Goal: Transaction & Acquisition: Purchase product/service

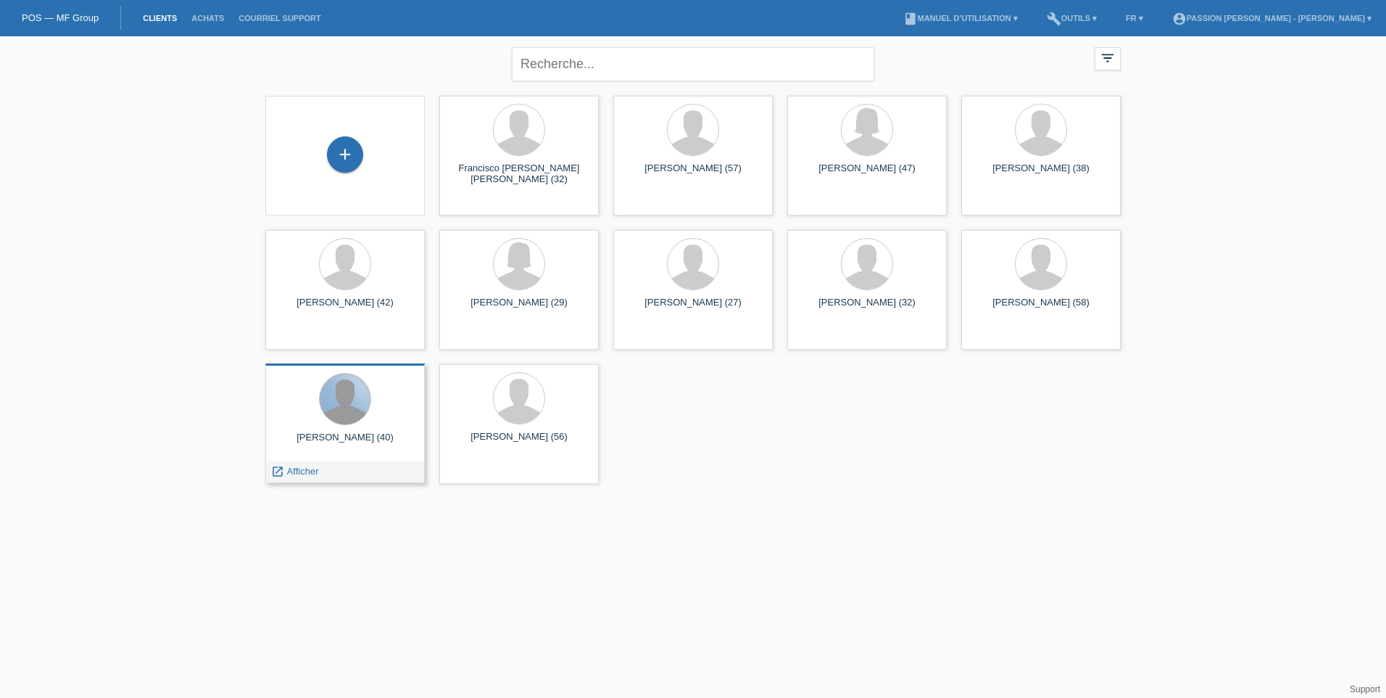
click at [354, 421] on div at bounding box center [345, 398] width 51 height 51
click at [381, 437] on div "FREDERIC SCHSTUDER (40)" at bounding box center [345, 442] width 136 height 23
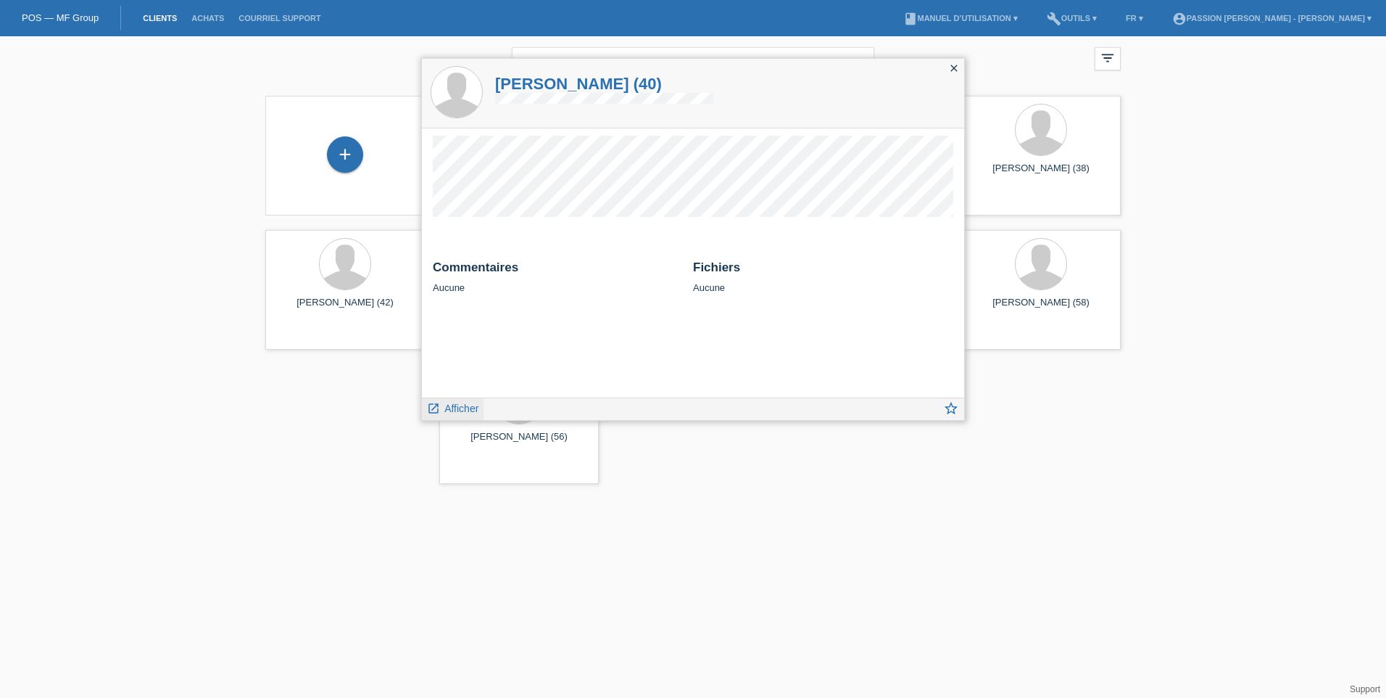
click at [466, 413] on span "Afficher" at bounding box center [461, 408] width 34 height 12
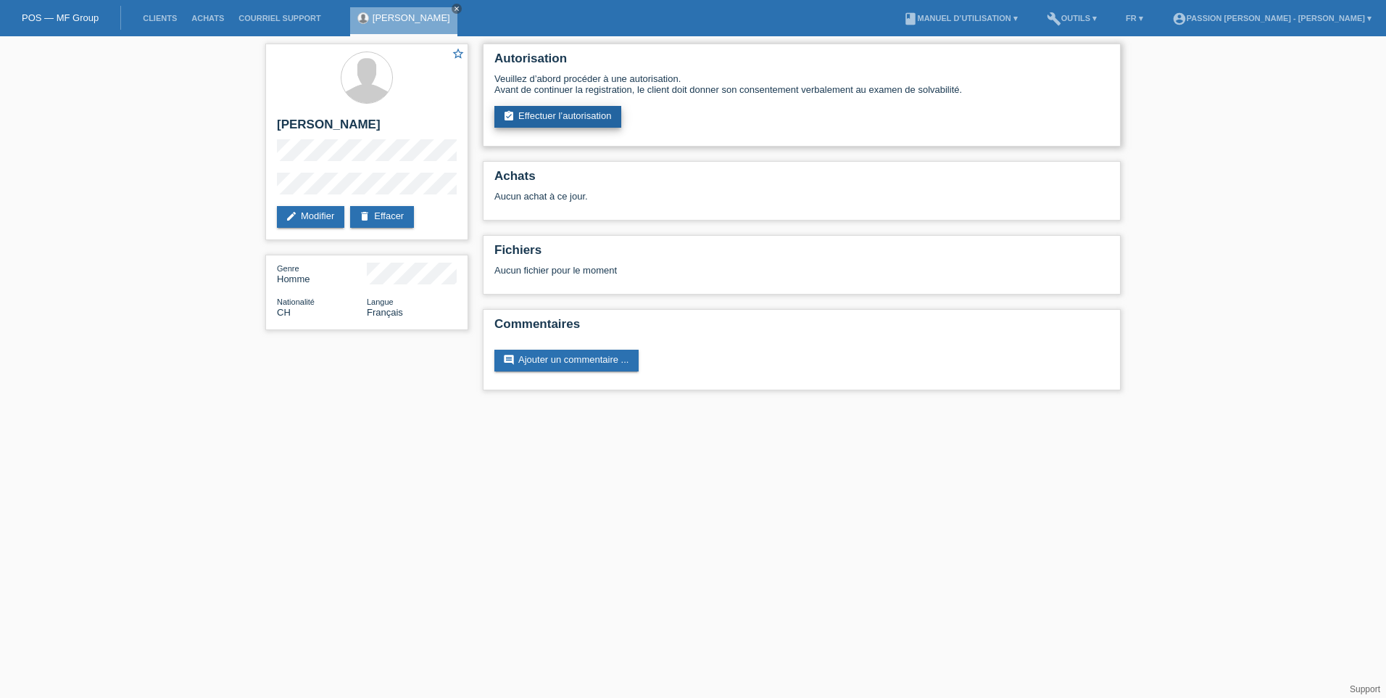
click at [589, 122] on link "assignment_turned_in Effectuer l’autorisation" at bounding box center [558, 117] width 127 height 22
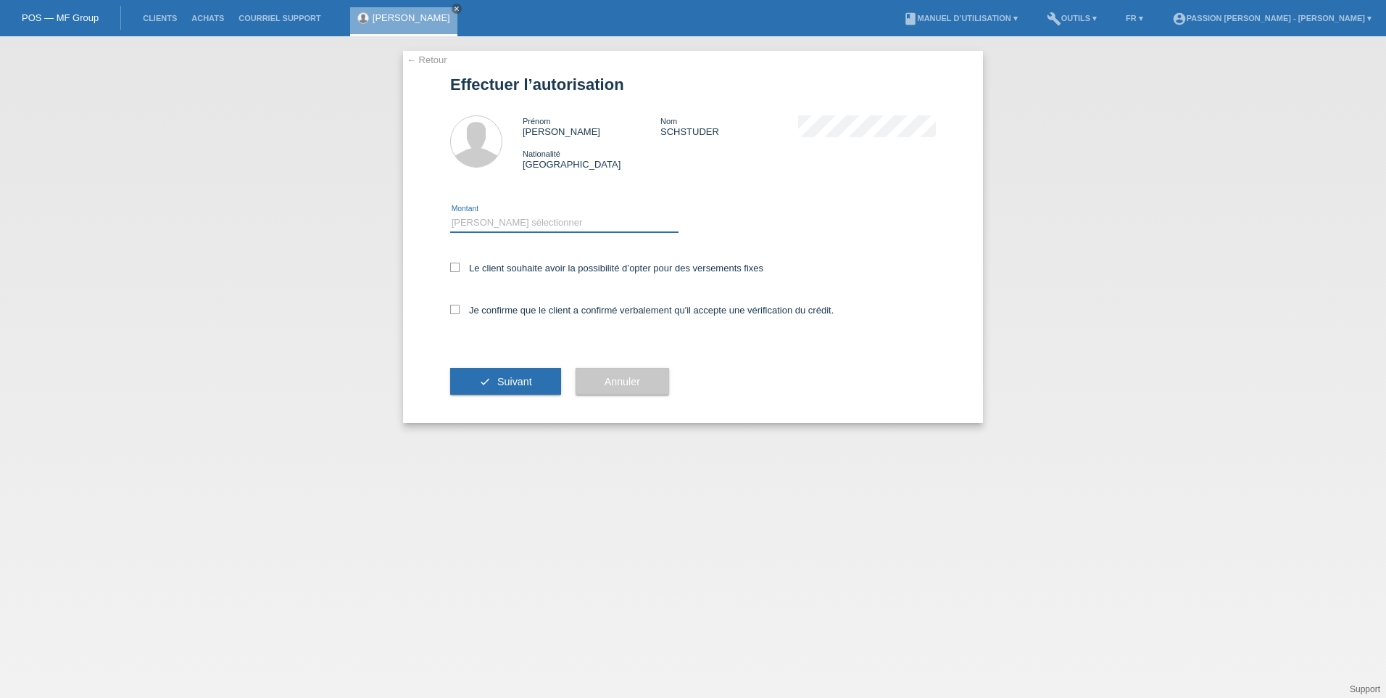
click at [531, 222] on select "Veuillez sélectionner CHF 1.00 - CHF 499.00 CHF 500.00 - CHF 1'999.00 CHF 2'000…" at bounding box center [564, 222] width 228 height 17
select select "3"
click at [450, 214] on select "Veuillez sélectionner CHF 1.00 - CHF 499.00 CHF 500.00 - CHF 1'999.00 CHF 2'000…" at bounding box center [564, 222] width 228 height 17
click at [460, 269] on label "Le client souhaite avoir la possibilité d’opter pour des versements fixes" at bounding box center [606, 267] width 313 height 11
click at [460, 269] on input "Le client souhaite avoir la possibilité d’opter pour des versements fixes" at bounding box center [454, 266] width 9 height 9
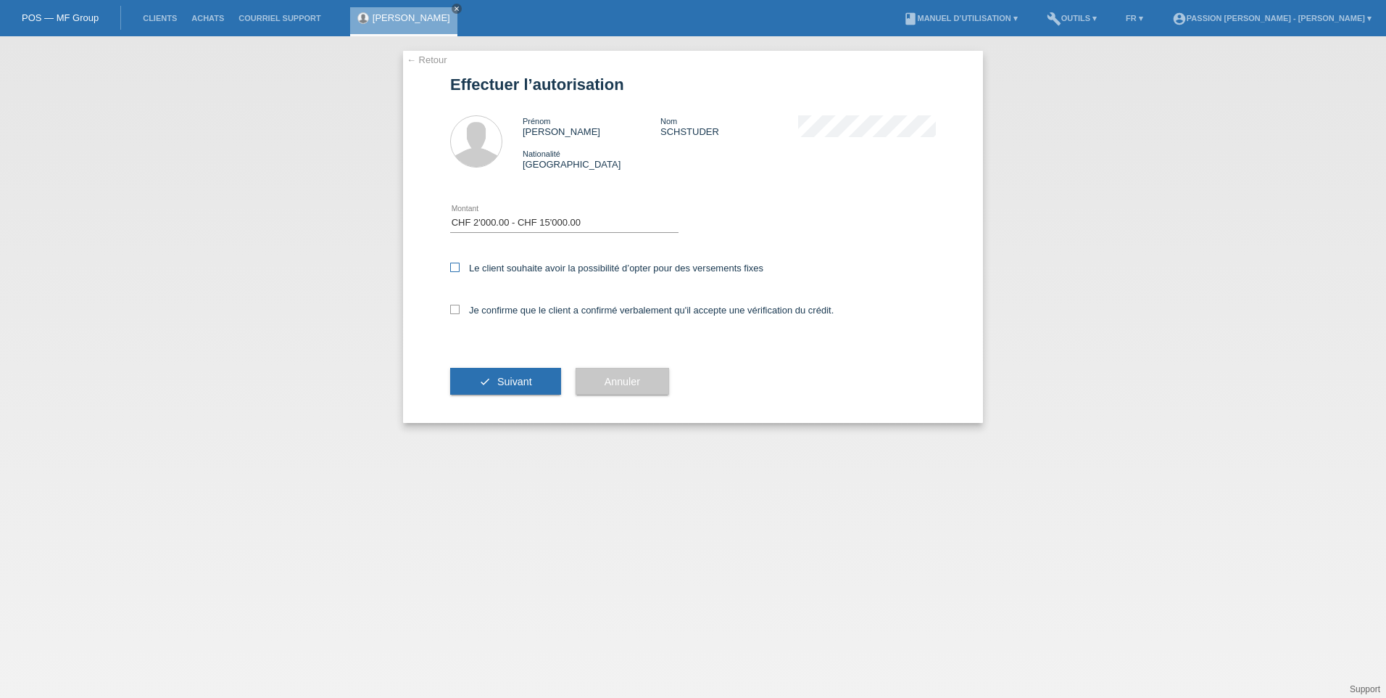
checkbox input "true"
click at [458, 307] on icon at bounding box center [454, 309] width 9 height 9
click at [458, 307] on input "Je confirme que le client a confirmé verbalement qu'il accepte une vérification…" at bounding box center [454, 309] width 9 height 9
checkbox input "true"
click at [507, 373] on button "check Suivant" at bounding box center [505, 382] width 111 height 28
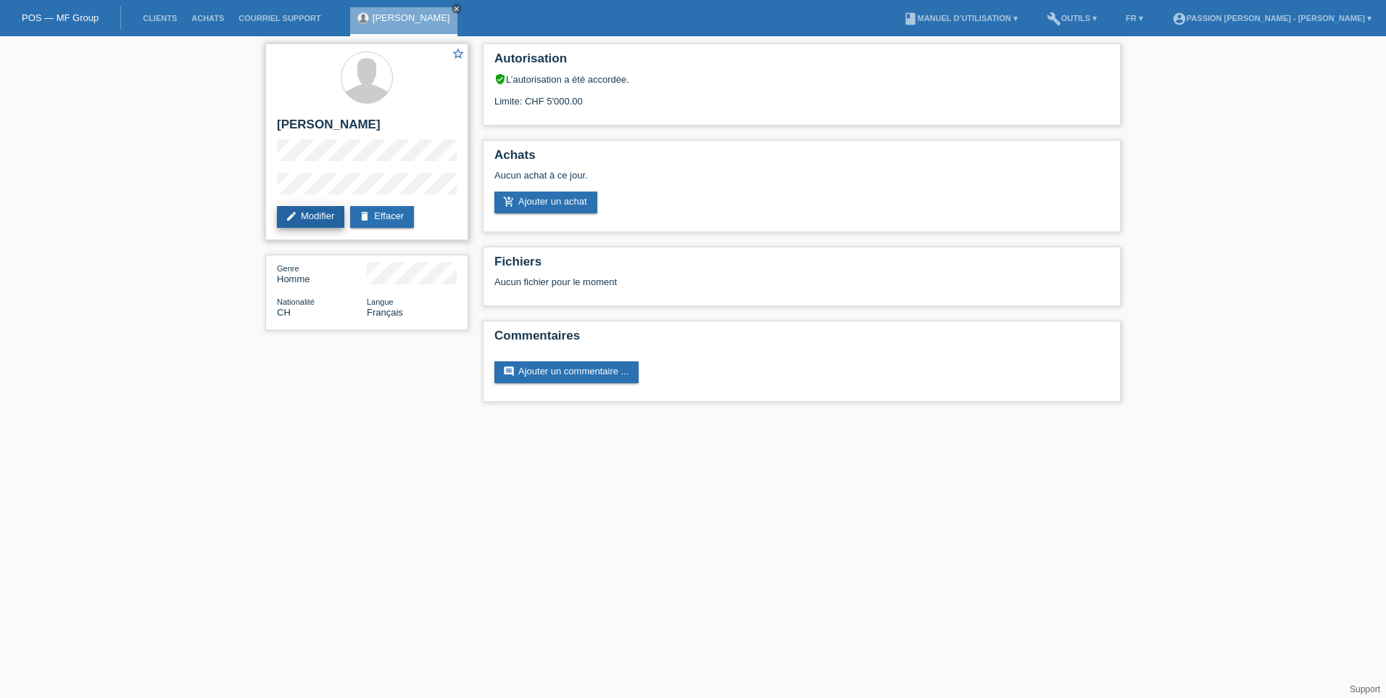
click at [295, 215] on icon "edit" at bounding box center [292, 216] width 12 height 12
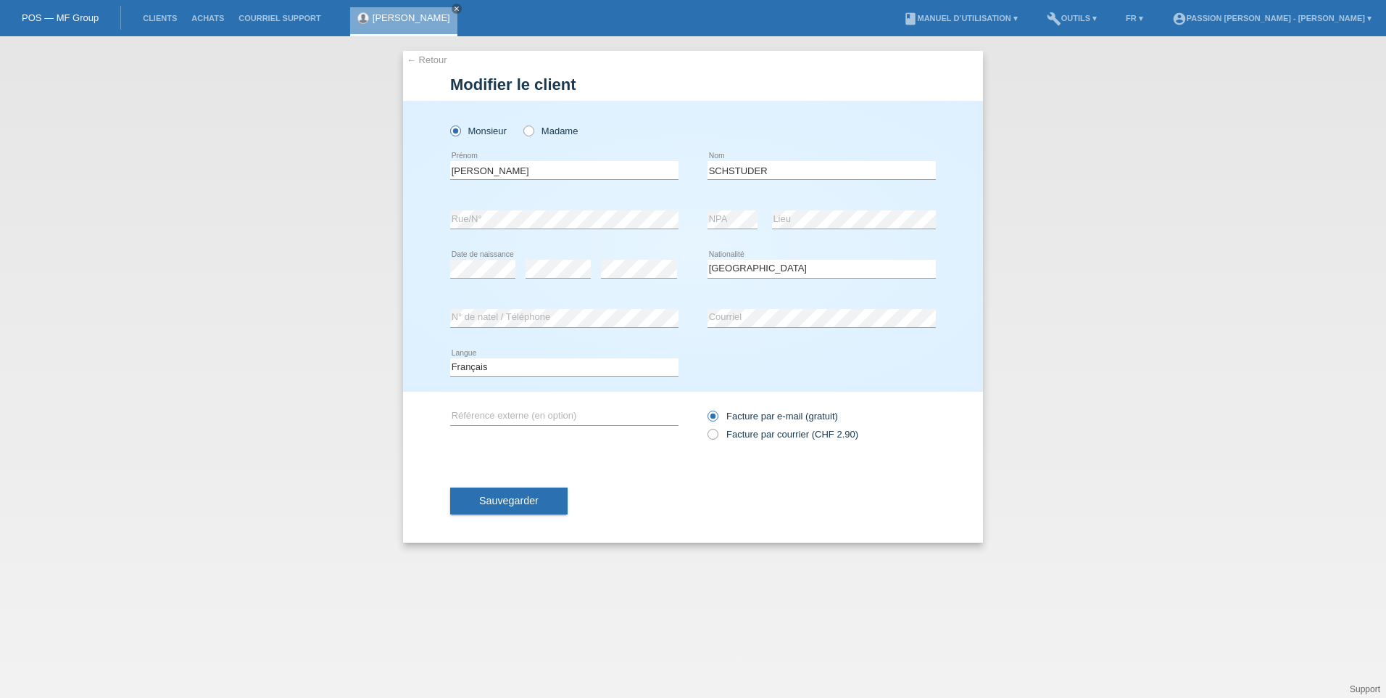
select select "CH"
click at [500, 507] on button "Sauvegarder" at bounding box center [508, 501] width 117 height 28
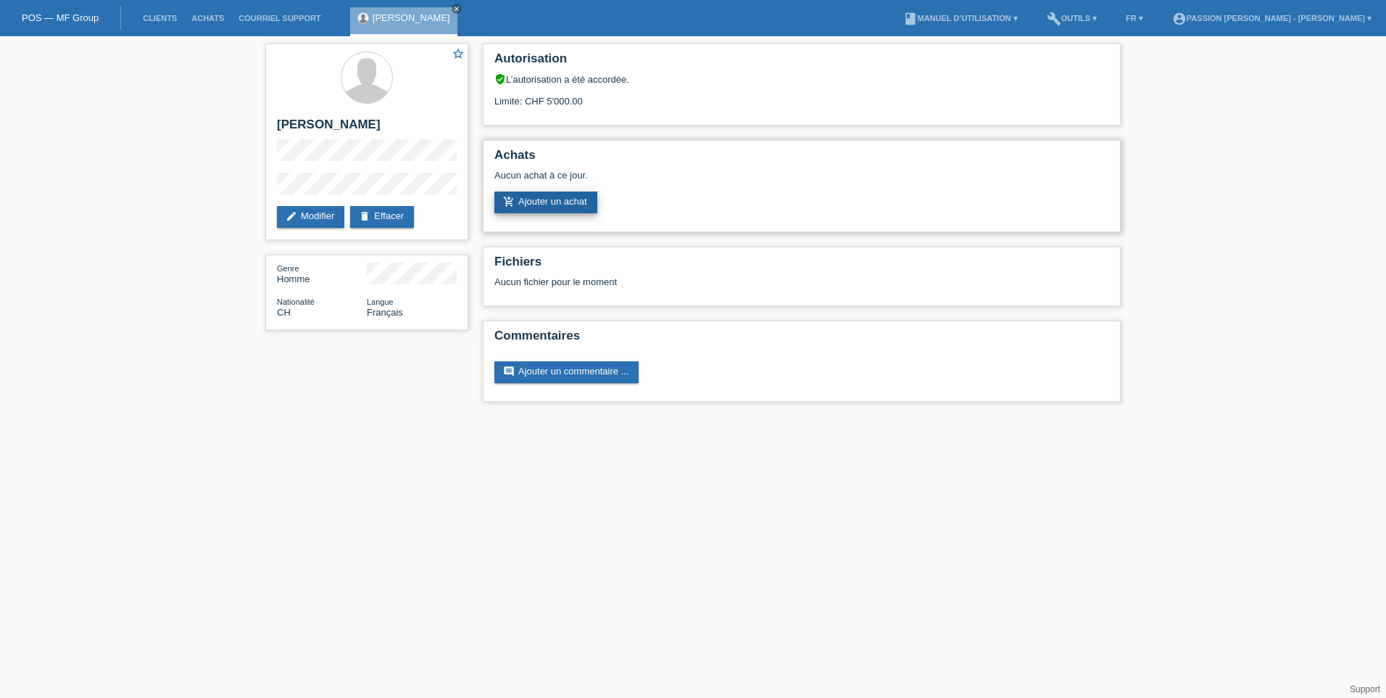
click at [568, 197] on link "add_shopping_cart Ajouter un achat" at bounding box center [546, 202] width 103 height 22
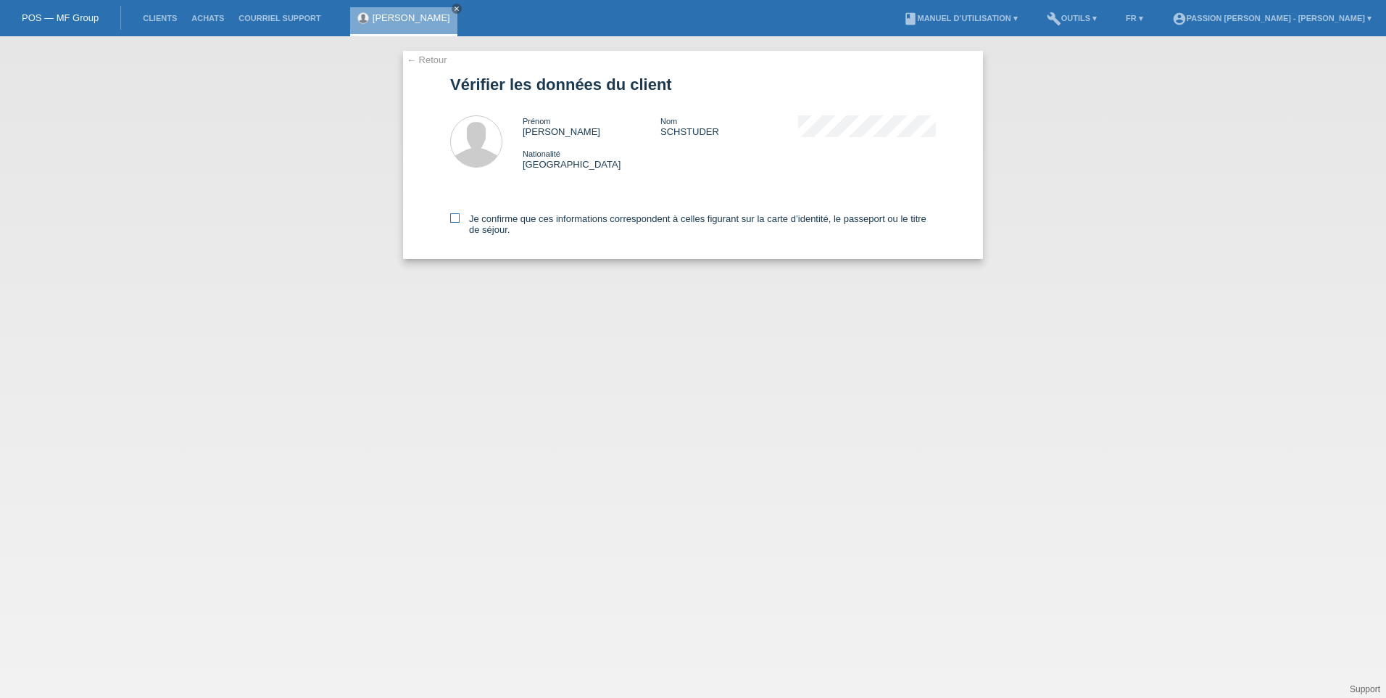
click at [451, 220] on icon at bounding box center [454, 217] width 9 height 9
click at [451, 220] on input "Je confirme que ces informations correspondent à celles figurant sur la carte d…" at bounding box center [454, 217] width 9 height 9
checkbox input "true"
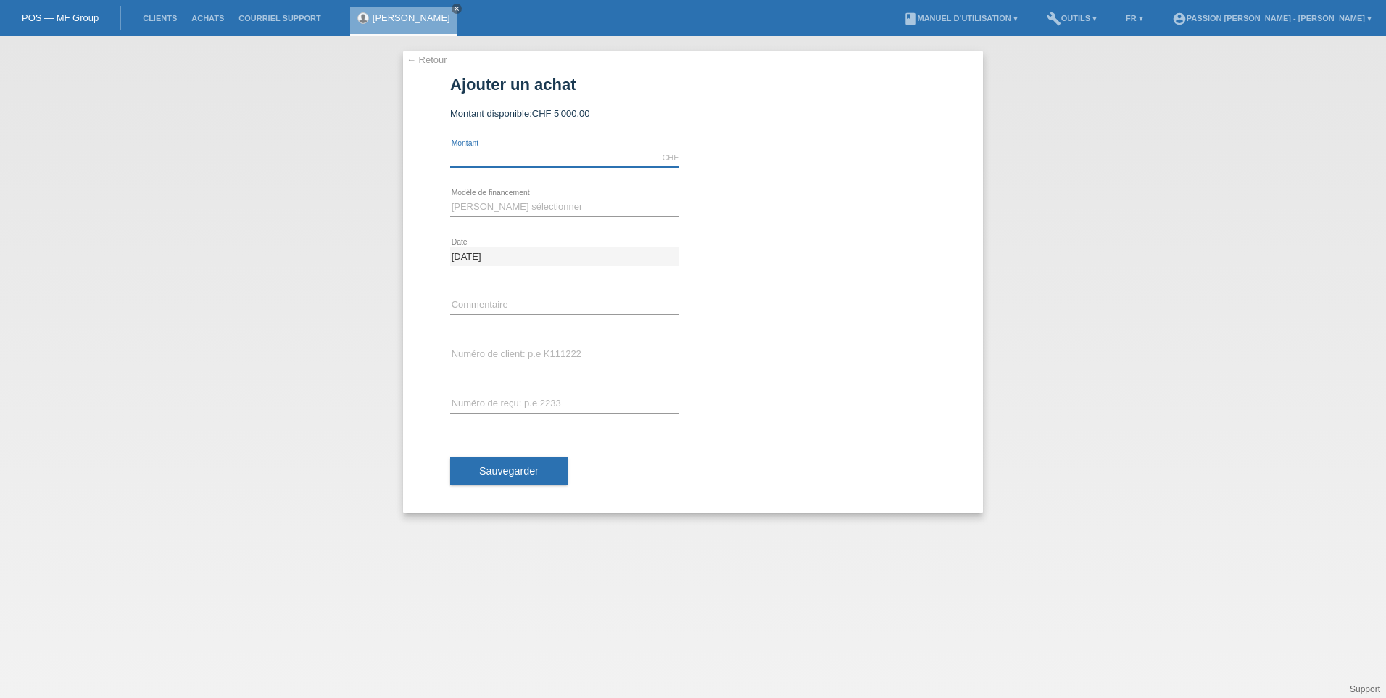
click at [555, 152] on input "text" at bounding box center [564, 158] width 228 height 18
type input "5000.00"
click at [578, 190] on div "Veuillez sélectionner Taux fixes Achat sur facture avec paiement partiel error …" at bounding box center [564, 207] width 228 height 49
click at [575, 201] on select "Veuillez sélectionner Taux fixes Achat sur facture avec paiement partiel" at bounding box center [564, 206] width 228 height 17
click at [450, 198] on select "Veuillez sélectionner Taux fixes Achat sur facture avec paiement partiel" at bounding box center [564, 206] width 228 height 17
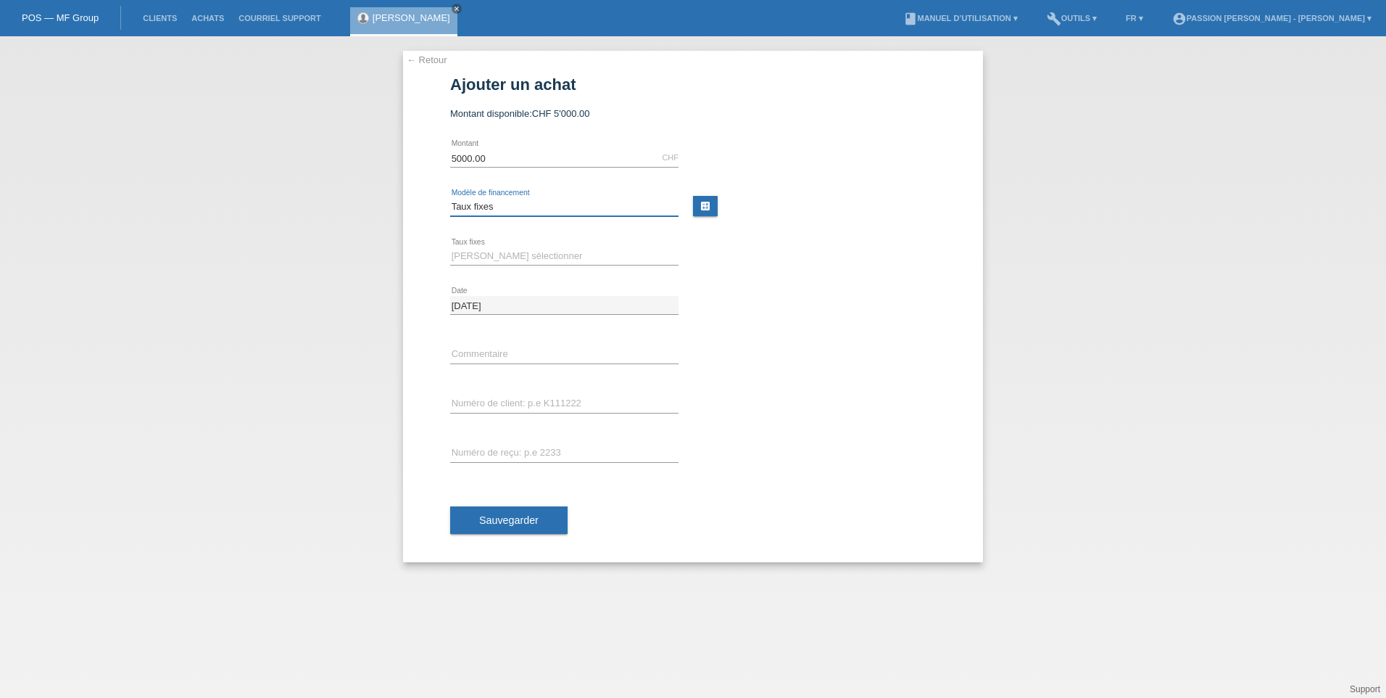
click at [568, 206] on select "Veuillez sélectionner Taux fixes Achat sur facture avec paiement partiel" at bounding box center [564, 206] width 228 height 17
select select "104"
click at [450, 198] on select "Veuillez sélectionner Taux fixes Achat sur facture avec paiement partiel" at bounding box center [564, 206] width 228 height 17
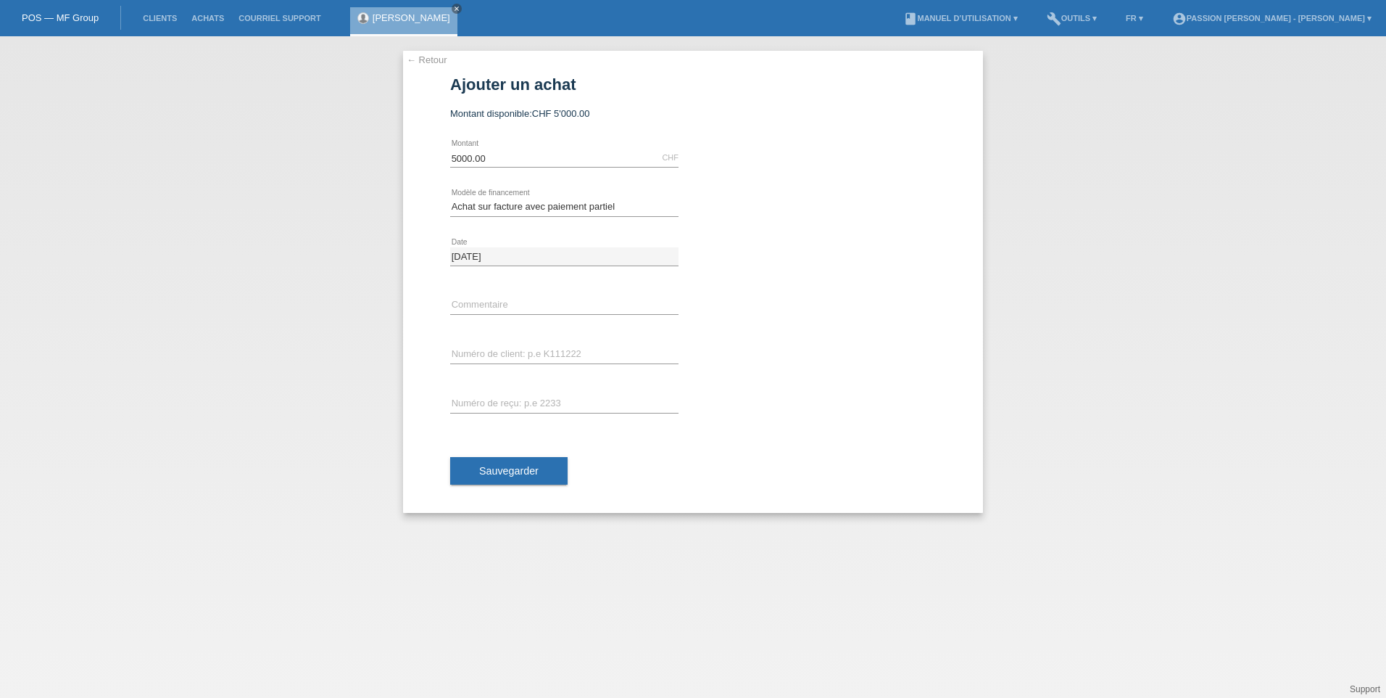
click at [488, 389] on div "error Numéro de reçu: p.e 2233" at bounding box center [564, 404] width 228 height 49
click at [487, 395] on input "text" at bounding box center [564, 404] width 228 height 18
click at [492, 355] on input "text" at bounding box center [564, 355] width 228 height 18
click at [487, 408] on input "text" at bounding box center [564, 404] width 228 height 18
click at [476, 352] on input "SCHstuder" at bounding box center [564, 355] width 228 height 18
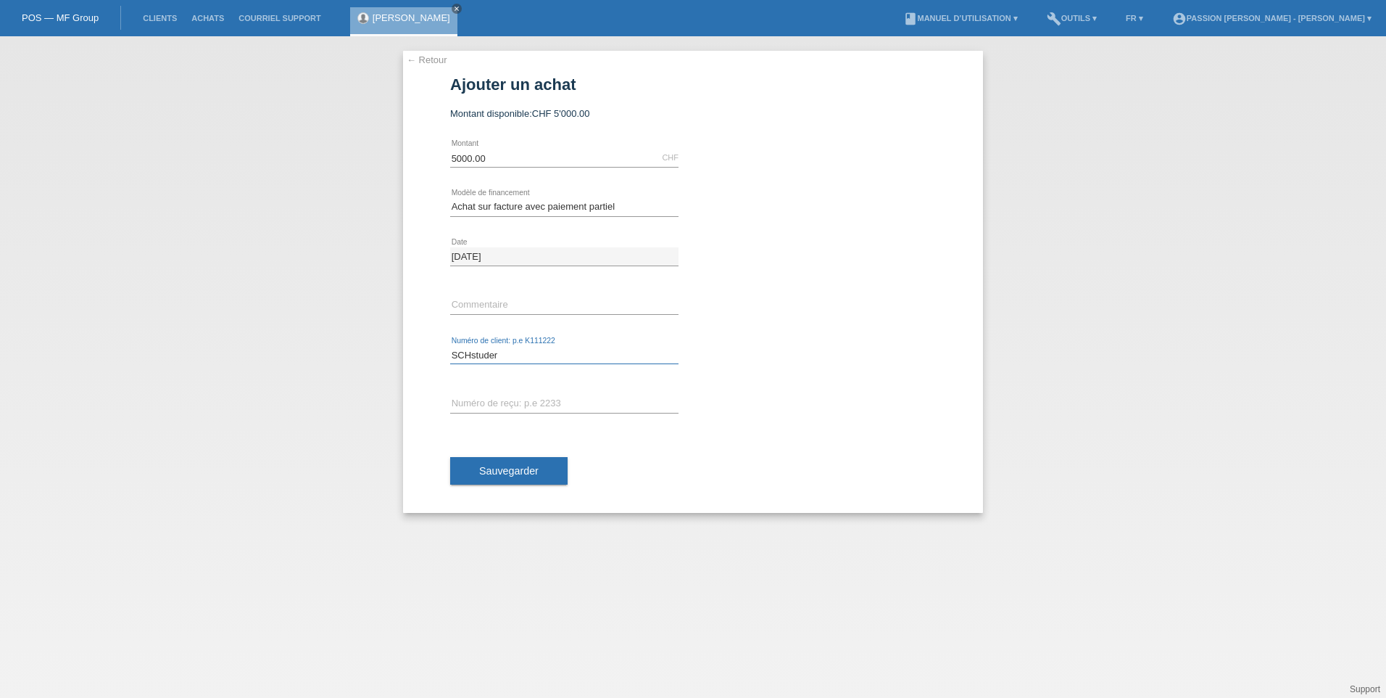
drag, startPoint x: 497, startPoint y: 346, endPoint x: 471, endPoint y: 348, distance: 25.5
click at [471, 348] on input "SCHstuder" at bounding box center [564, 355] width 228 height 18
type input "SCHSTUDER"
click at [544, 399] on input "text" at bounding box center [564, 404] width 228 height 18
type input "2075174"
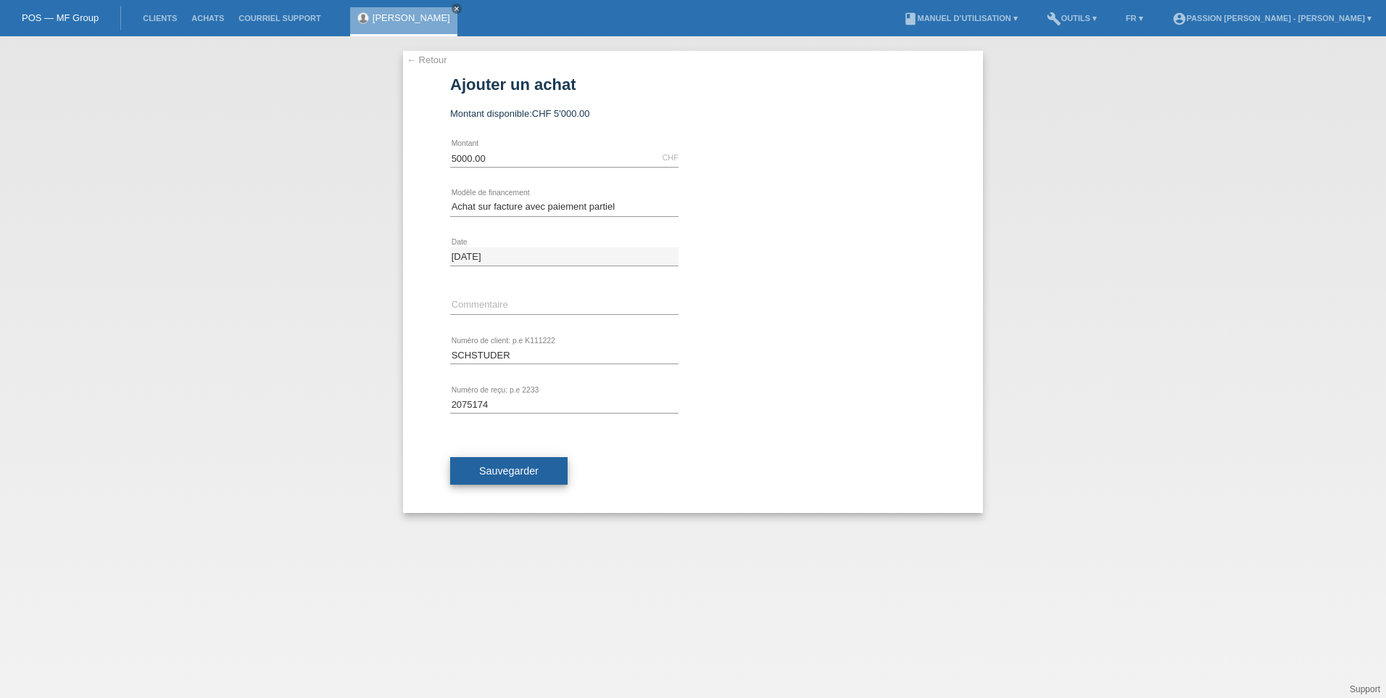
click at [504, 477] on button "Sauvegarder" at bounding box center [508, 471] width 117 height 28
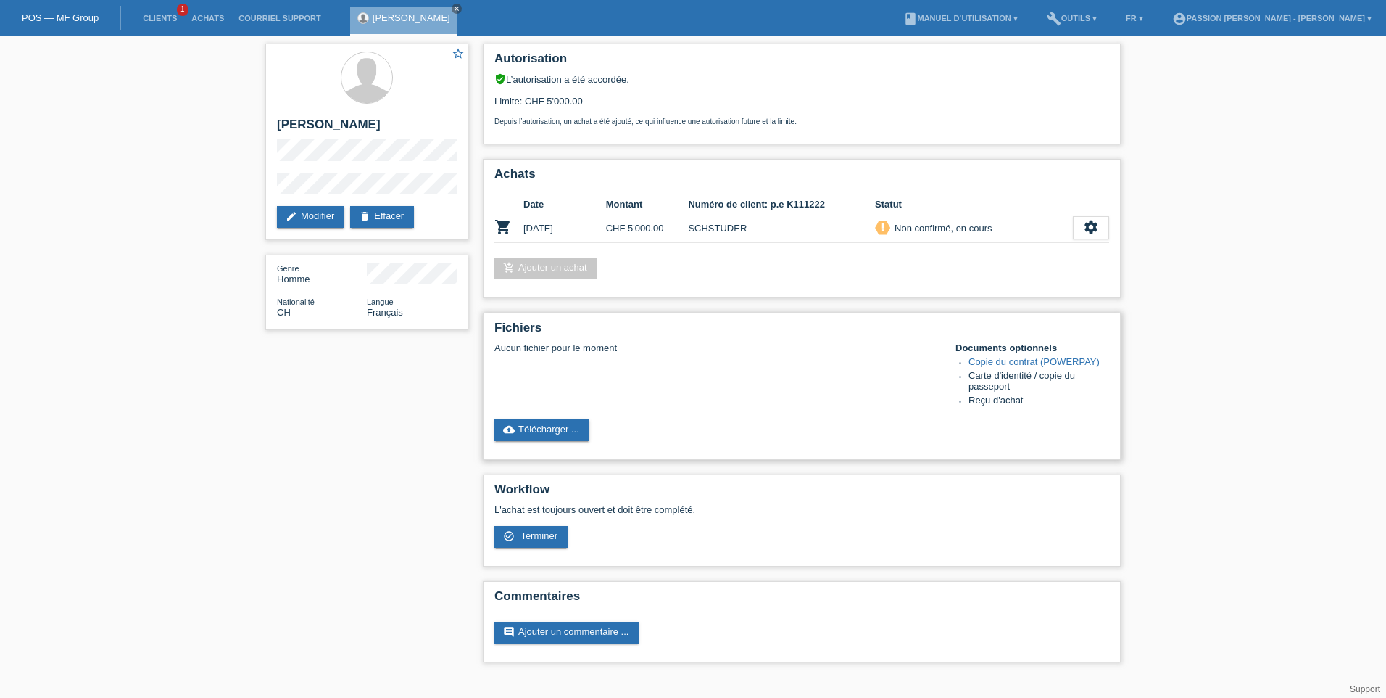
click at [998, 360] on link "Copie du contrat (POWERPAY)" at bounding box center [1034, 361] width 131 height 11
click at [1085, 227] on icon "settings" at bounding box center [1091, 227] width 16 height 16
click at [1192, 199] on div "star_border FREDERIC SCHSTUDER edit Modifier delete Effacer Genre Homme Nationa…" at bounding box center [693, 356] width 1386 height 640
click at [321, 212] on link "edit Modifier" at bounding box center [310, 217] width 67 height 22
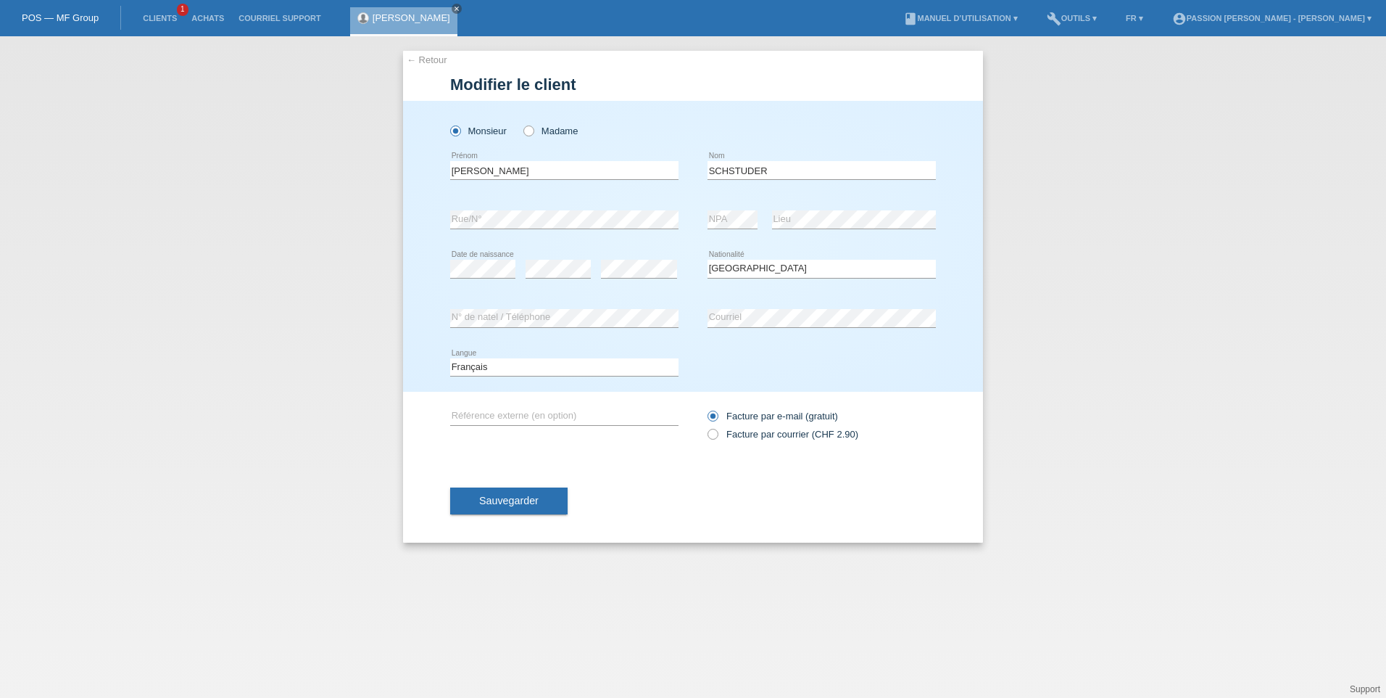
select select "CH"
drag, startPoint x: 729, startPoint y: 168, endPoint x: 624, endPoint y: 163, distance: 105.3
click at [624, 163] on div "FREDERIC error Prénom SCHSTUDER error Nom" at bounding box center [693, 170] width 486 height 49
type input "[PERSON_NAME]"
click at [525, 502] on span "Sauvegarder" at bounding box center [508, 501] width 59 height 12
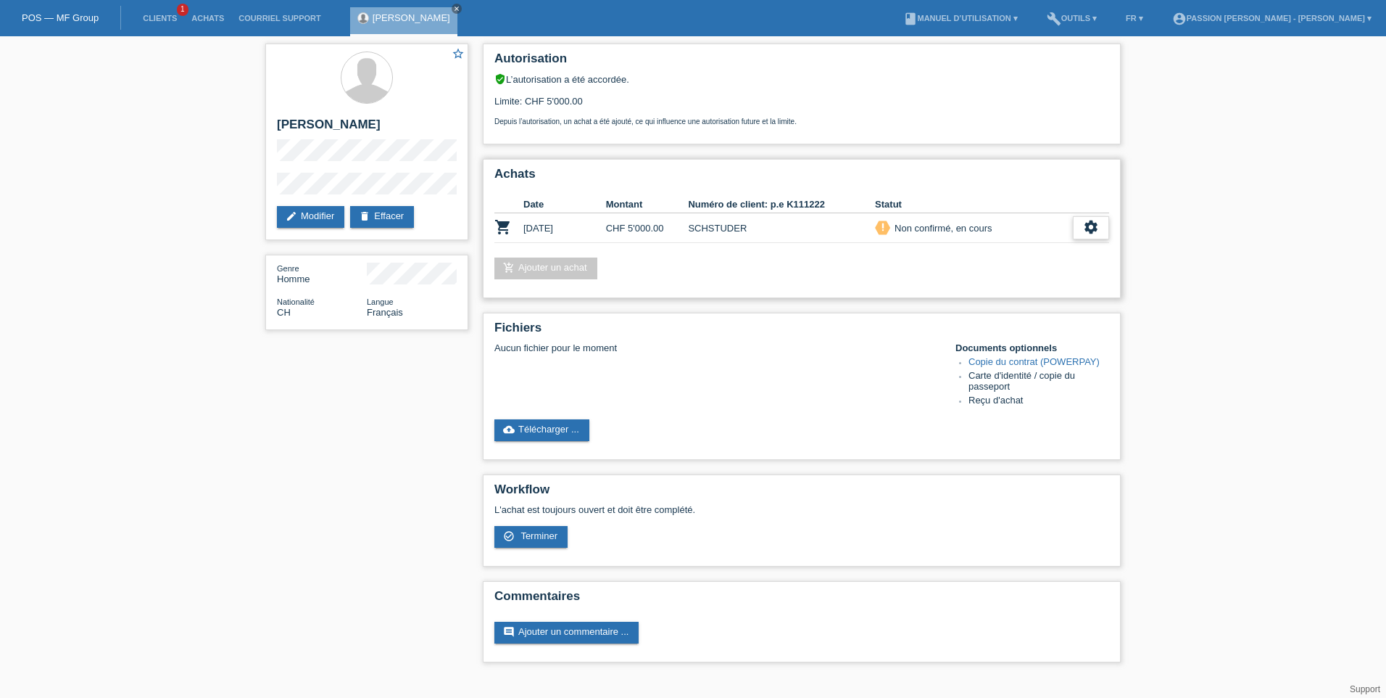
click at [1096, 232] on icon "settings" at bounding box center [1091, 227] width 16 height 16
click at [1028, 361] on link "Copie du contrat (POWERPAY)" at bounding box center [1034, 361] width 131 height 11
click at [326, 218] on link "edit Modifier" at bounding box center [310, 217] width 67 height 22
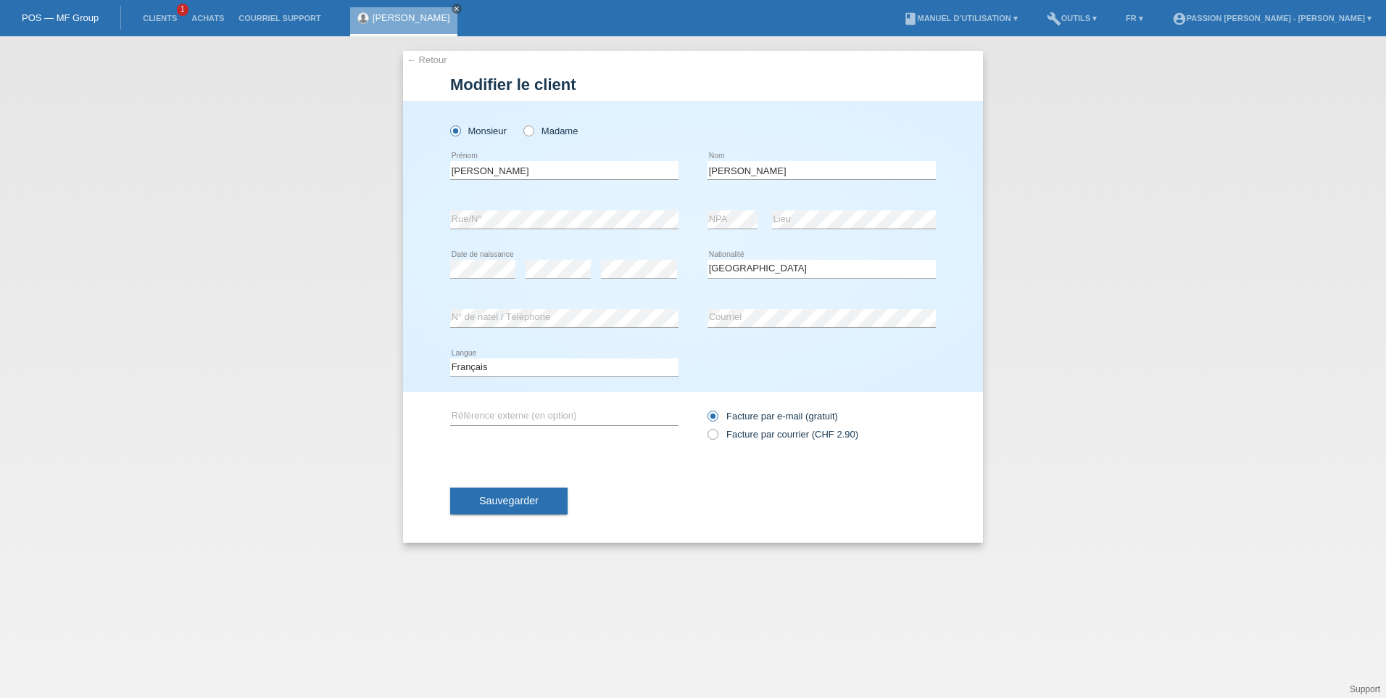
select select "CH"
click at [533, 497] on span "Sauvegarder" at bounding box center [508, 501] width 59 height 12
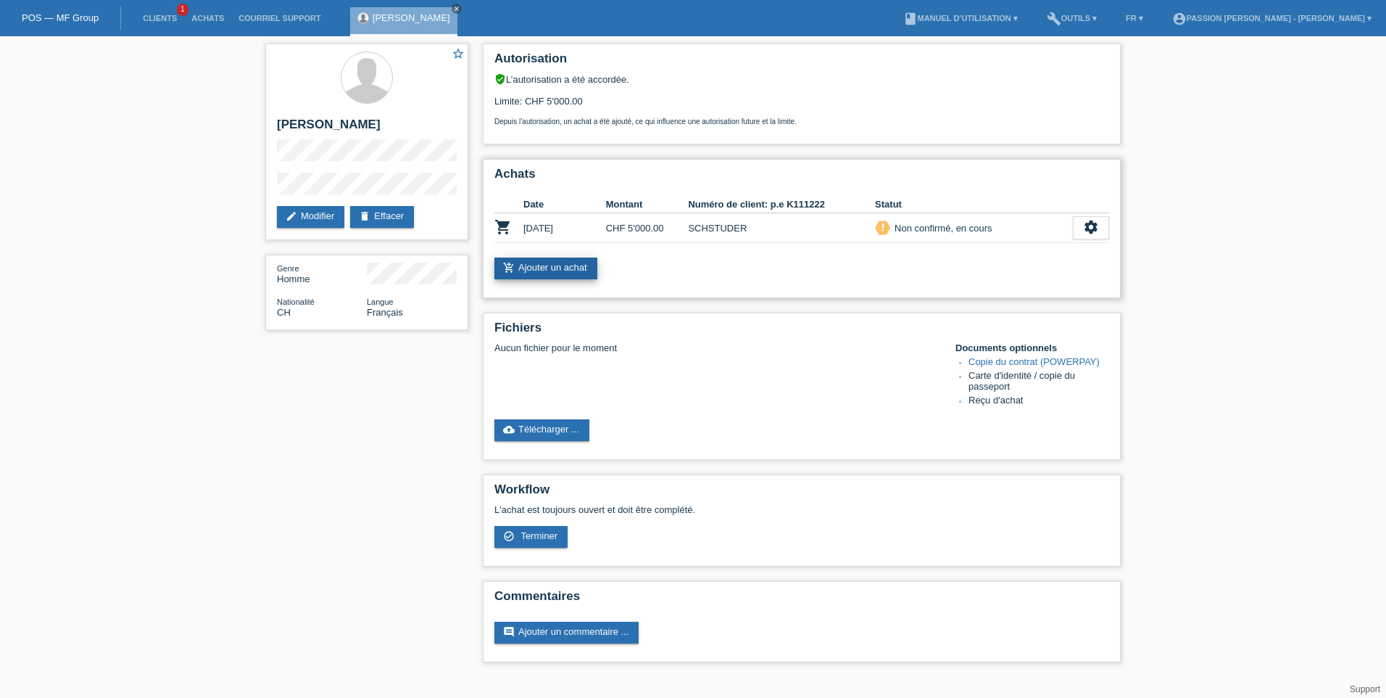
click at [554, 268] on link "add_shopping_cart Ajouter un achat" at bounding box center [546, 268] width 103 height 22
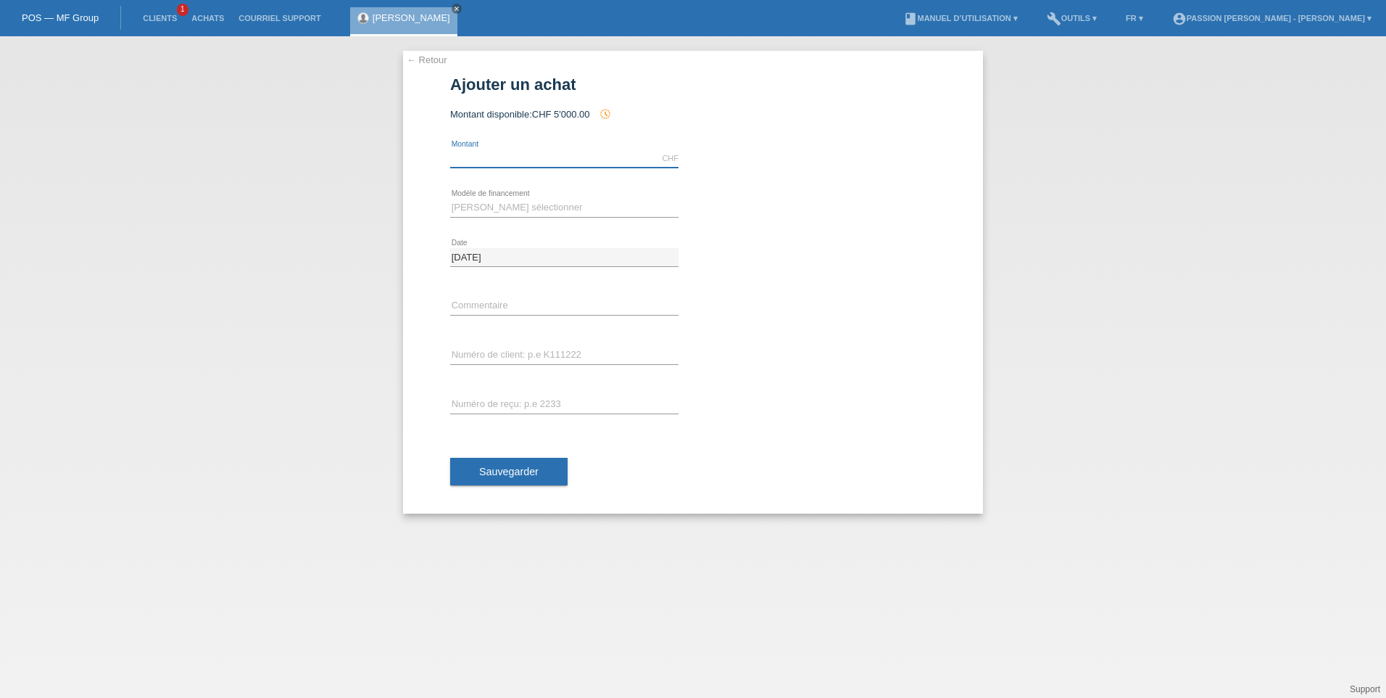
click at [513, 161] on input "text" at bounding box center [564, 158] width 228 height 18
type input "5000.00"
click at [460, 205] on select "[PERSON_NAME] sélectionner Taux fixes Achat sur facture avec paiement partiel" at bounding box center [564, 207] width 228 height 17
select select "104"
click at [450, 199] on select "[PERSON_NAME] sélectionner Taux fixes Achat sur facture avec paiement partiel" at bounding box center [564, 207] width 228 height 17
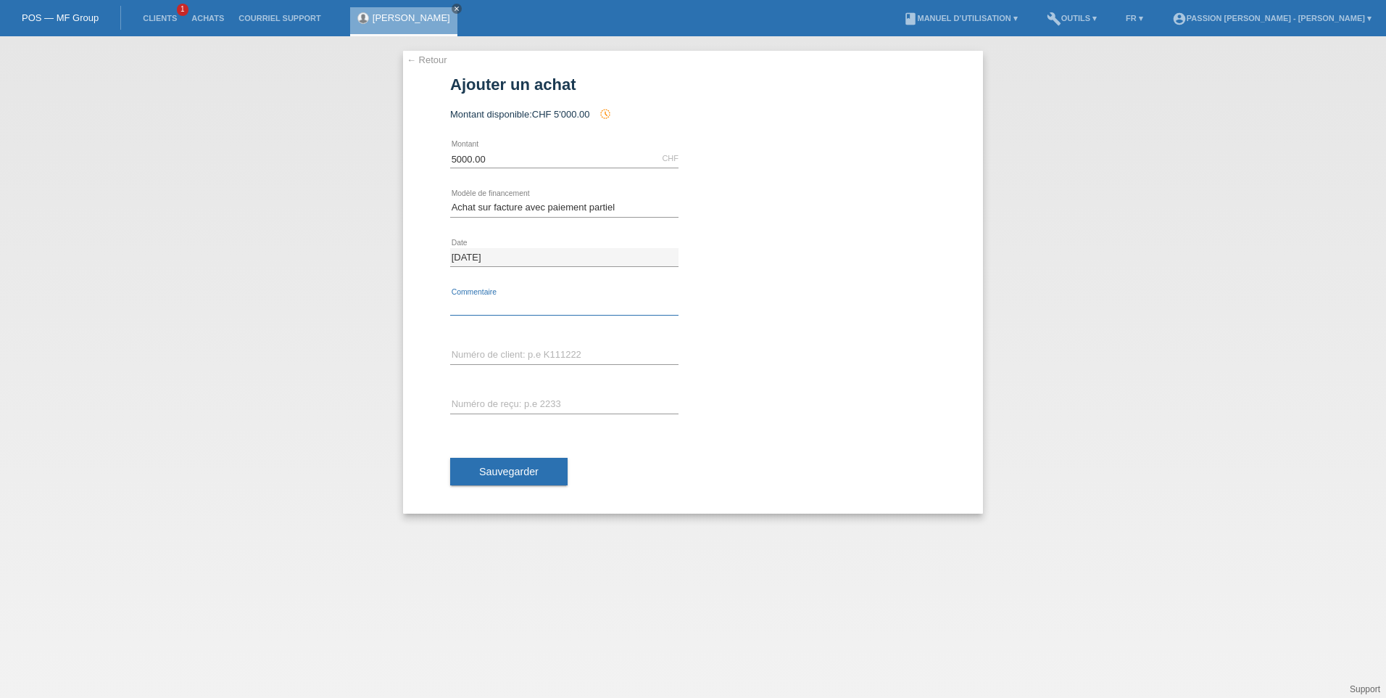
click at [473, 304] on input "text" at bounding box center [564, 306] width 228 height 18
type input "2"
click at [584, 347] on input "text" at bounding box center [564, 356] width 228 height 18
type input "Studer Frederic"
click at [513, 406] on input "text" at bounding box center [564, 405] width 228 height 18
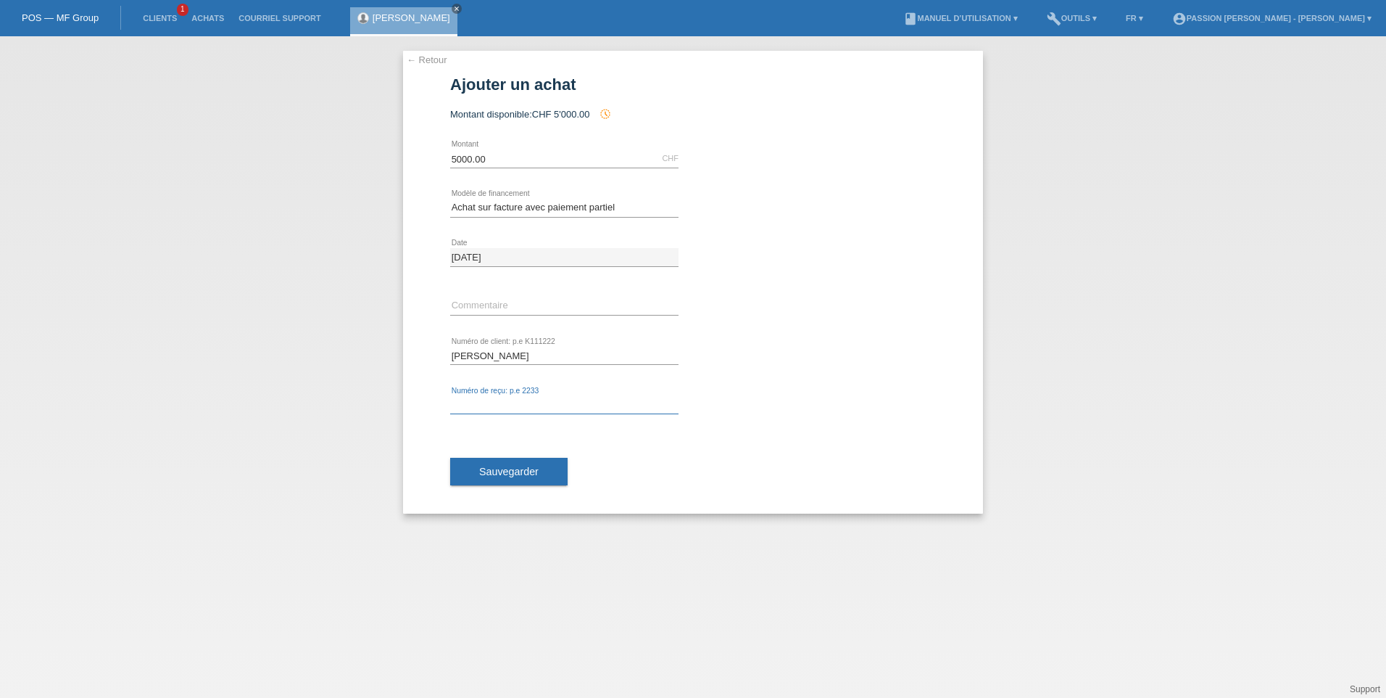
type input "2075174"
click at [488, 475] on span "Sauvegarder" at bounding box center [508, 472] width 59 height 12
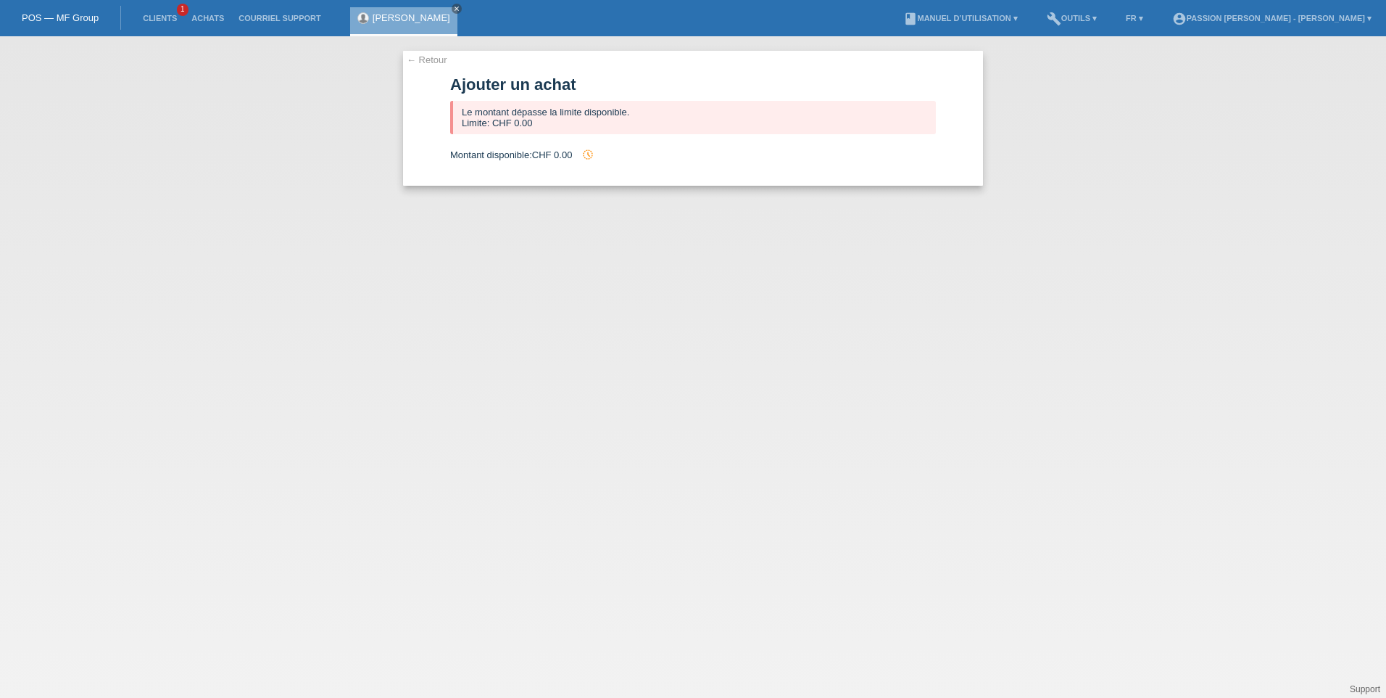
click at [605, 109] on div "Le montant dépasse la limite disponible. Limite: CHF 0.00" at bounding box center [693, 117] width 486 height 33
click at [165, 14] on link "Clients" at bounding box center [160, 18] width 49 height 9
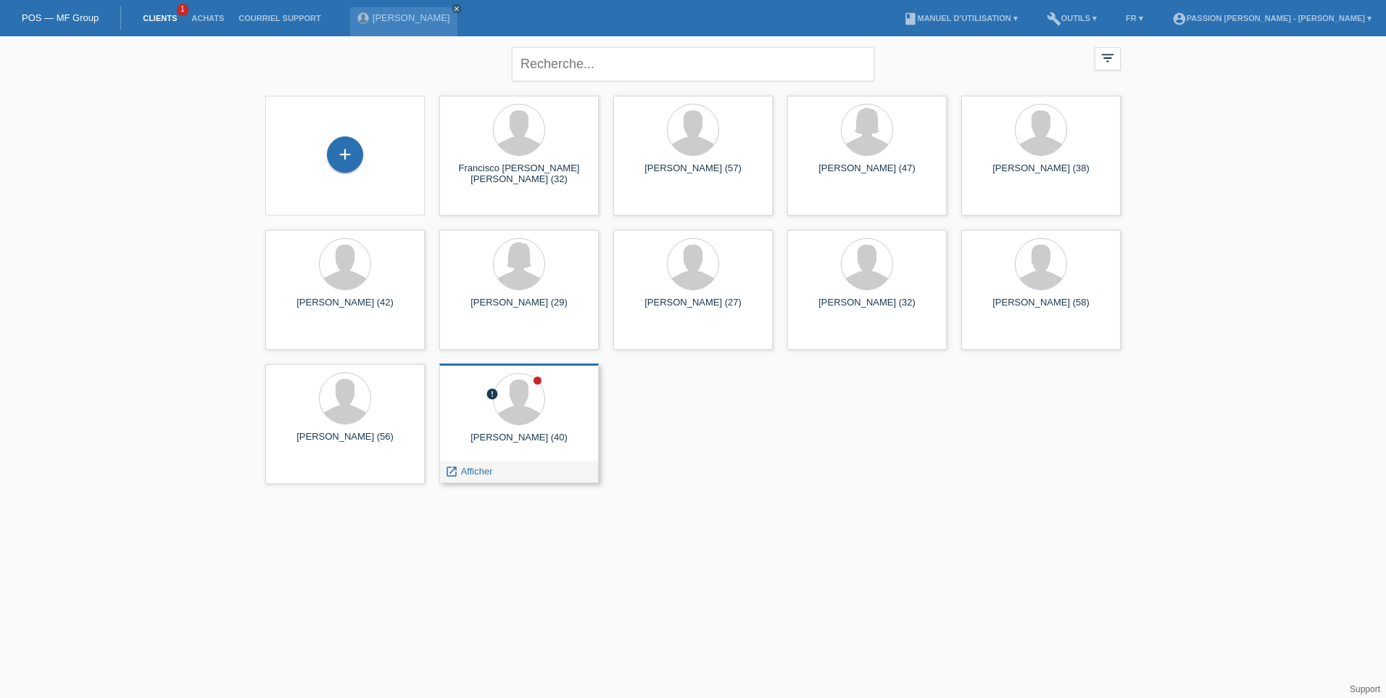
click at [528, 427] on div "error FREDERIC STUDER (40) launch Afficher" at bounding box center [519, 423] width 160 height 120
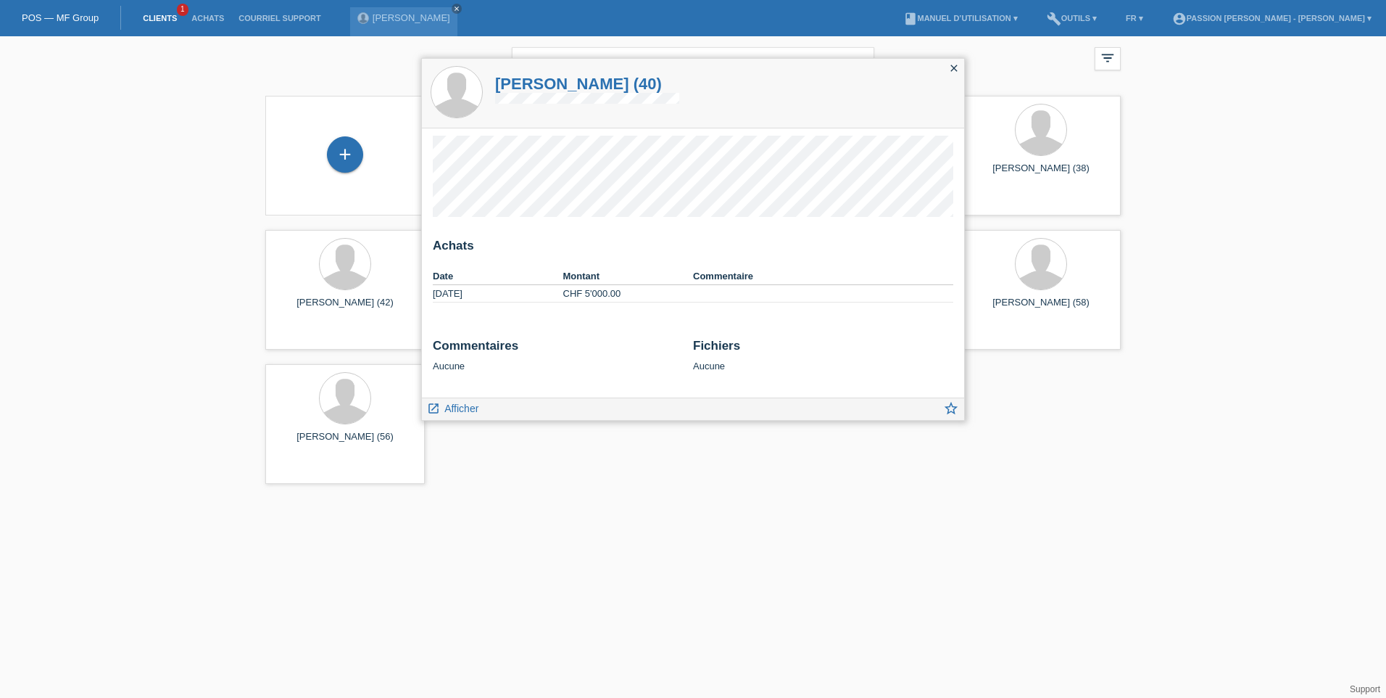
click at [614, 294] on td "CHF 5'000.00" at bounding box center [628, 293] width 131 height 17
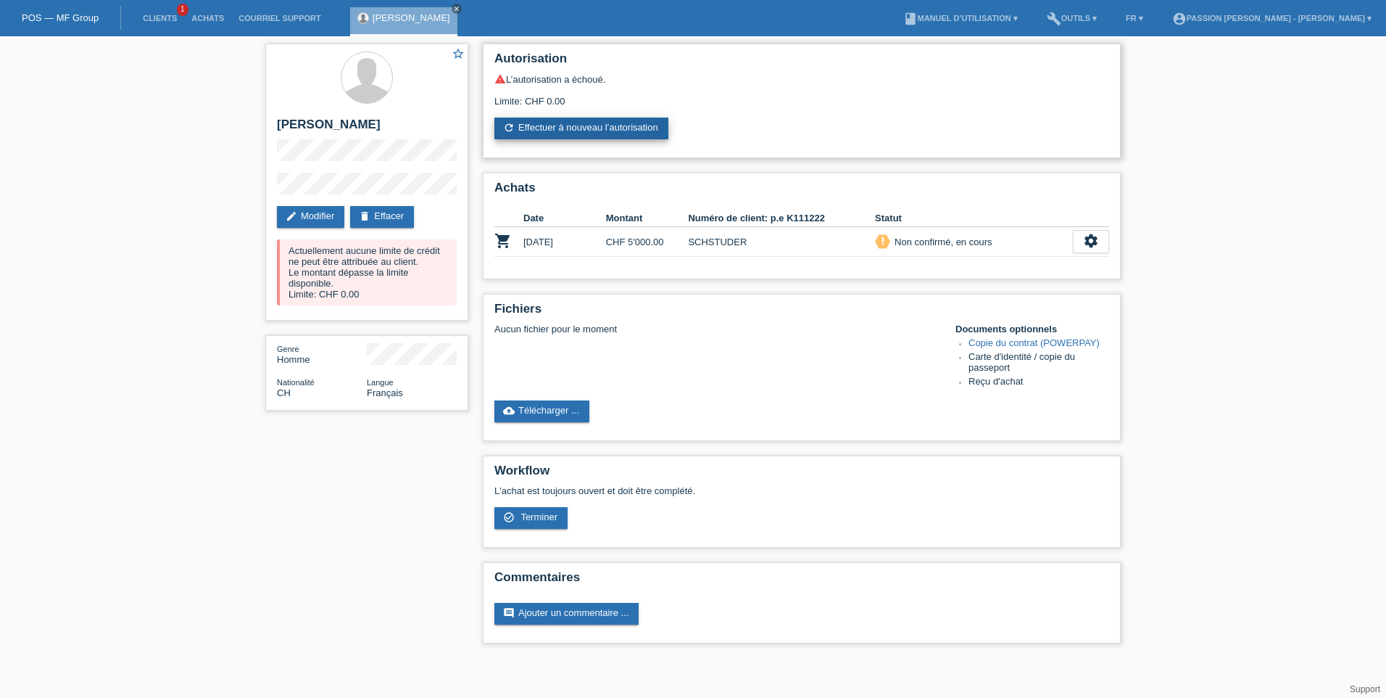
click at [550, 125] on link "refresh Effectuer à nouveau l’autorisation" at bounding box center [582, 128] width 174 height 22
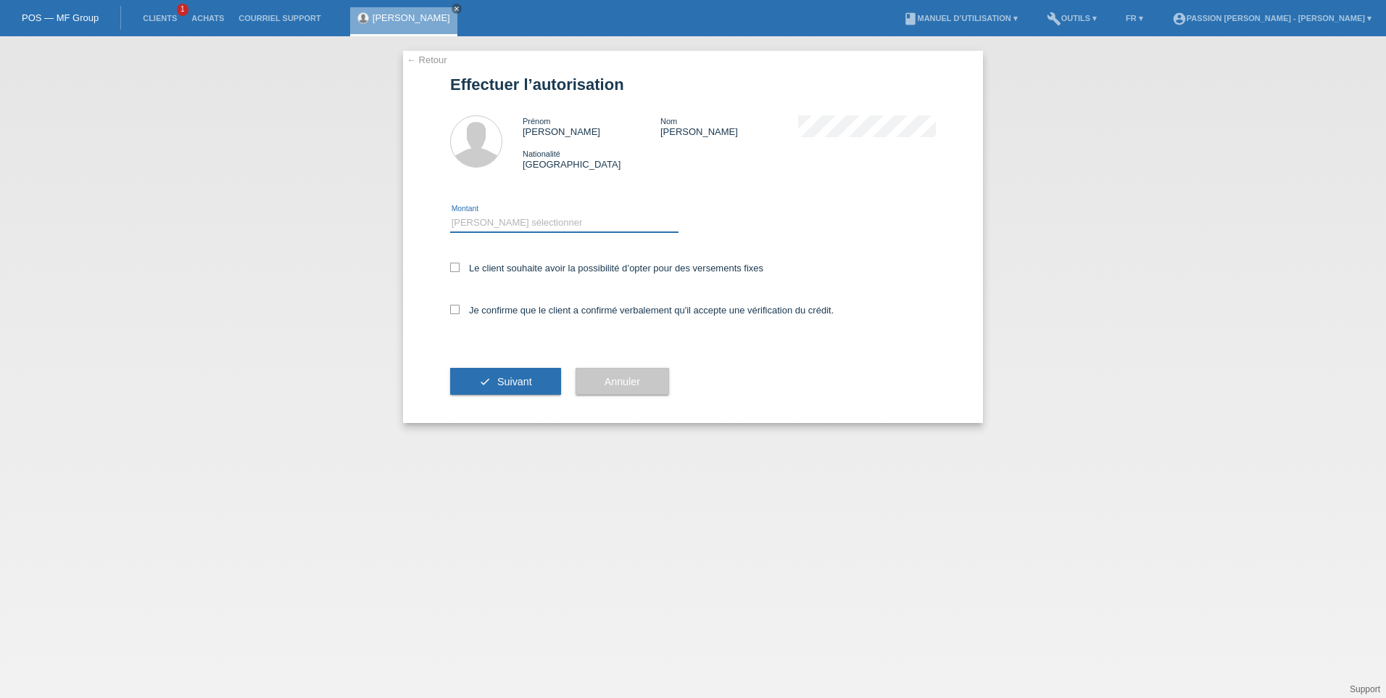
click at [518, 224] on select "Veuillez sélectionner CHF 1.00 - CHF 499.00 CHF 500.00 - CHF 1'999.00 CHF 2'000…" at bounding box center [564, 222] width 228 height 17
select select "3"
click at [450, 214] on select "Veuillez sélectionner CHF 1.00 - CHF 499.00 CHF 500.00 - CHF 1'999.00 CHF 2'000…" at bounding box center [564, 222] width 228 height 17
click at [460, 269] on label "Le client souhaite avoir la possibilité d’opter pour des versements fixes" at bounding box center [606, 267] width 313 height 11
click at [460, 269] on input "Le client souhaite avoir la possibilité d’opter pour des versements fixes" at bounding box center [454, 266] width 9 height 9
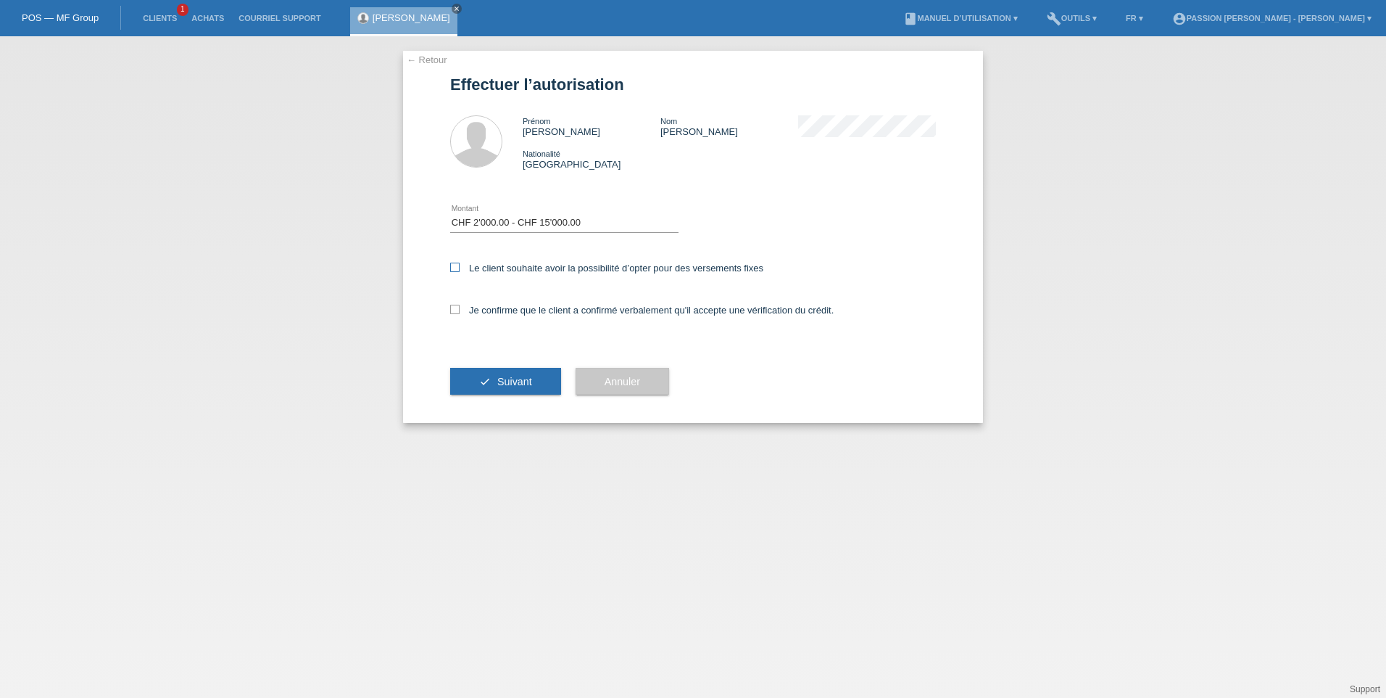
checkbox input "true"
click at [453, 298] on div "Je confirme que le client a confirmé verbalement qu'il accepte une vérification…" at bounding box center [693, 314] width 486 height 49
click at [451, 307] on icon at bounding box center [454, 309] width 9 height 9
click at [451, 307] on input "Je confirme que le client a confirmé verbalement qu'il accepte une vérification…" at bounding box center [454, 309] width 9 height 9
checkbox input "true"
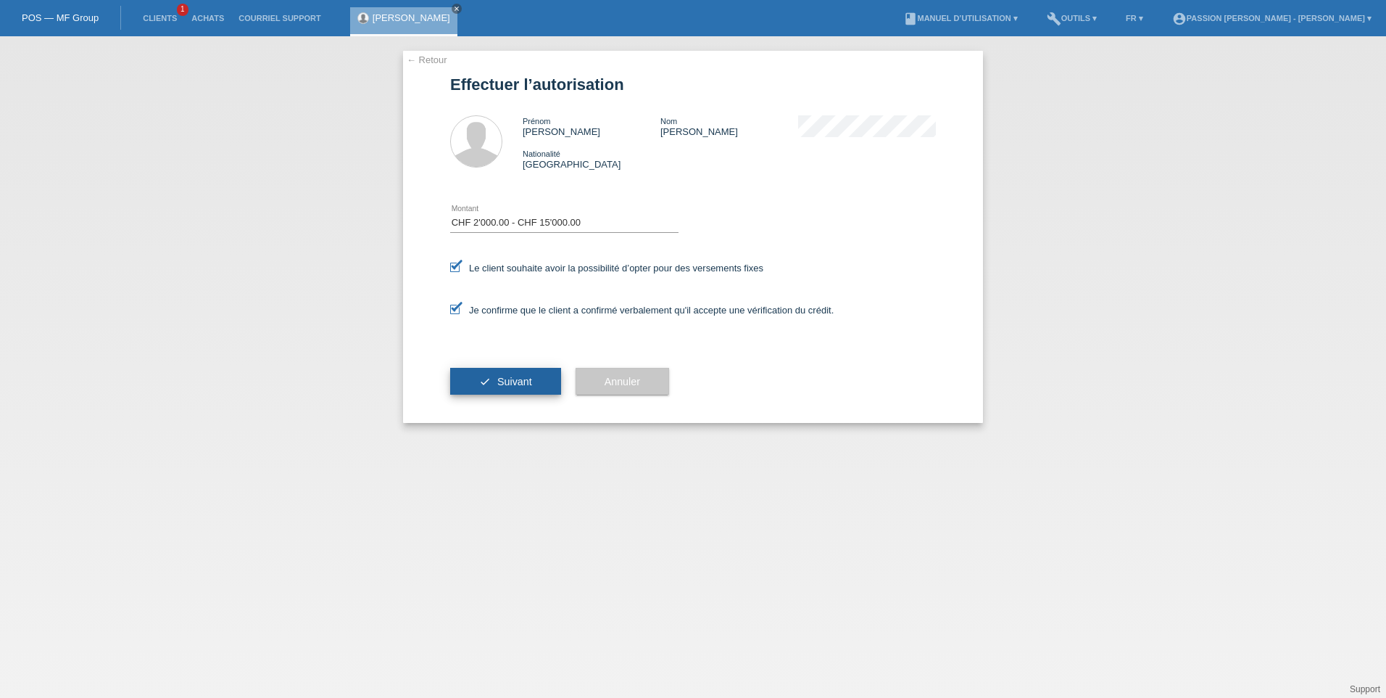
click at [513, 382] on span "Suivant" at bounding box center [514, 382] width 35 height 12
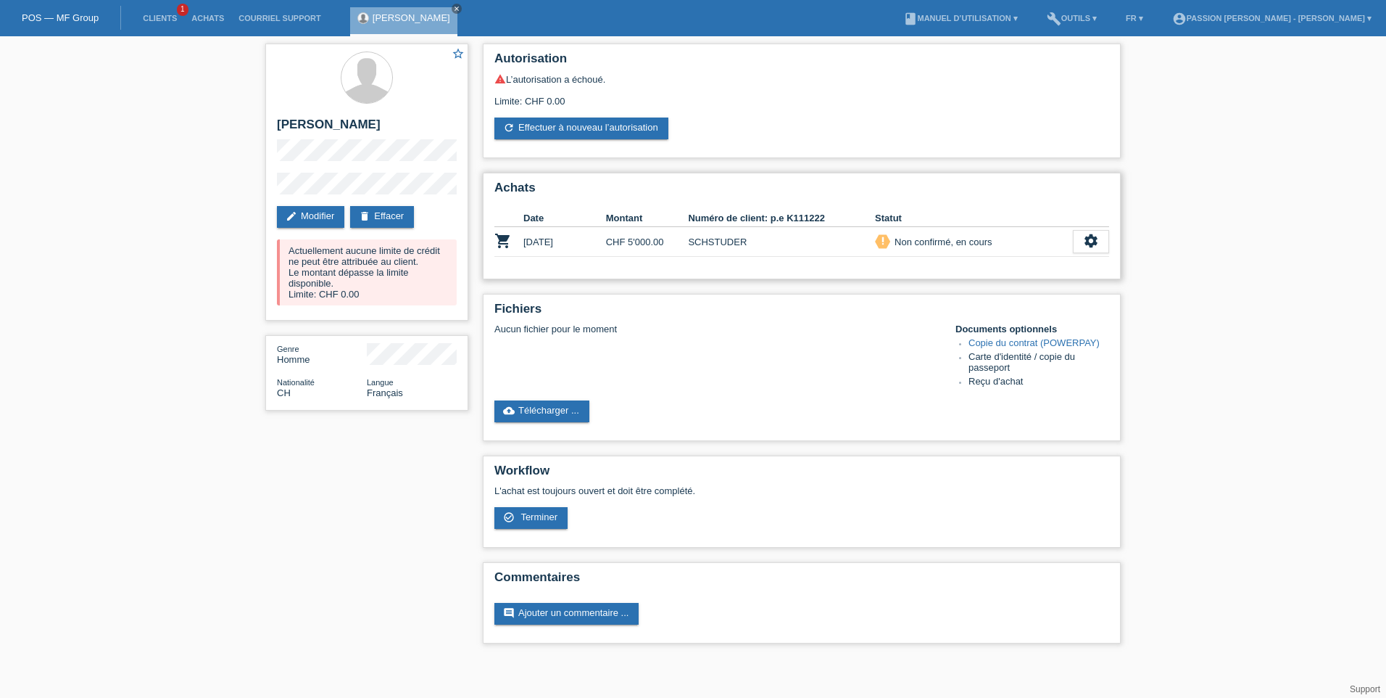
click at [721, 240] on td "SCHSTUDER" at bounding box center [781, 242] width 187 height 30
click at [497, 244] on icon "shopping_cart" at bounding box center [503, 240] width 17 height 17
click at [1089, 239] on icon "settings" at bounding box center [1091, 241] width 16 height 16
click at [996, 349] on span "Le client s'est retiré de l'achat..." at bounding box center [1037, 350] width 136 height 17
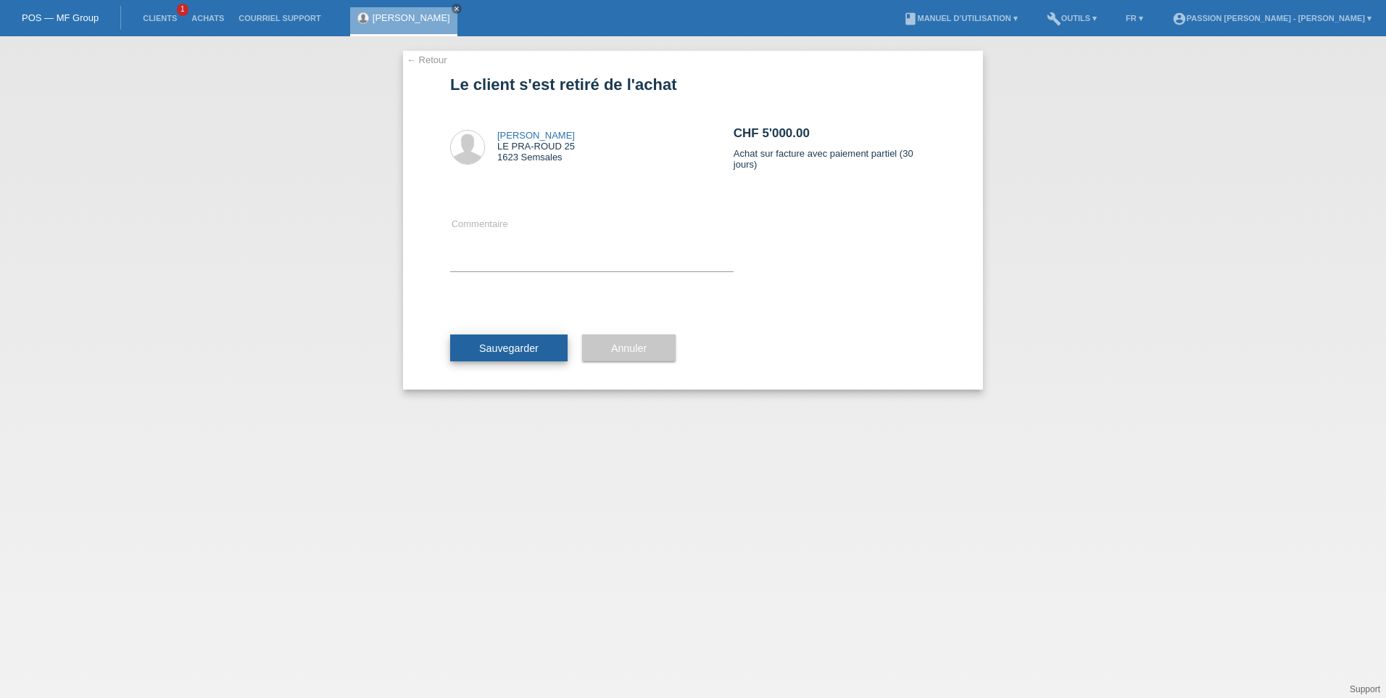
click at [527, 345] on span "Sauvegarder" at bounding box center [508, 348] width 59 height 12
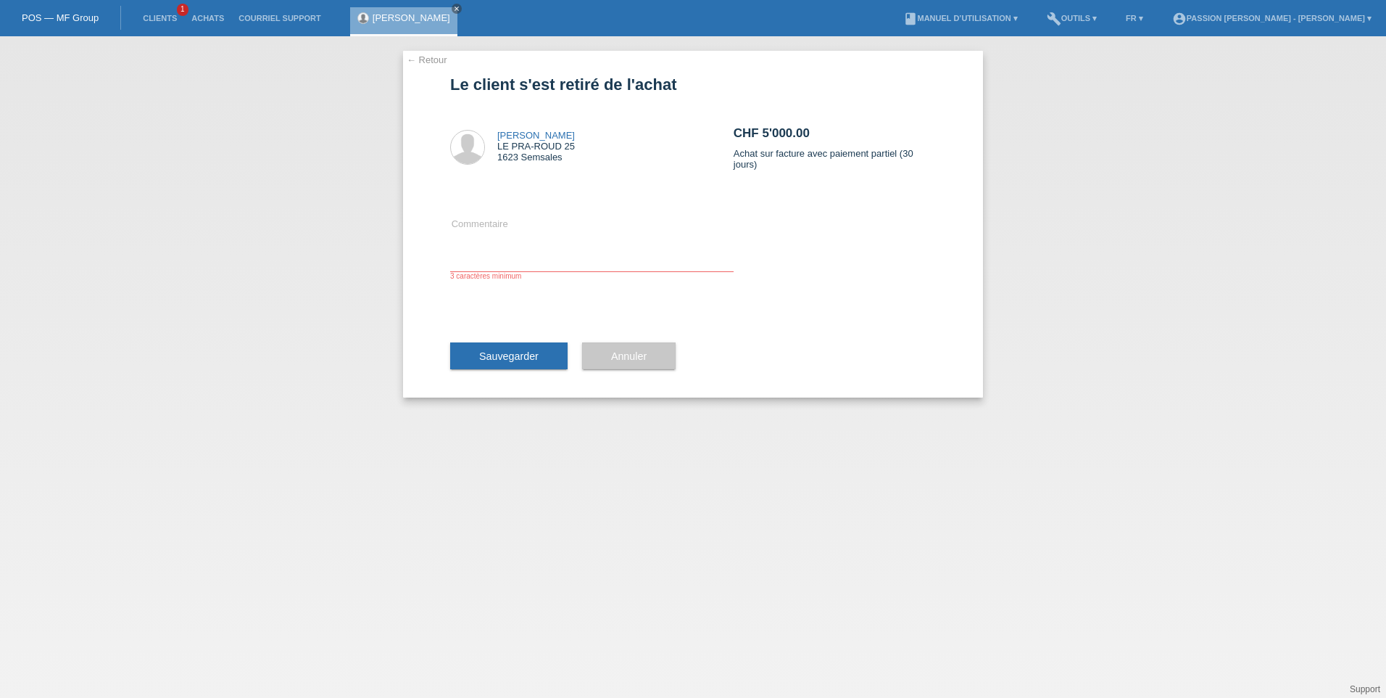
click at [619, 344] on button "Annuler" at bounding box center [629, 356] width 94 height 28
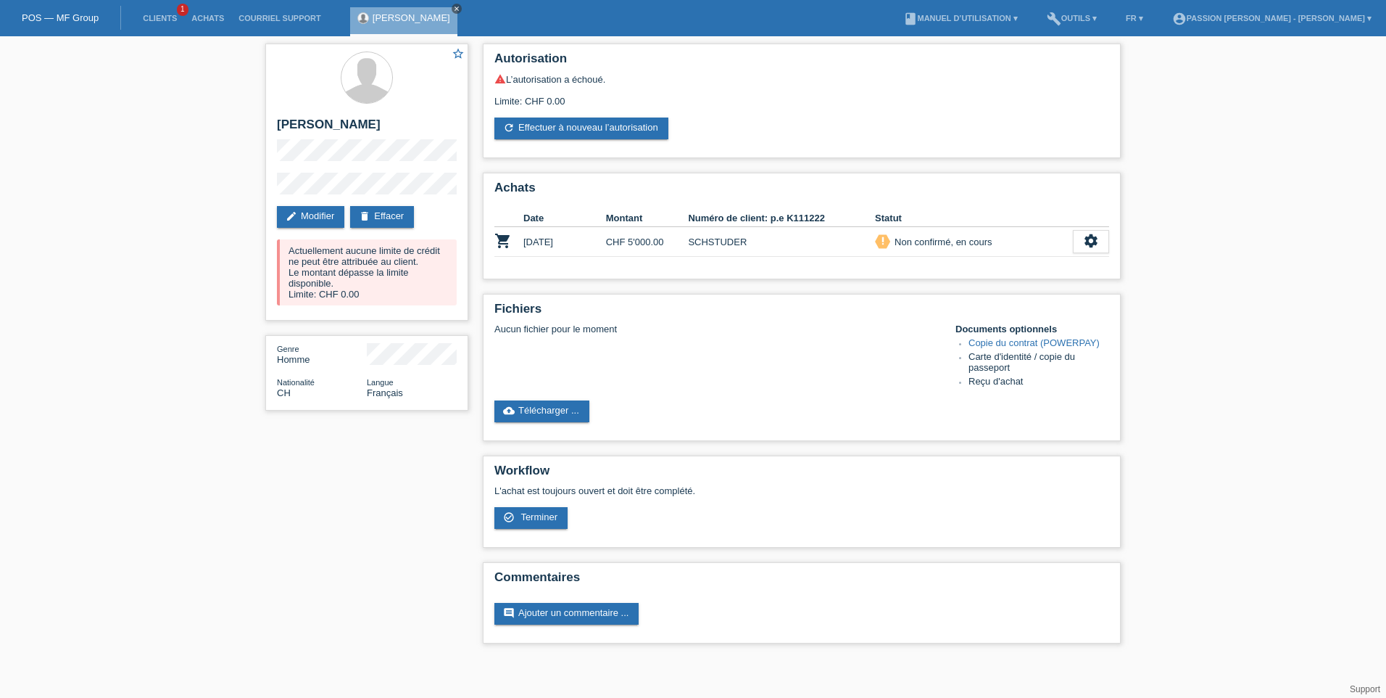
click at [460, 8] on icon "close" at bounding box center [456, 8] width 7 height 7
click at [1085, 247] on icon "settings" at bounding box center [1091, 241] width 16 height 16
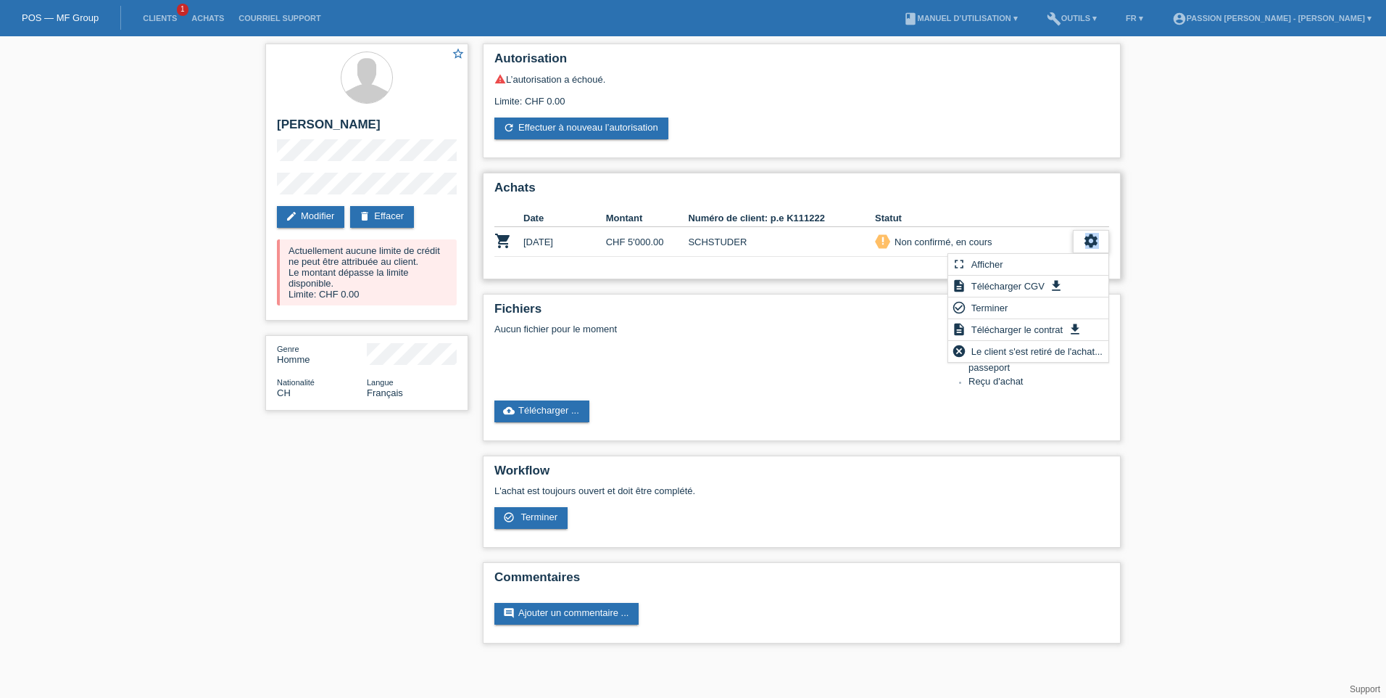
click at [1087, 249] on div "settings" at bounding box center [1091, 241] width 36 height 23
click at [397, 207] on link "delete Effacer" at bounding box center [382, 217] width 64 height 22
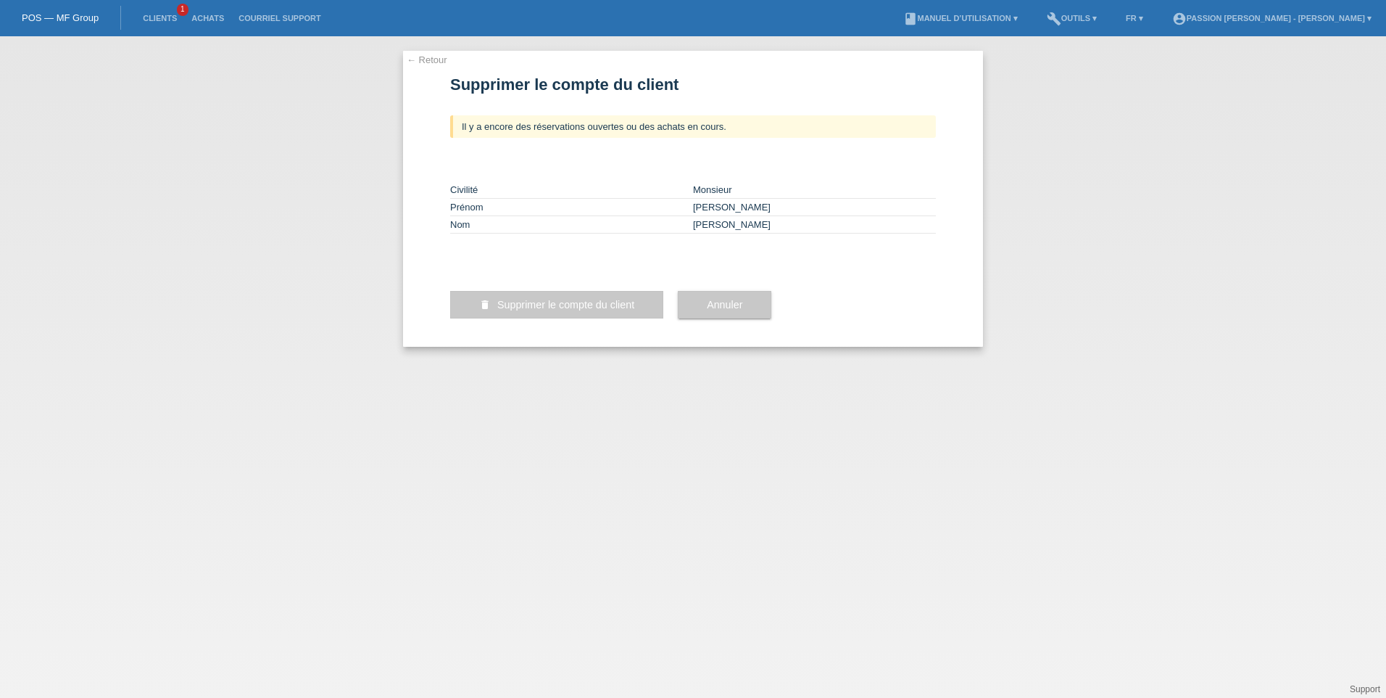
click at [537, 347] on div "delete Supprimer le compte du client" at bounding box center [556, 304] width 213 height 84
click at [531, 310] on span "Supprimer le compte du client" at bounding box center [565, 305] width 137 height 12
click at [722, 339] on div "Annuler" at bounding box center [725, 304] width 94 height 84
click at [494, 342] on div "delete Supprimer le compte du client" at bounding box center [556, 304] width 213 height 84
click at [496, 318] on button "delete Supprimer le compte du client" at bounding box center [556, 305] width 213 height 28
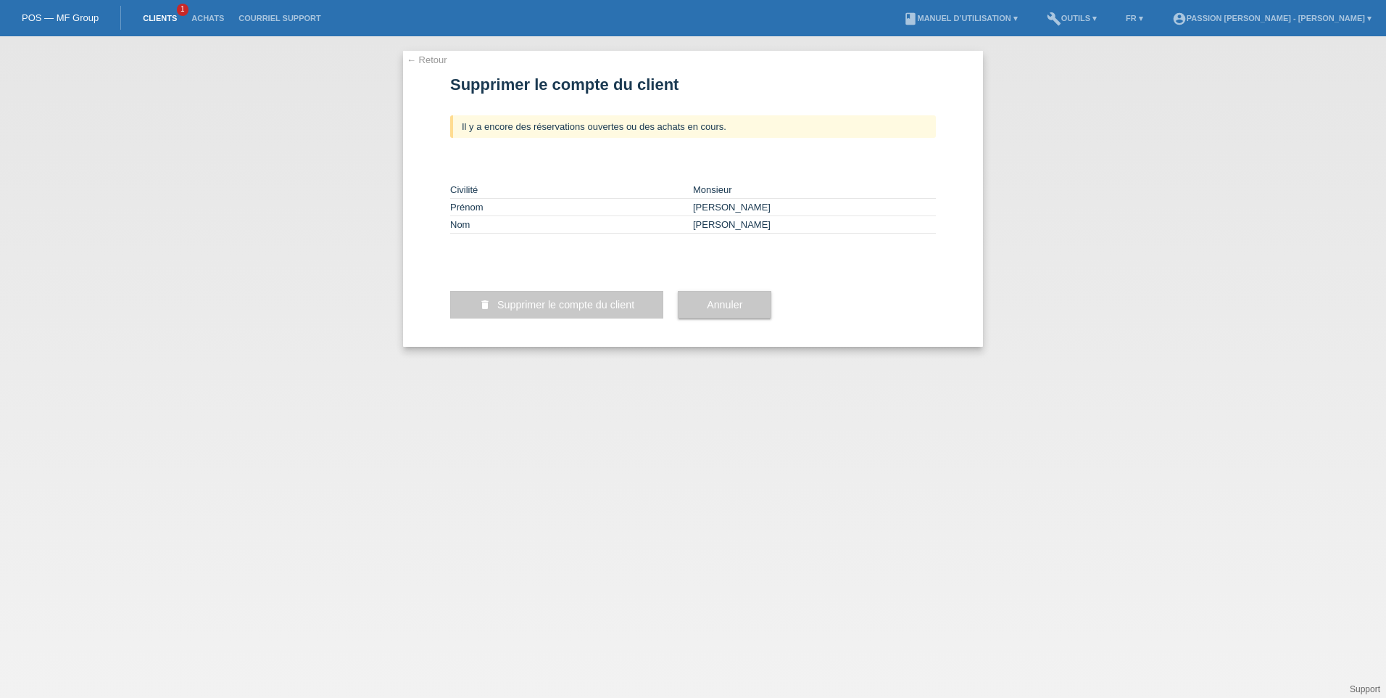
click at [157, 17] on link "Clients" at bounding box center [160, 18] width 49 height 9
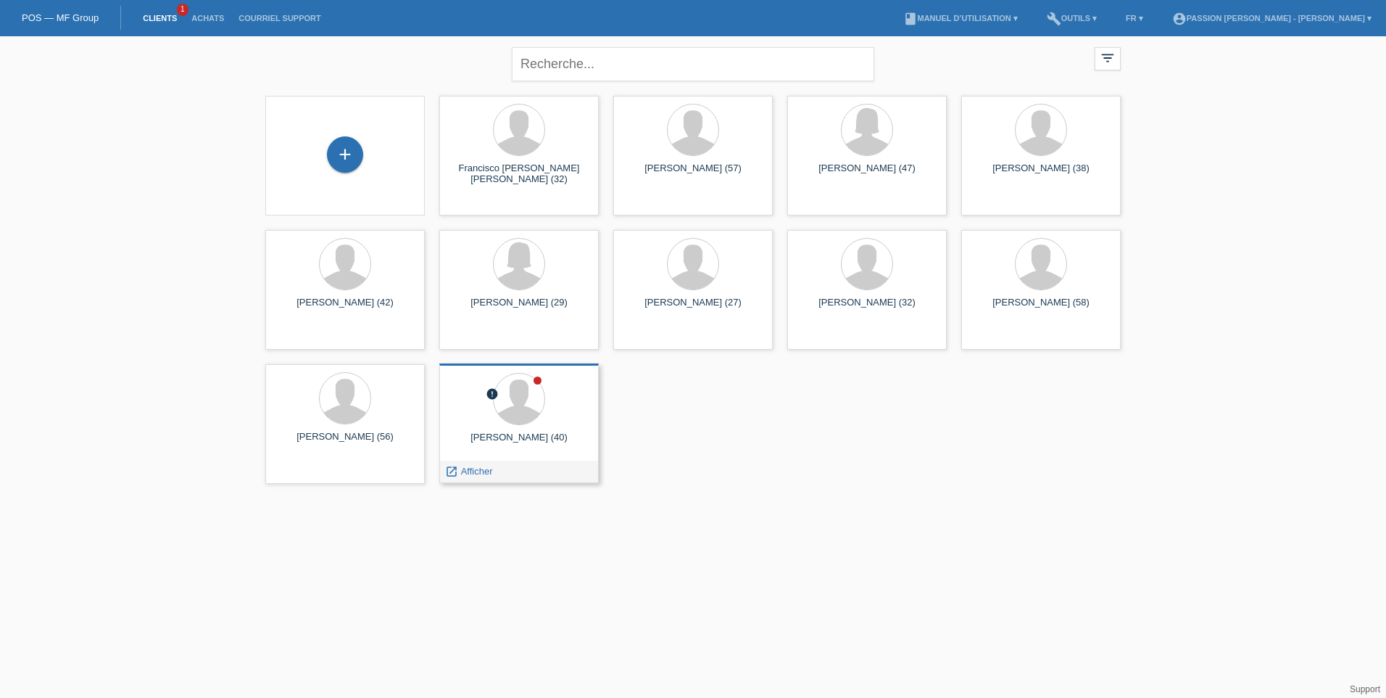
drag, startPoint x: 554, startPoint y: 435, endPoint x: 520, endPoint y: 432, distance: 34.2
click at [520, 432] on div "FREDERIC STUDER (40)" at bounding box center [519, 442] width 136 height 23
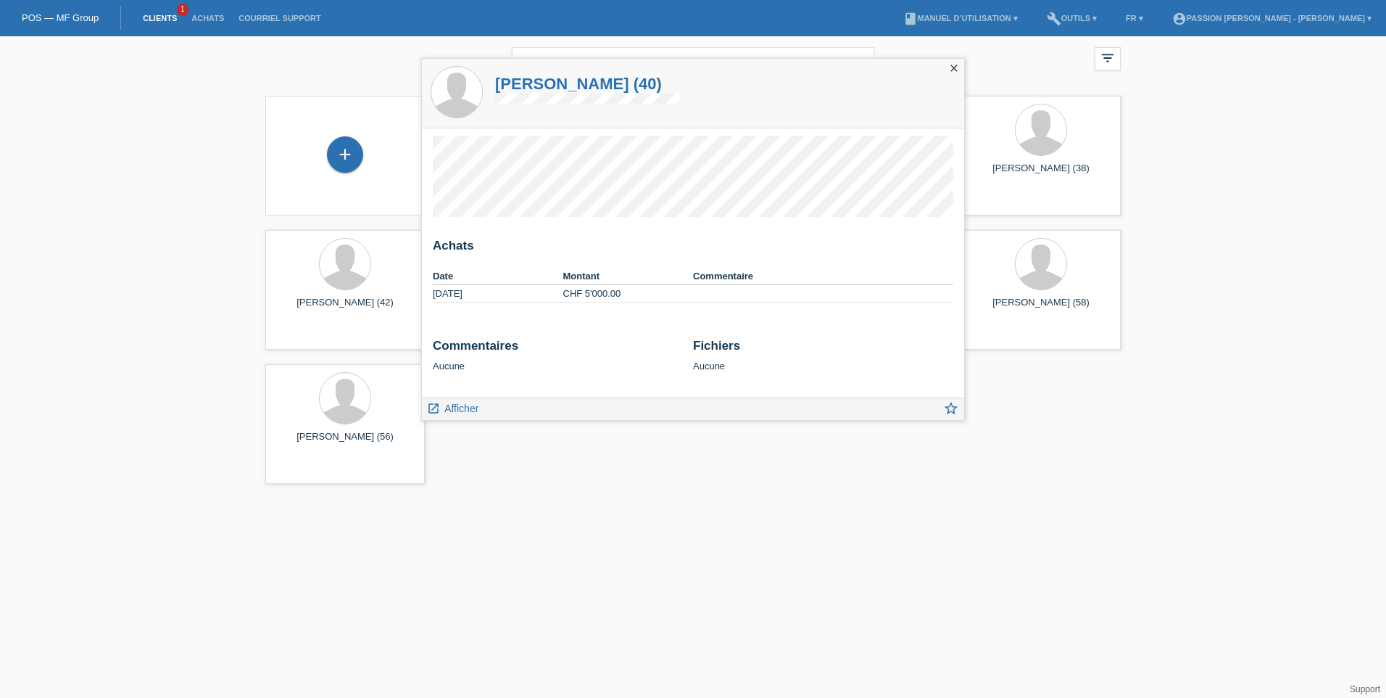
click at [173, 19] on link "Clients" at bounding box center [160, 18] width 49 height 9
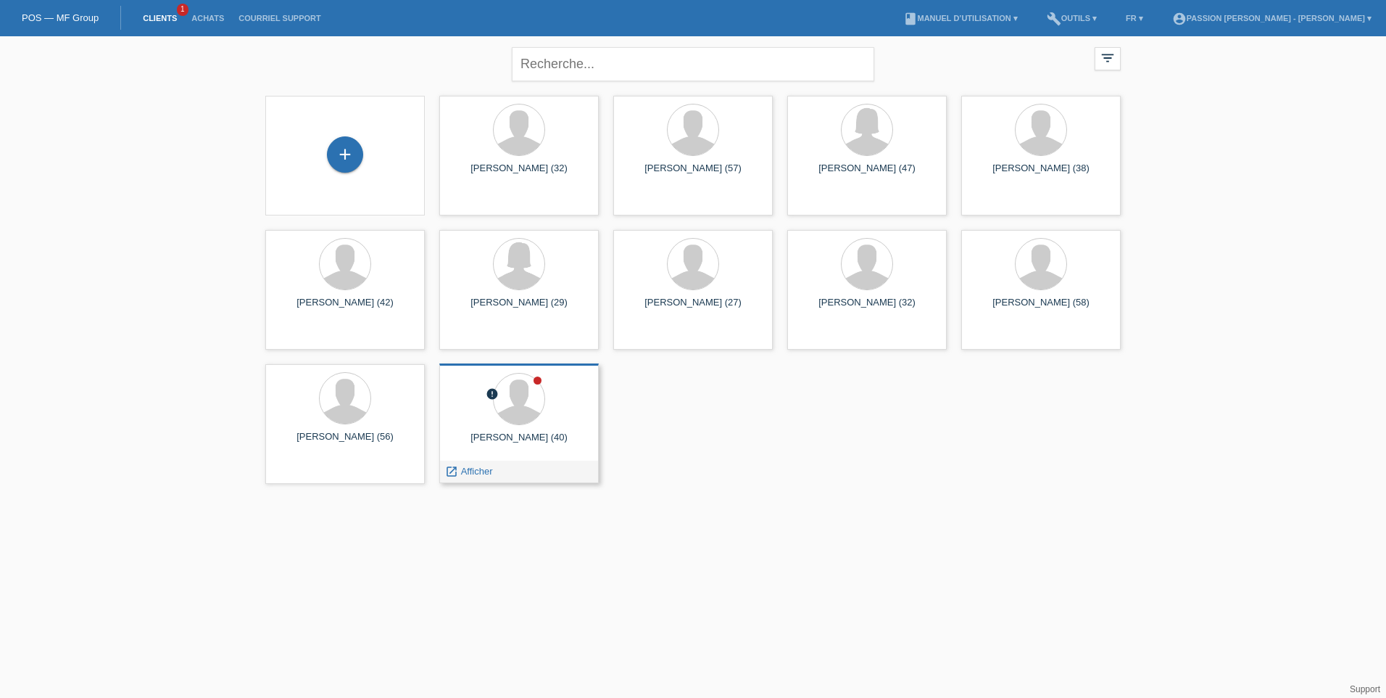
click at [469, 412] on div at bounding box center [519, 400] width 136 height 54
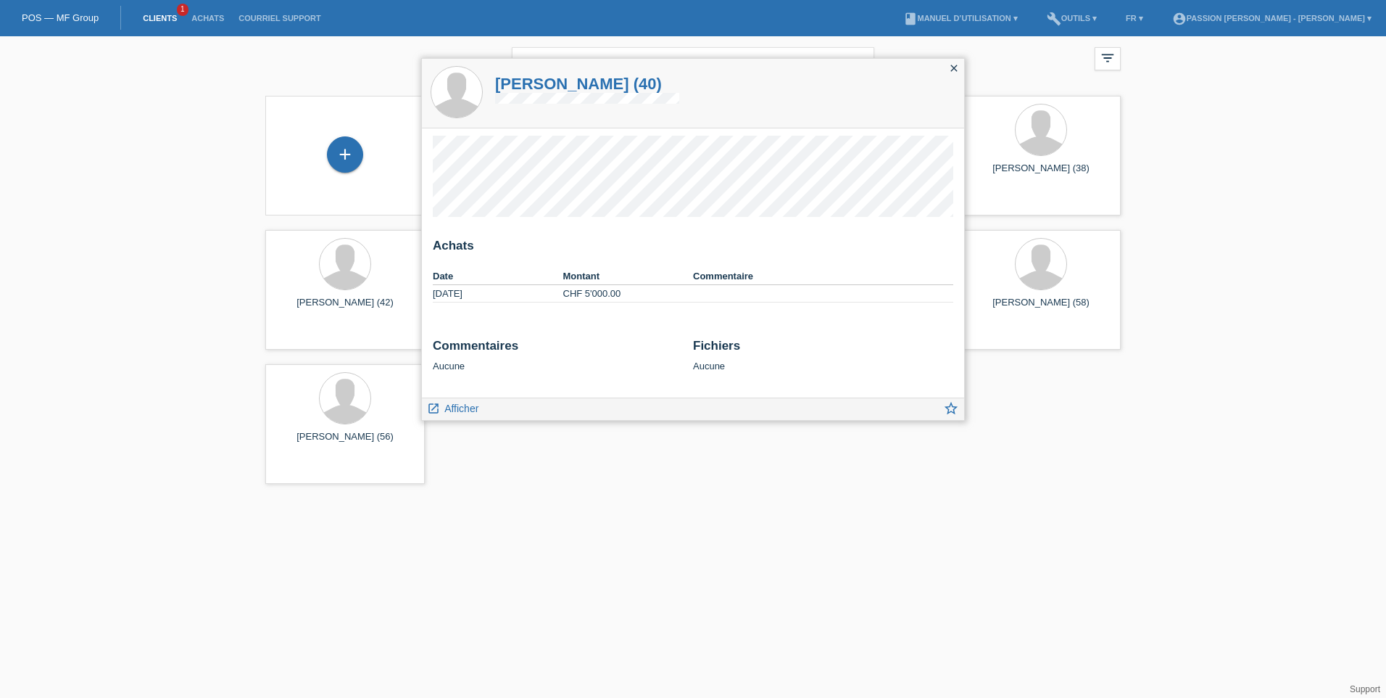
click at [456, 392] on div "Achats Date Montant Commentaire 14.10.2025 CHF 5'000.00" at bounding box center [693, 262] width 542 height 269
click at [461, 406] on span "Afficher" at bounding box center [461, 408] width 34 height 12
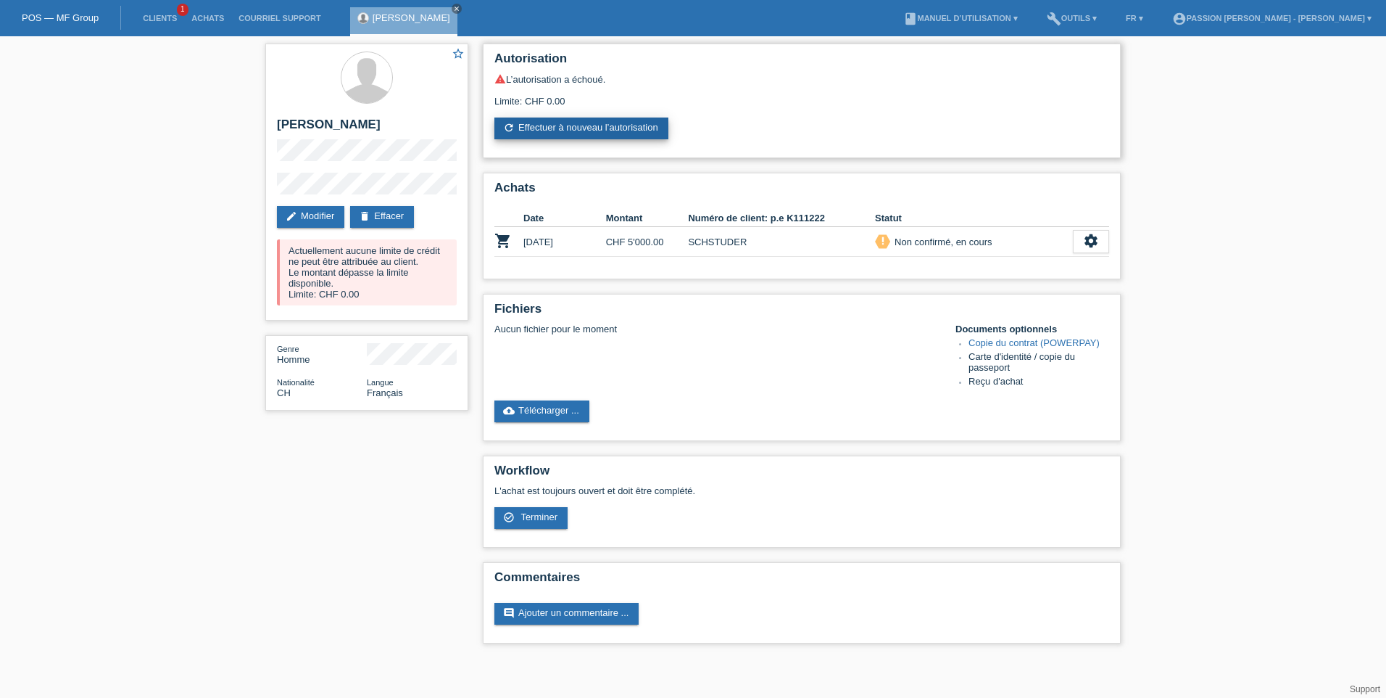
click at [587, 125] on link "refresh Effectuer à nouveau l’autorisation" at bounding box center [582, 128] width 174 height 22
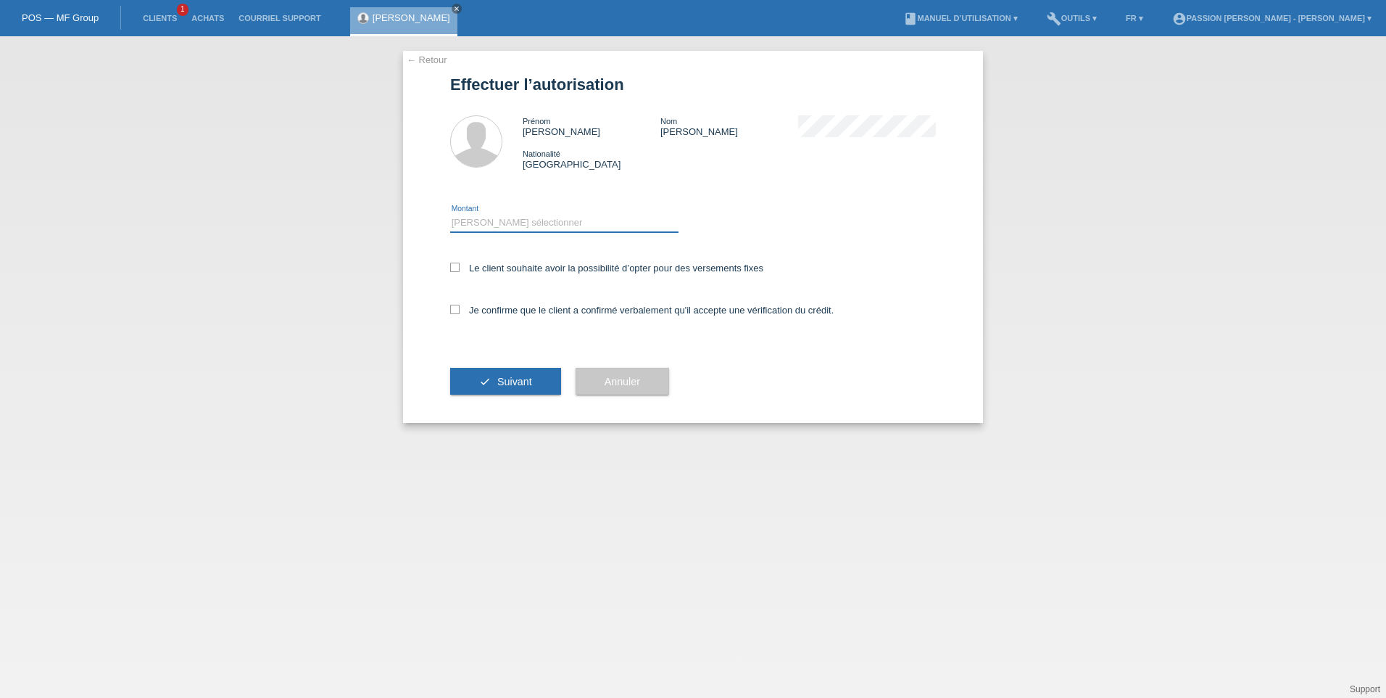
click at [497, 218] on select "Veuillez sélectionner CHF 1.00 - CHF 499.00 CHF 500.00 - CHF 1'999.00 CHF 2'000…" at bounding box center [564, 222] width 228 height 17
select select "3"
click at [450, 214] on select "Veuillez sélectionner CHF 1.00 - CHF 499.00 CHF 500.00 - CHF 1'999.00 CHF 2'000…" at bounding box center [564, 222] width 228 height 17
click at [452, 264] on icon at bounding box center [454, 266] width 9 height 9
click at [452, 264] on input "Le client souhaite avoir la possibilité d’opter pour des versements fixes" at bounding box center [454, 266] width 9 height 9
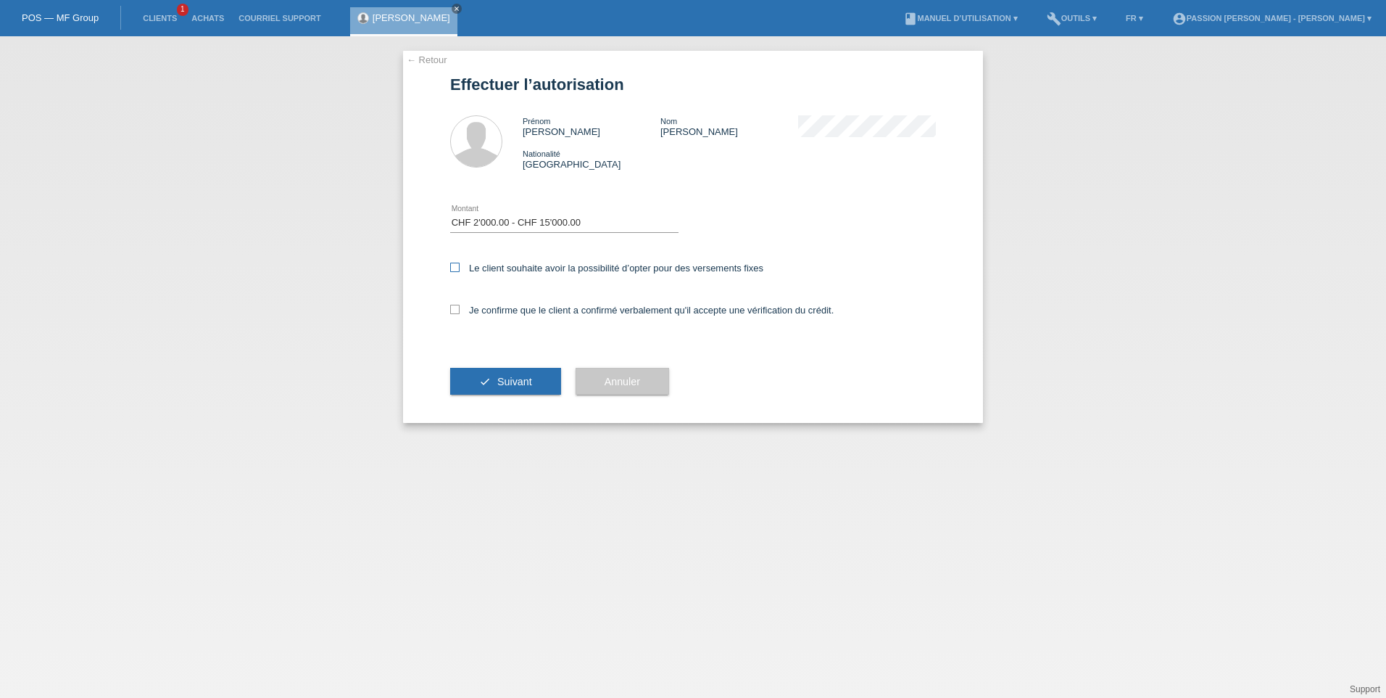
checkbox input "true"
click at [455, 313] on label "Je confirme que le client a confirmé verbalement qu'il accepte une vérification…" at bounding box center [642, 310] width 384 height 11
click at [457, 310] on icon at bounding box center [454, 309] width 9 height 9
click at [457, 310] on input "Je confirme que le client a confirmé verbalement qu'il accepte une vérification…" at bounding box center [454, 309] width 9 height 9
checkbox input "true"
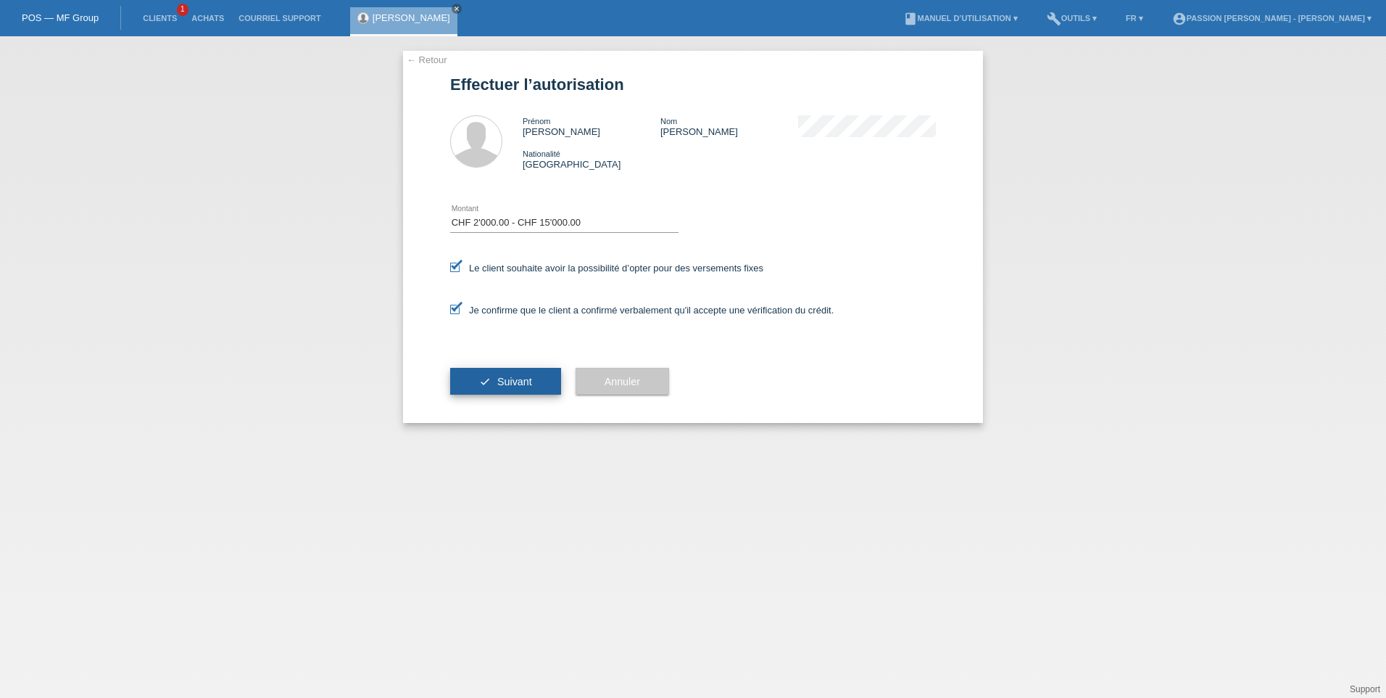
click at [529, 382] on span "Suivant" at bounding box center [514, 382] width 35 height 12
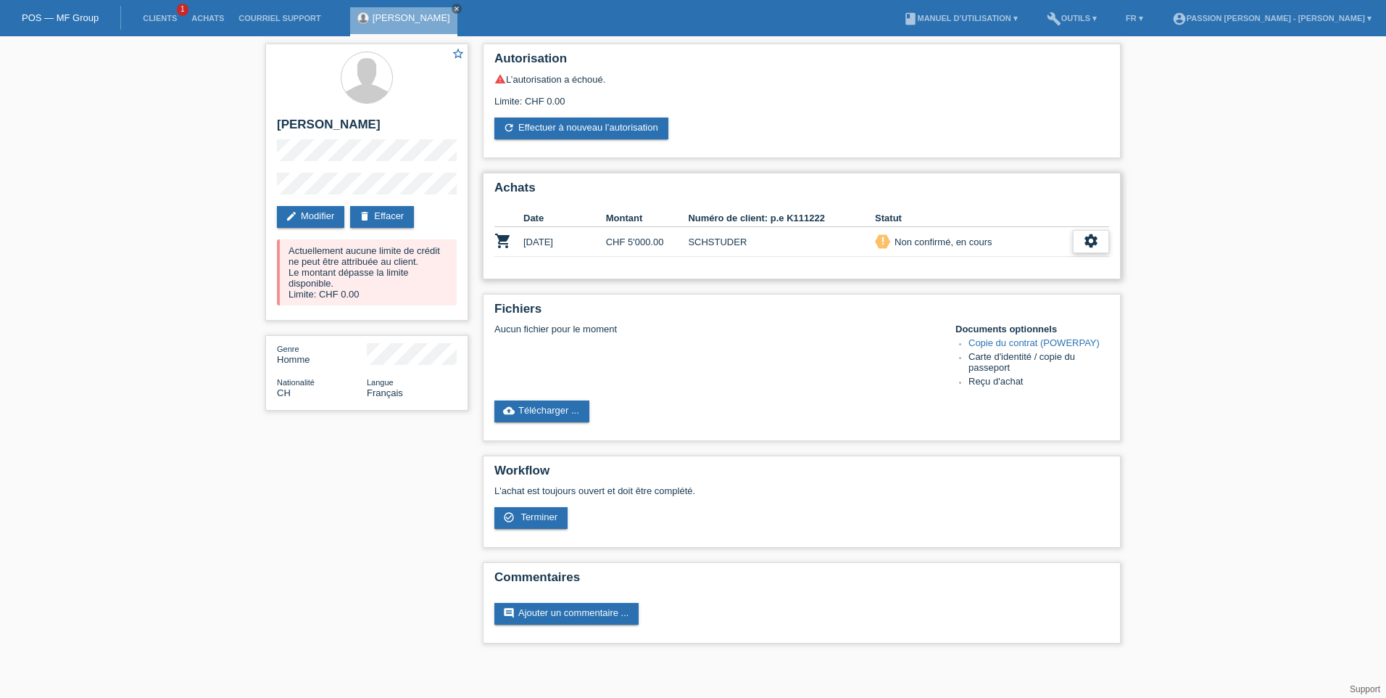
click at [1086, 244] on icon "settings" at bounding box center [1091, 241] width 16 height 16
click at [1044, 349] on span "Le client s'est retiré de l'achat..." at bounding box center [1037, 350] width 136 height 17
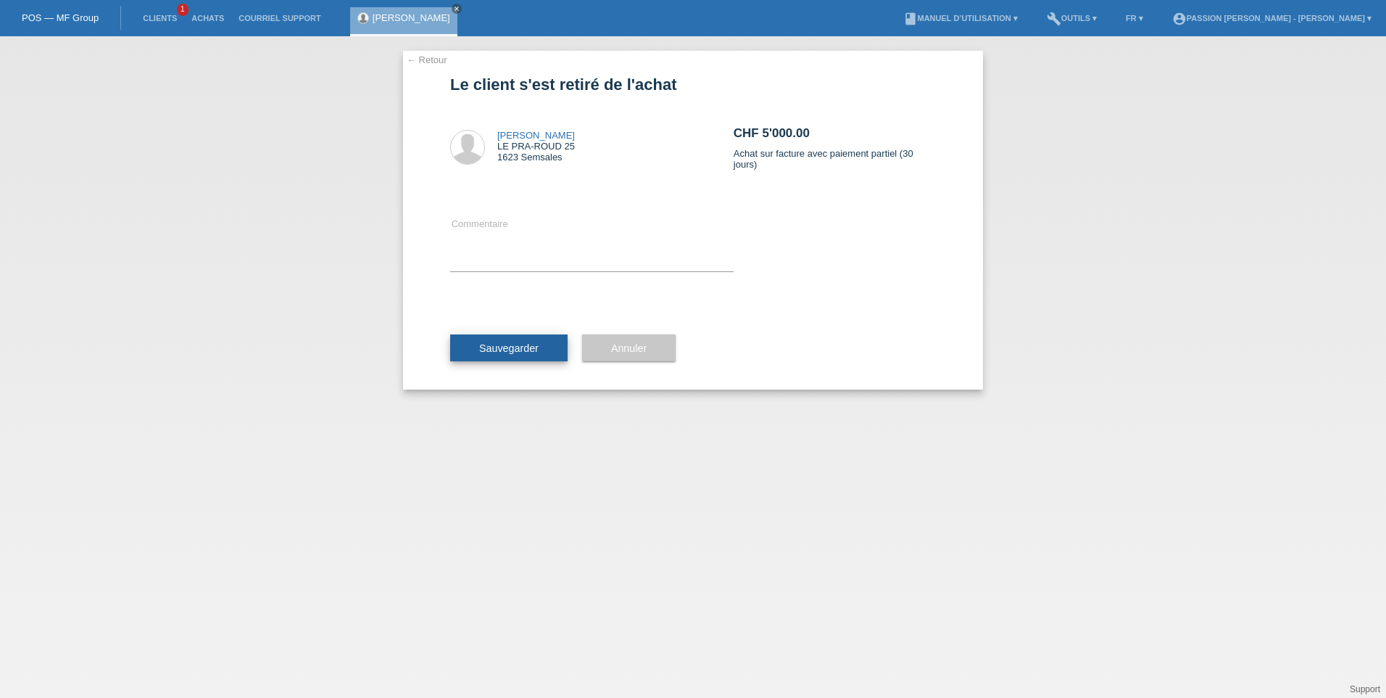
click at [529, 342] on span "Sauvegarder" at bounding box center [508, 348] width 59 height 12
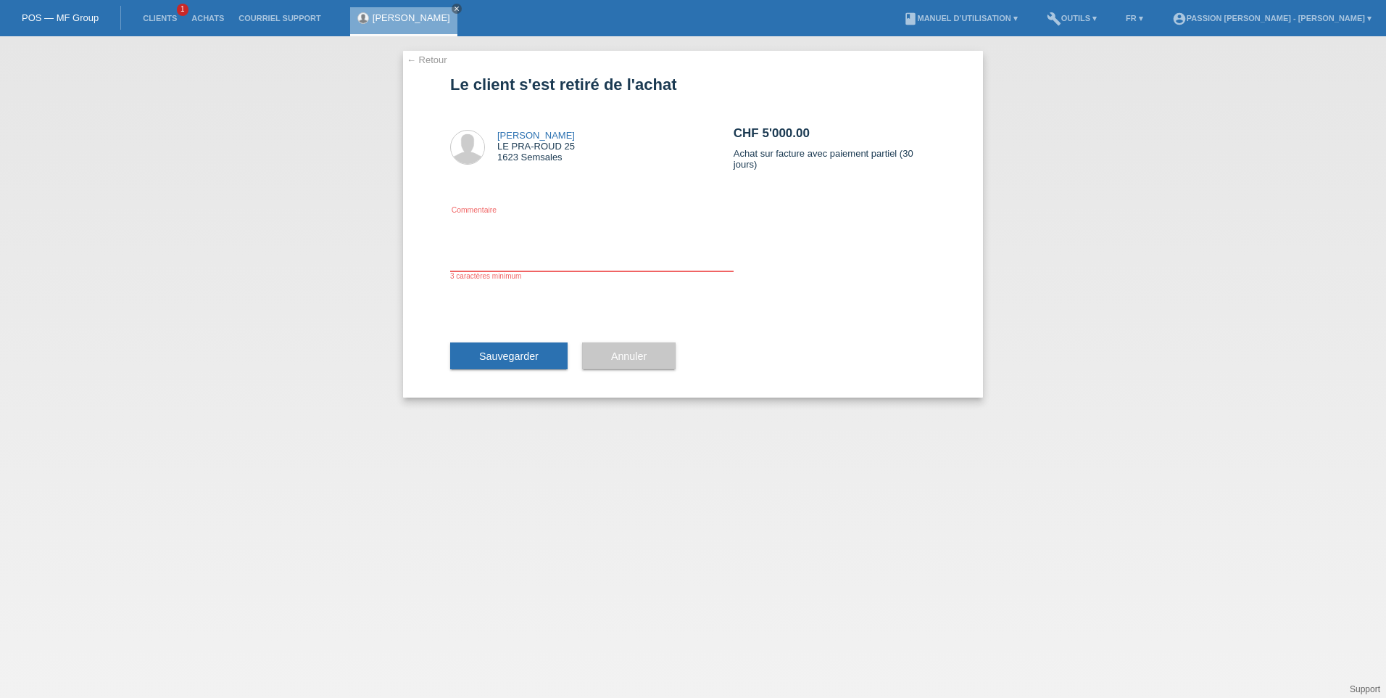
click at [513, 266] on textarea at bounding box center [592, 243] width 284 height 56
type textarea "P"
type textarea "Annulation achat"
click at [484, 347] on button "Sauvegarder" at bounding box center [508, 356] width 117 height 28
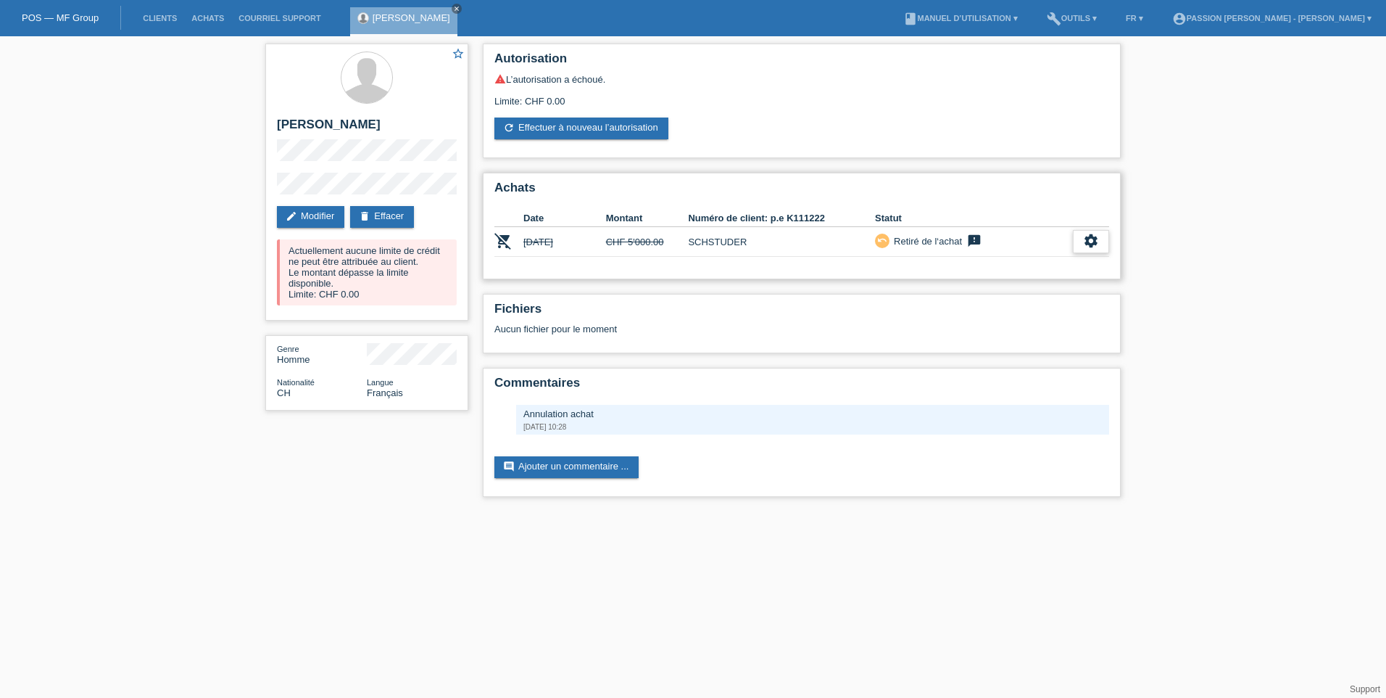
click at [1099, 241] on icon "settings" at bounding box center [1091, 241] width 16 height 16
click at [400, 217] on link "delete Effacer" at bounding box center [382, 217] width 64 height 22
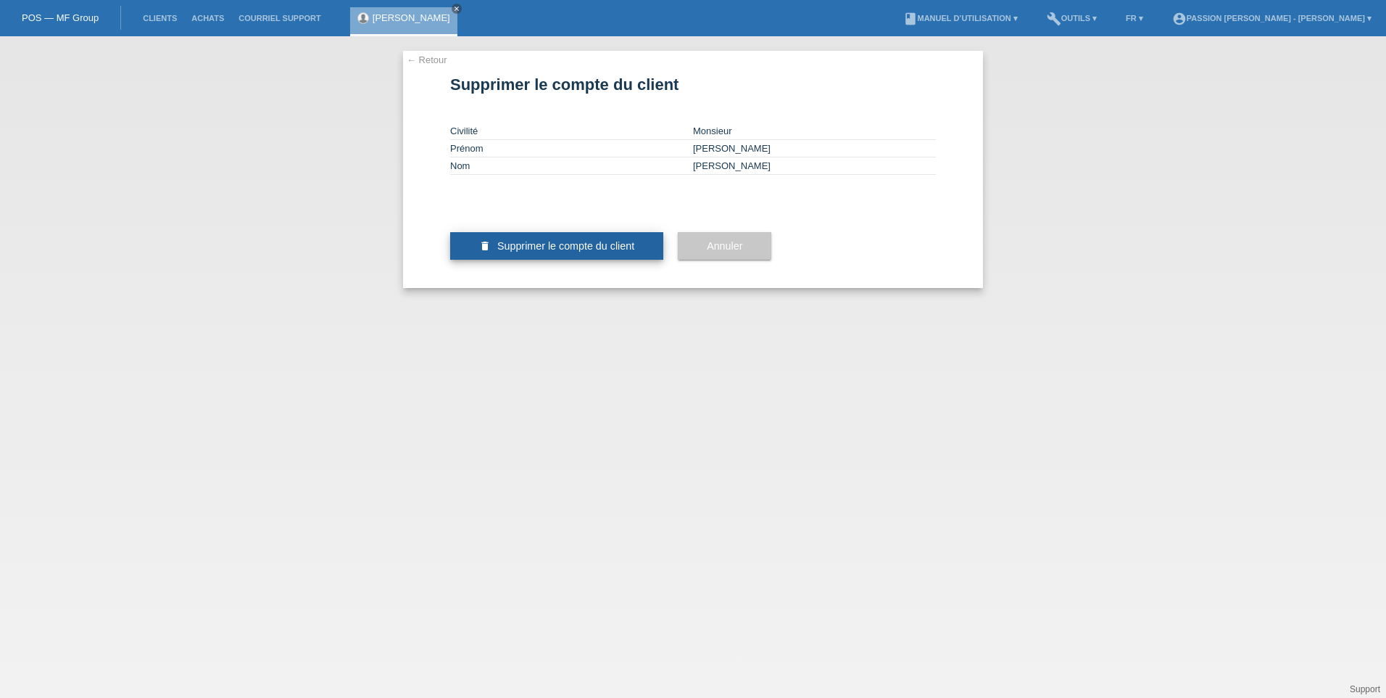
click at [552, 252] on span "Supprimer le compte du client" at bounding box center [565, 246] width 137 height 12
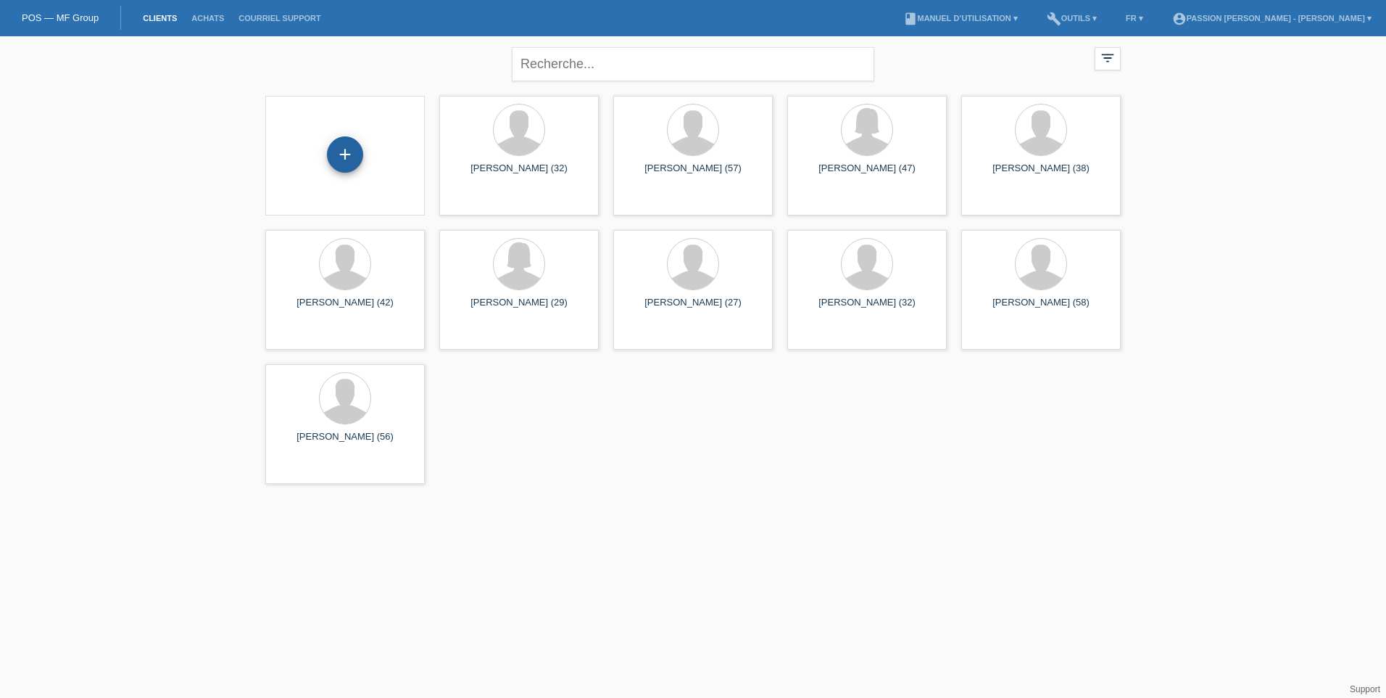
click at [360, 145] on div "+" at bounding box center [345, 154] width 35 height 25
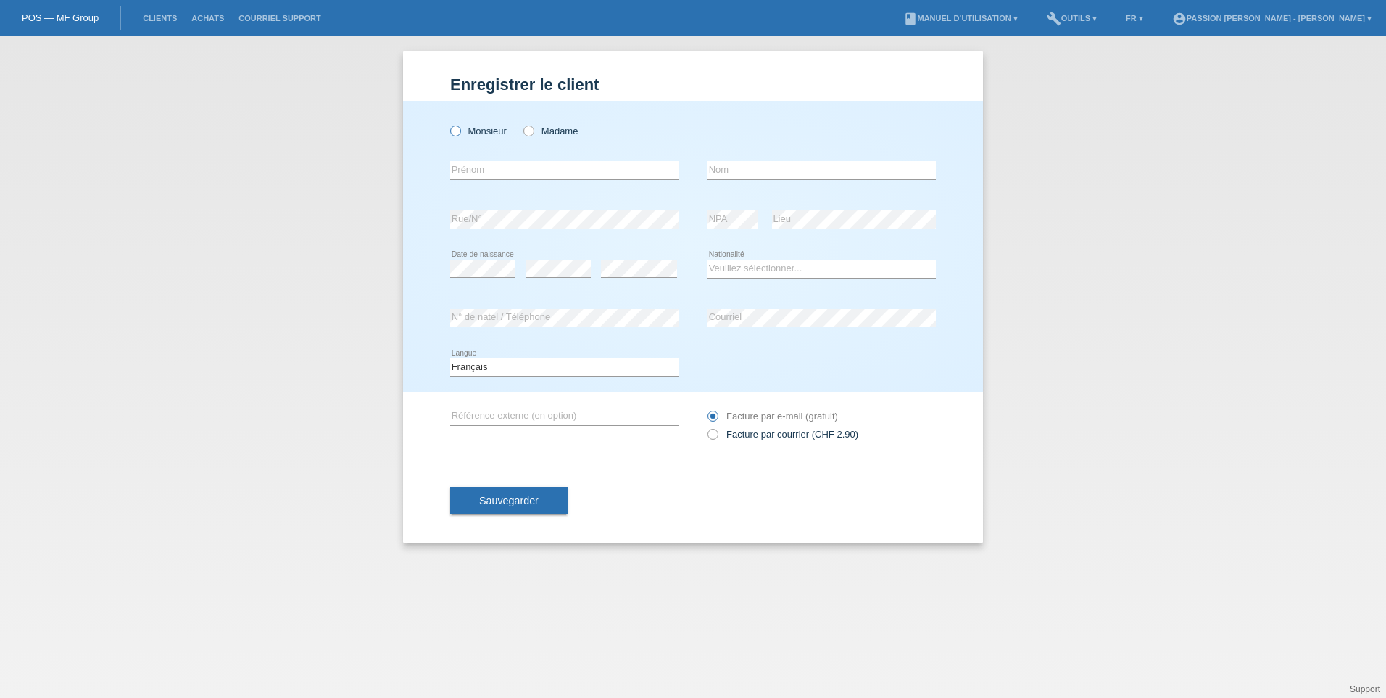
click at [448, 123] on icon at bounding box center [448, 123] width 0 height 0
click at [458, 128] on input "Monsieur" at bounding box center [454, 129] width 9 height 9
radio input "true"
click at [498, 166] on input "text" at bounding box center [564, 170] width 228 height 18
type input "[PERSON_NAME]"
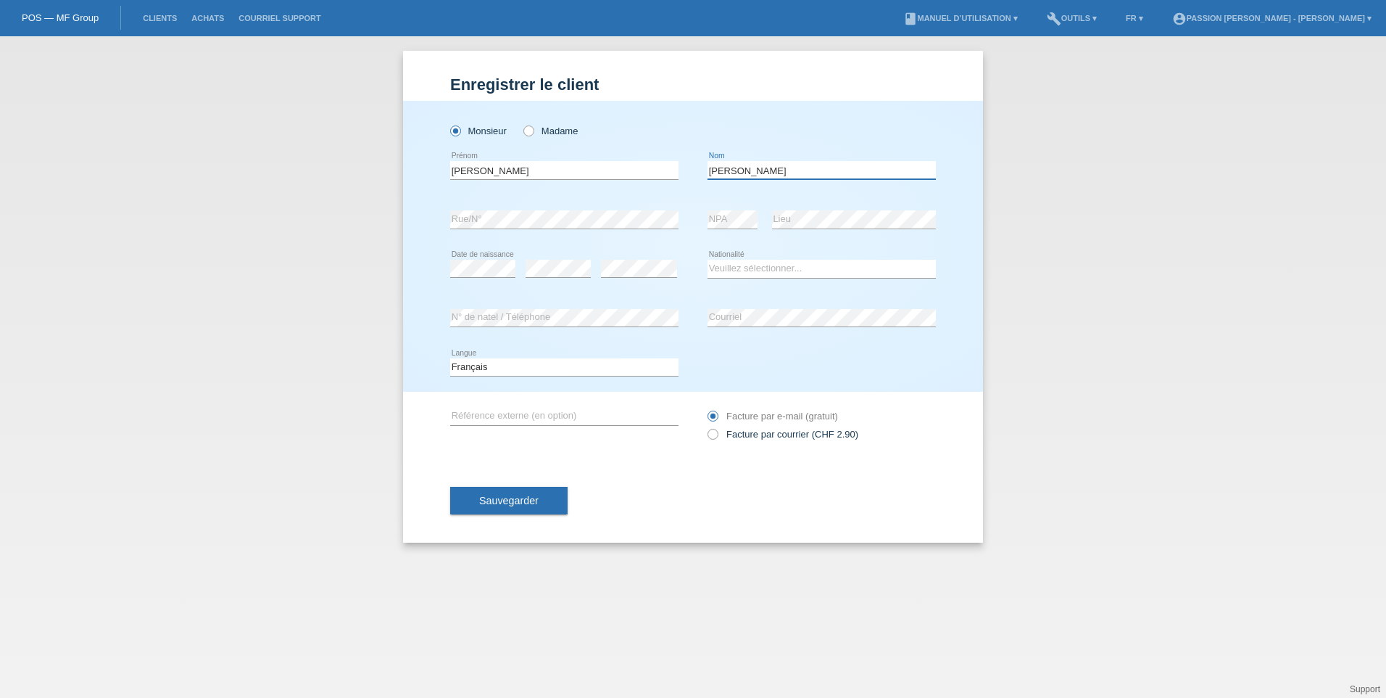
type input "[PERSON_NAME]"
click at [747, 272] on select "Veuillez sélectionner... Suisse Allemagne Autriche Liechtenstein ------------ A…" at bounding box center [822, 268] width 228 height 17
select select "CH"
click at [708, 260] on select "Veuillez sélectionner... Suisse Allemagne Autriche Liechtenstein ------------ A…" at bounding box center [822, 268] width 228 height 17
click at [537, 412] on input "text" at bounding box center [564, 416] width 228 height 18
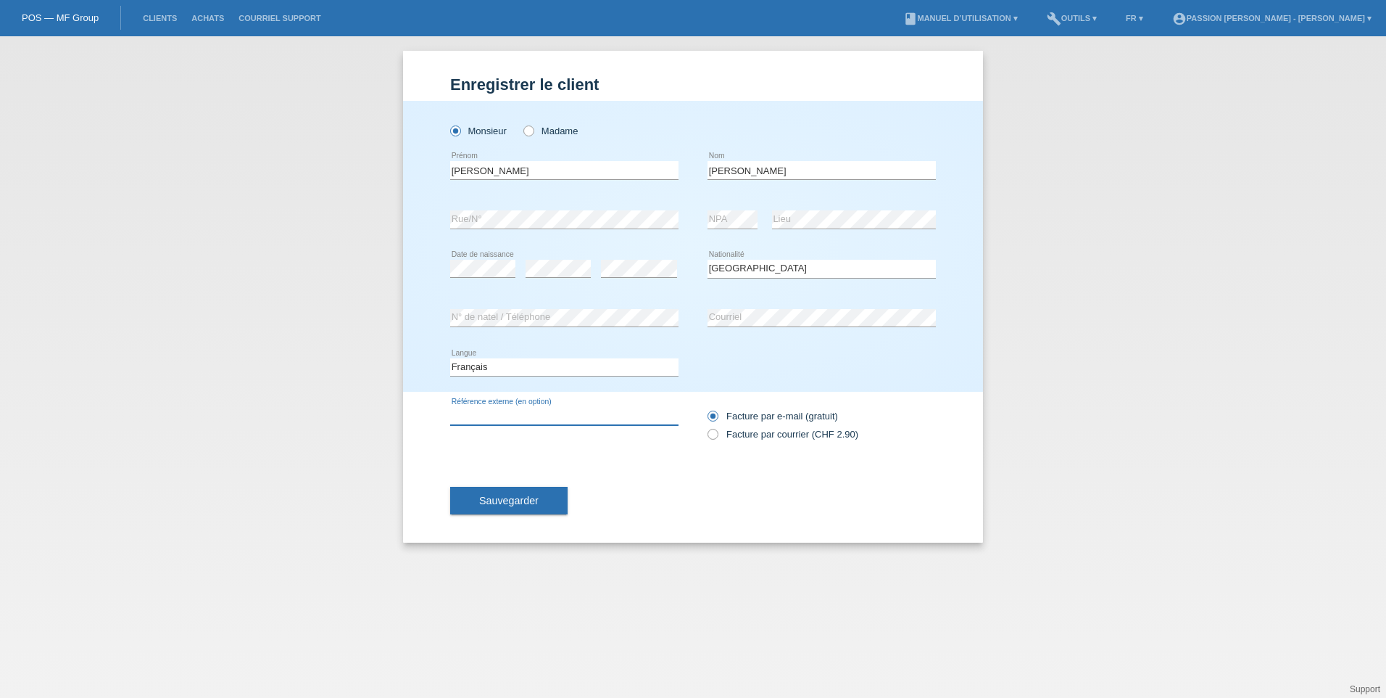
click at [537, 412] on input "text" at bounding box center [564, 416] width 228 height 18
click at [466, 436] on div "error Référence externe (en option)" at bounding box center [564, 416] width 228 height 49
click at [521, 503] on span "Sauvegarder" at bounding box center [508, 501] width 59 height 12
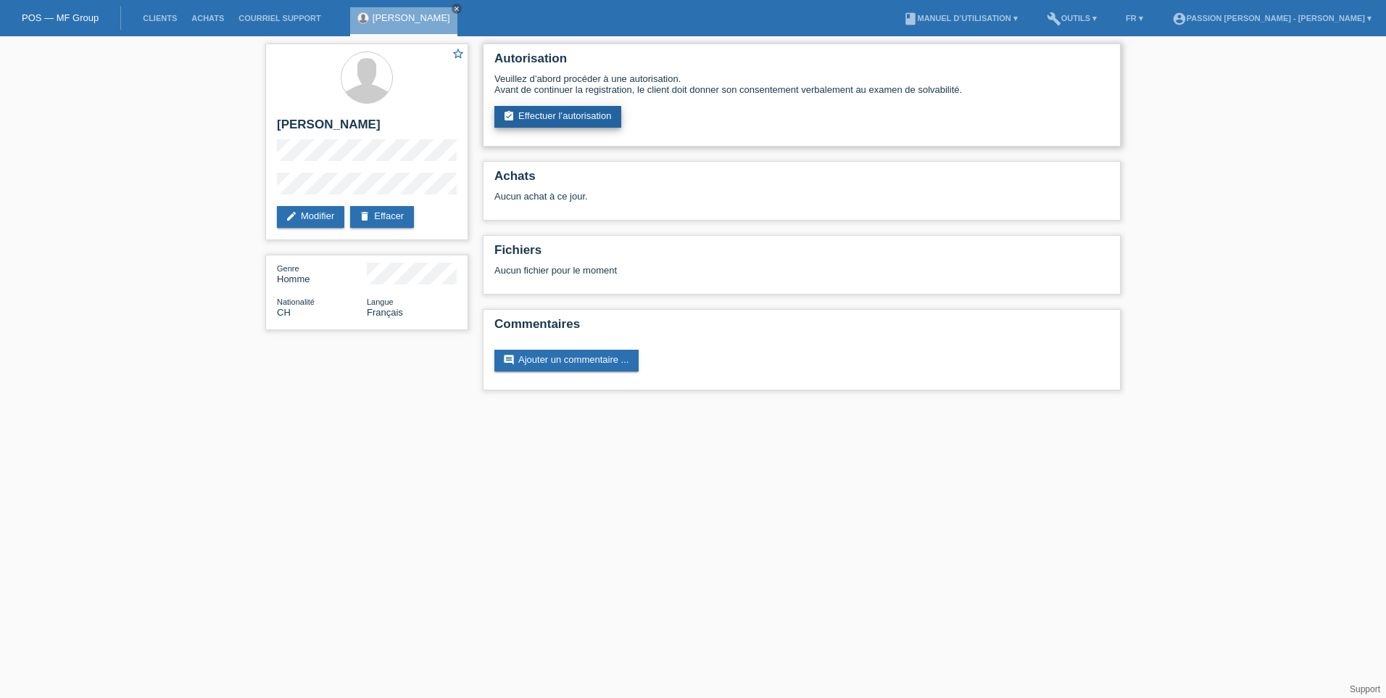
click at [528, 117] on link "assignment_turned_in Effectuer l’autorisation" at bounding box center [558, 117] width 127 height 22
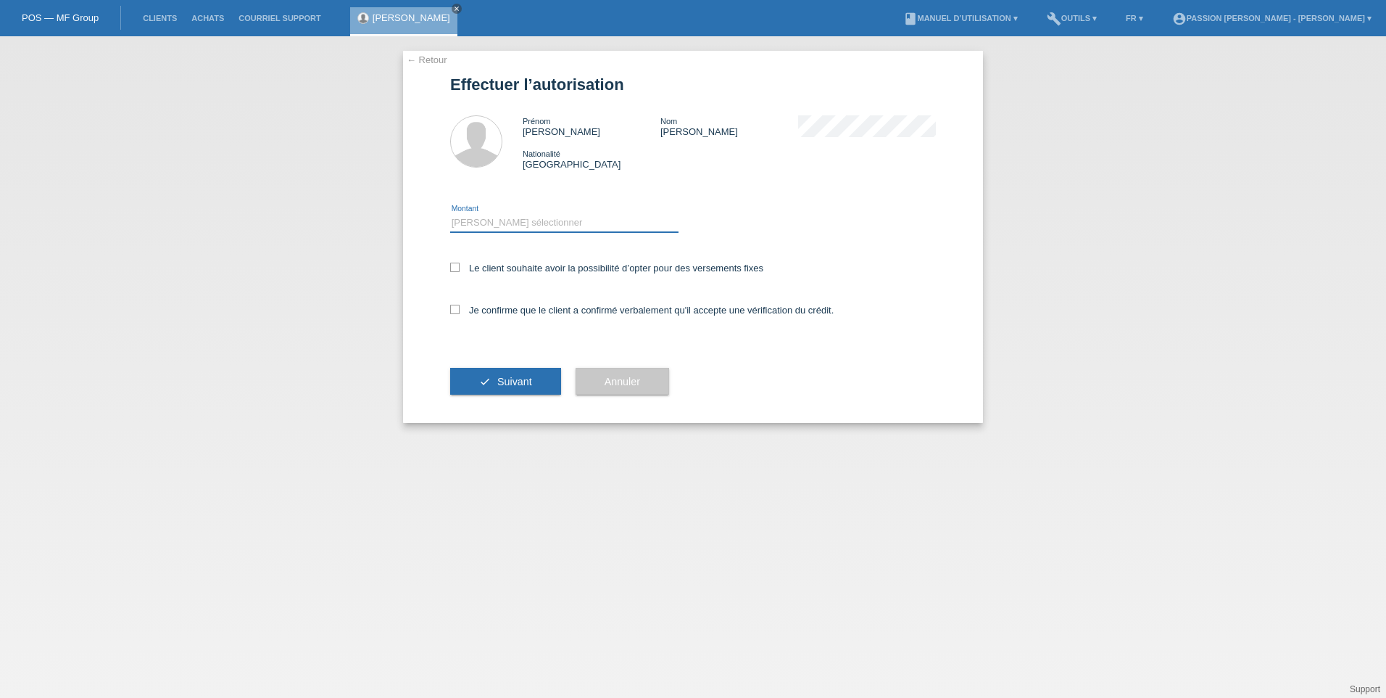
click at [518, 226] on select "Veuillez sélectionner CHF 1.00 - CHF 499.00 CHF 500.00 - CHF 1'999.00 CHF 2'000…" at bounding box center [564, 222] width 228 height 17
select select "3"
click at [450, 214] on select "Veuillez sélectionner CHF 1.00 - CHF 499.00 CHF 500.00 - CHF 1'999.00 CHF 2'000…" at bounding box center [564, 222] width 228 height 17
click at [458, 268] on icon at bounding box center [454, 266] width 9 height 9
click at [458, 268] on input "Le client souhaite avoir la possibilité d’opter pour des versements fixes" at bounding box center [454, 266] width 9 height 9
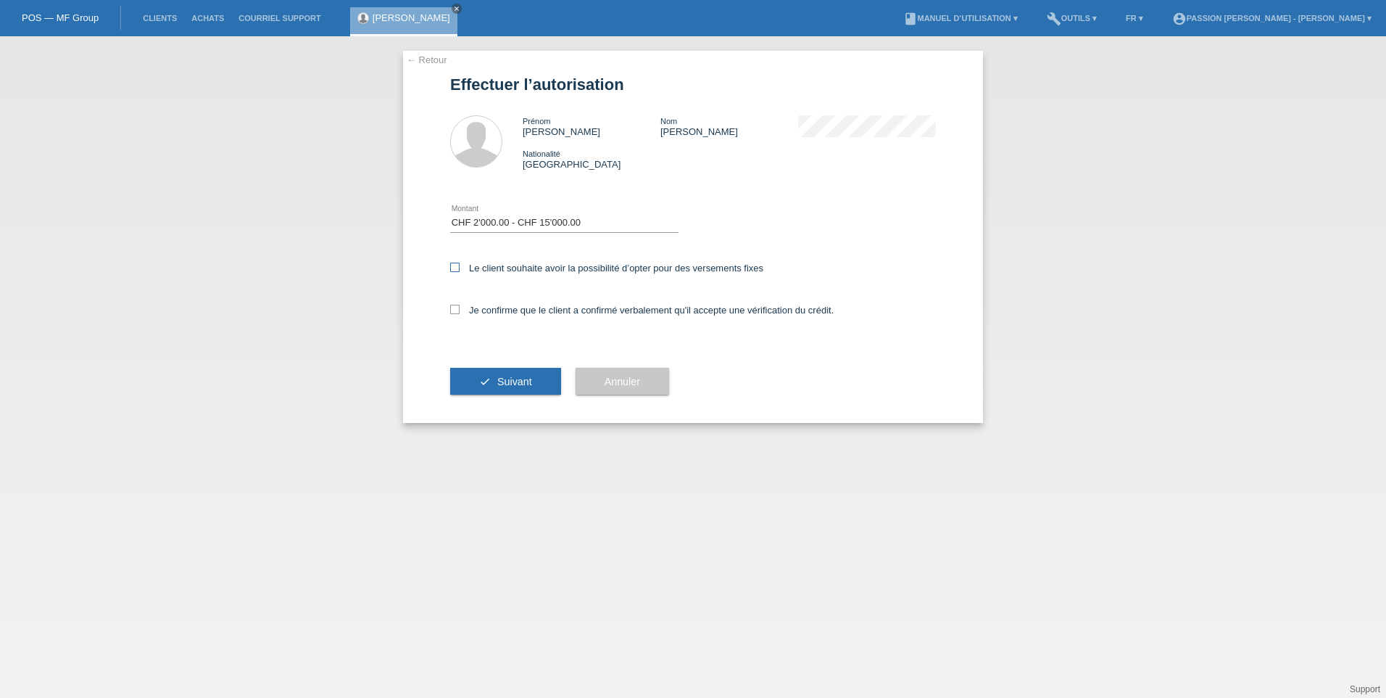
checkbox input "true"
click at [455, 309] on icon at bounding box center [454, 309] width 9 height 9
click at [455, 309] on input "Je confirme que le client a confirmé verbalement qu'il accepte une vérification…" at bounding box center [454, 309] width 9 height 9
checkbox input "true"
click at [509, 376] on span "Suivant" at bounding box center [514, 382] width 35 height 12
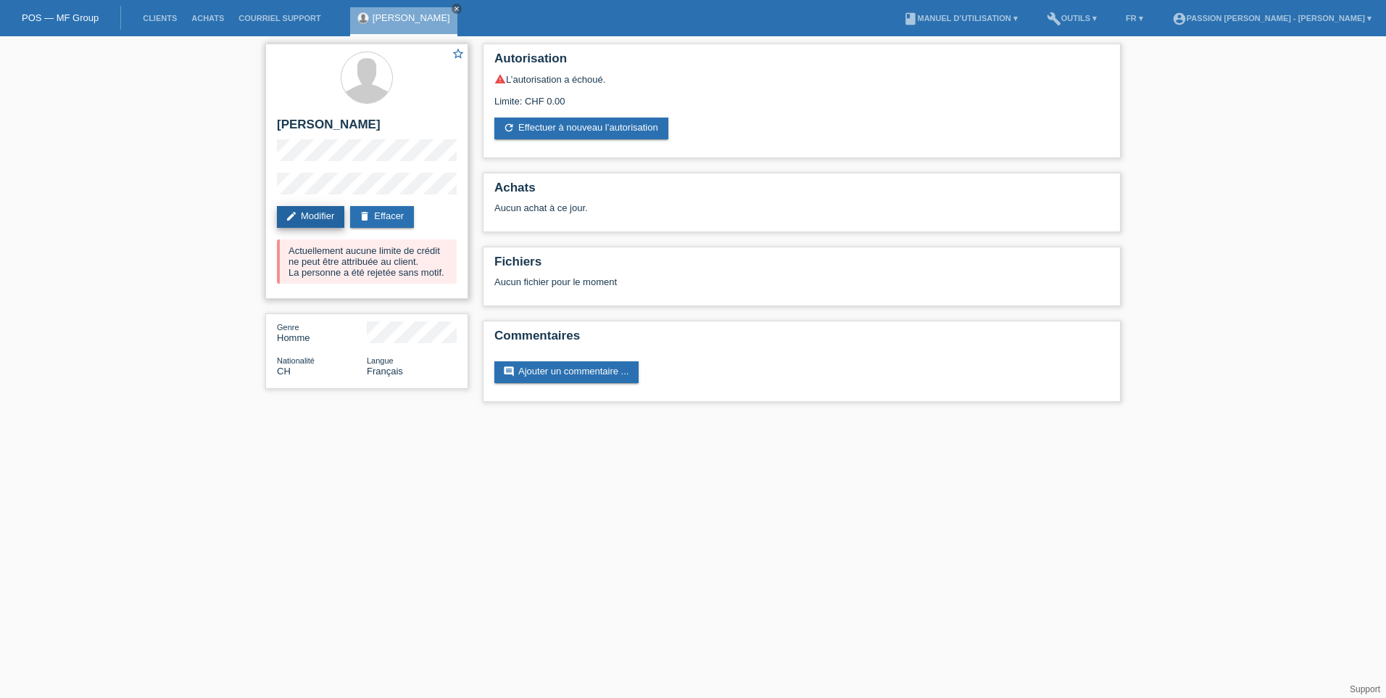
click at [322, 216] on link "edit Modifier" at bounding box center [310, 217] width 67 height 22
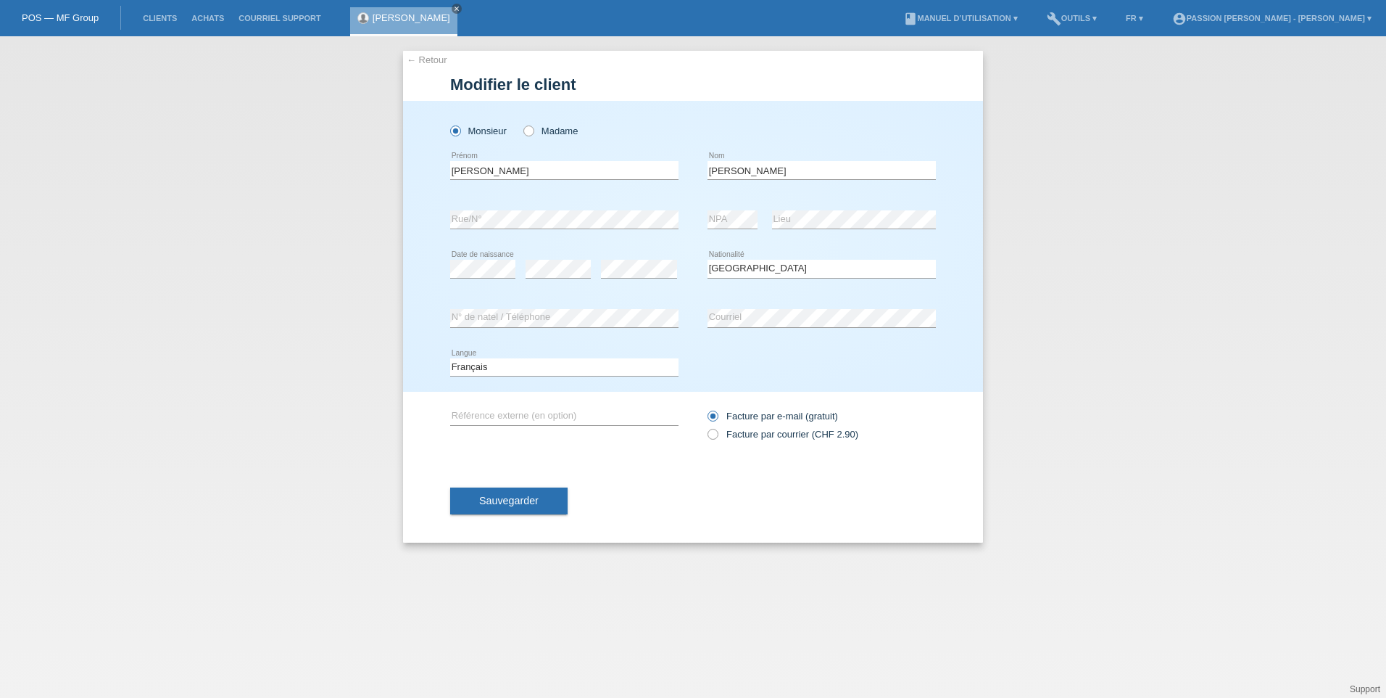
select select "CH"
click at [547, 493] on button "Sauvegarder" at bounding box center [508, 501] width 117 height 28
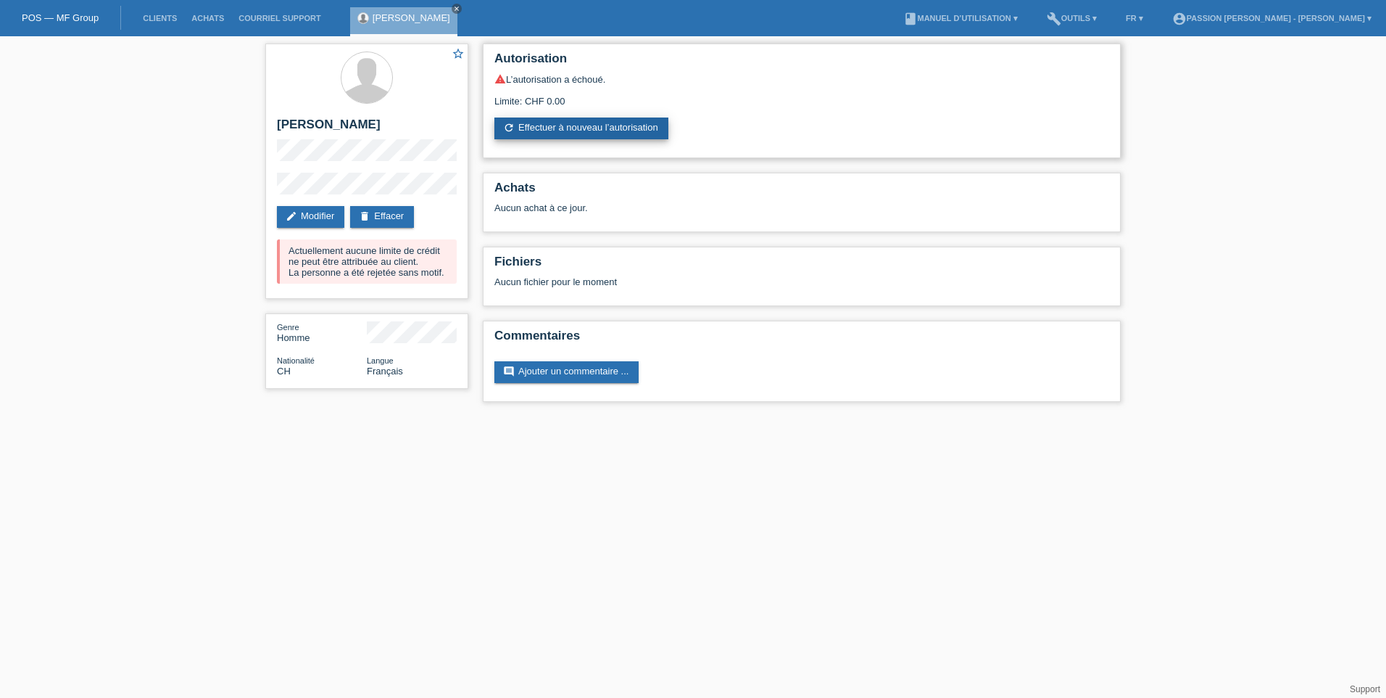
click at [586, 128] on link "refresh Effectuer à nouveau l’autorisation" at bounding box center [582, 128] width 174 height 22
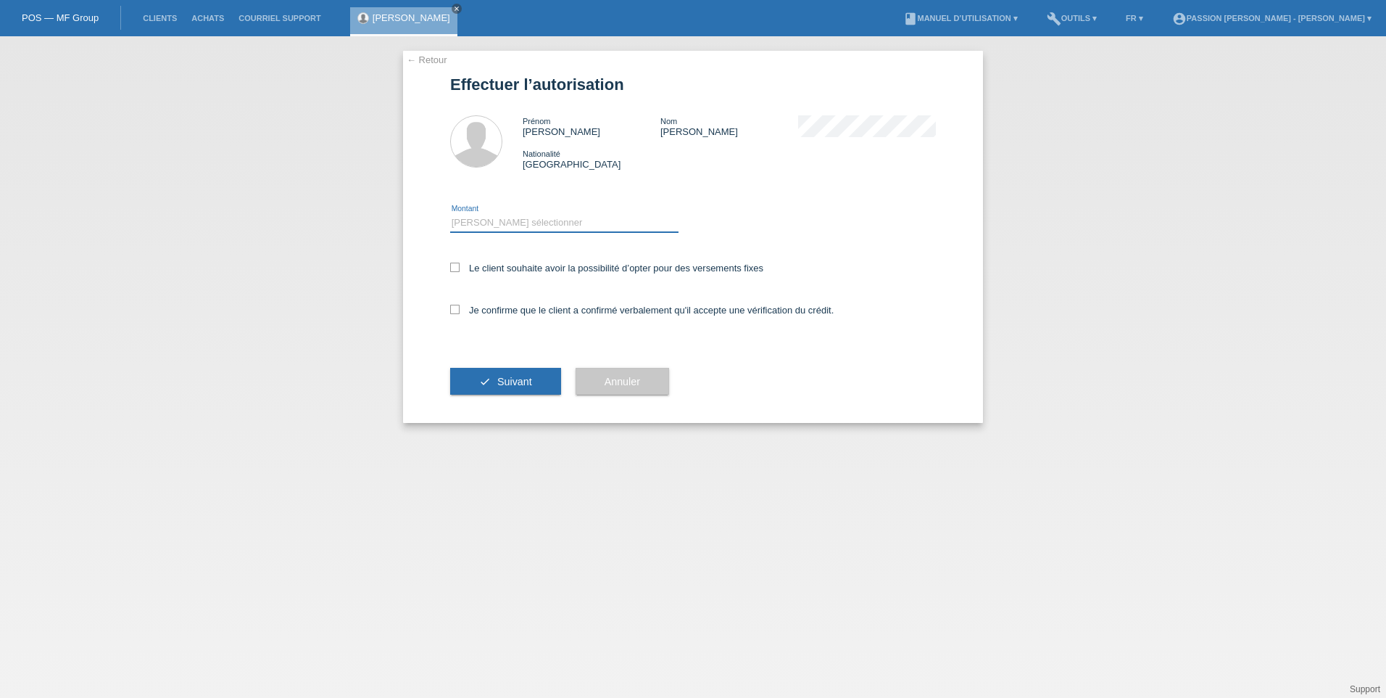
click at [495, 219] on select "Veuillez sélectionner CHF 1.00 - CHF 499.00 CHF 500.00 - CHF 1'999.00 CHF 2'000…" at bounding box center [564, 222] width 228 height 17
select select "3"
click at [450, 214] on select "Veuillez sélectionner CHF 1.00 - CHF 499.00 CHF 500.00 - CHF 1'999.00 CHF 2'000…" at bounding box center [564, 222] width 228 height 17
click at [457, 262] on icon at bounding box center [454, 266] width 9 height 9
click at [457, 262] on input "Le client souhaite avoir la possibilité d’opter pour des versements fixes" at bounding box center [454, 266] width 9 height 9
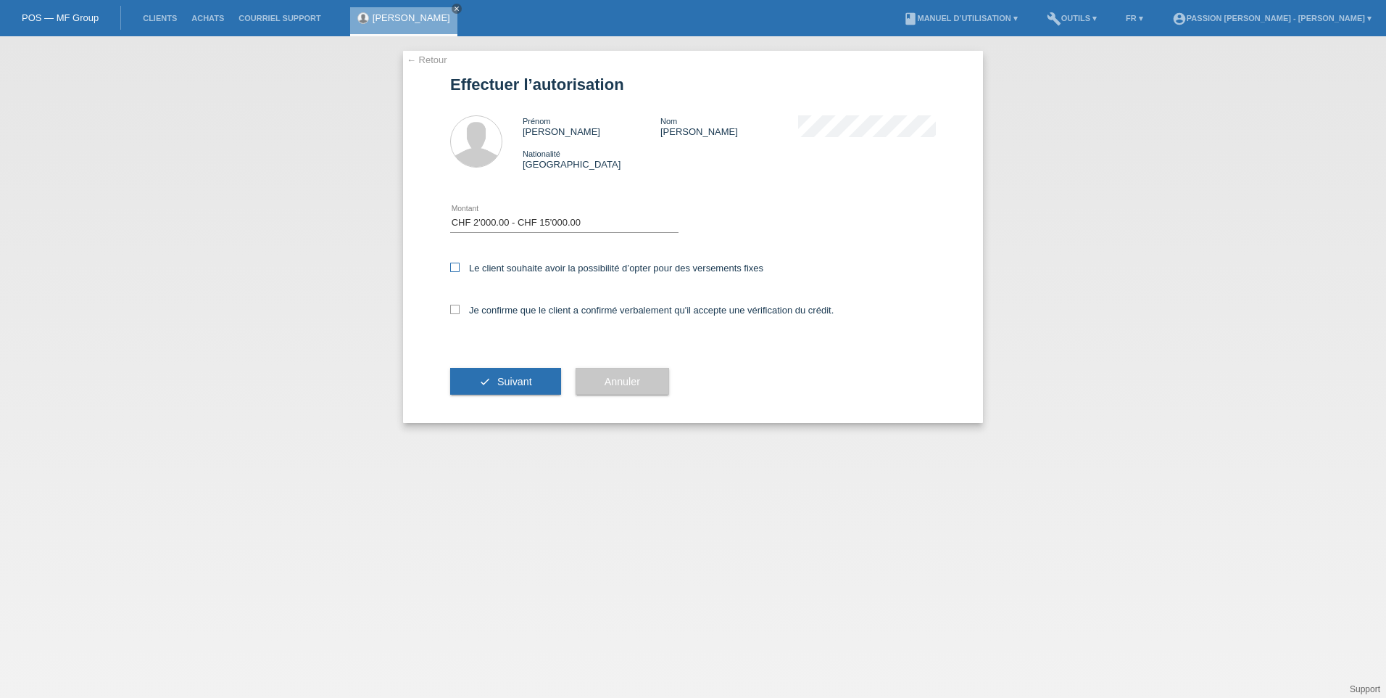
checkbox input "true"
click at [453, 309] on icon at bounding box center [454, 309] width 9 height 9
click at [453, 309] on input "Je confirme que le client a confirmé verbalement qu'il accepte une vérification…" at bounding box center [454, 309] width 9 height 9
checkbox input "true"
click at [511, 381] on span "Suivant" at bounding box center [514, 382] width 35 height 12
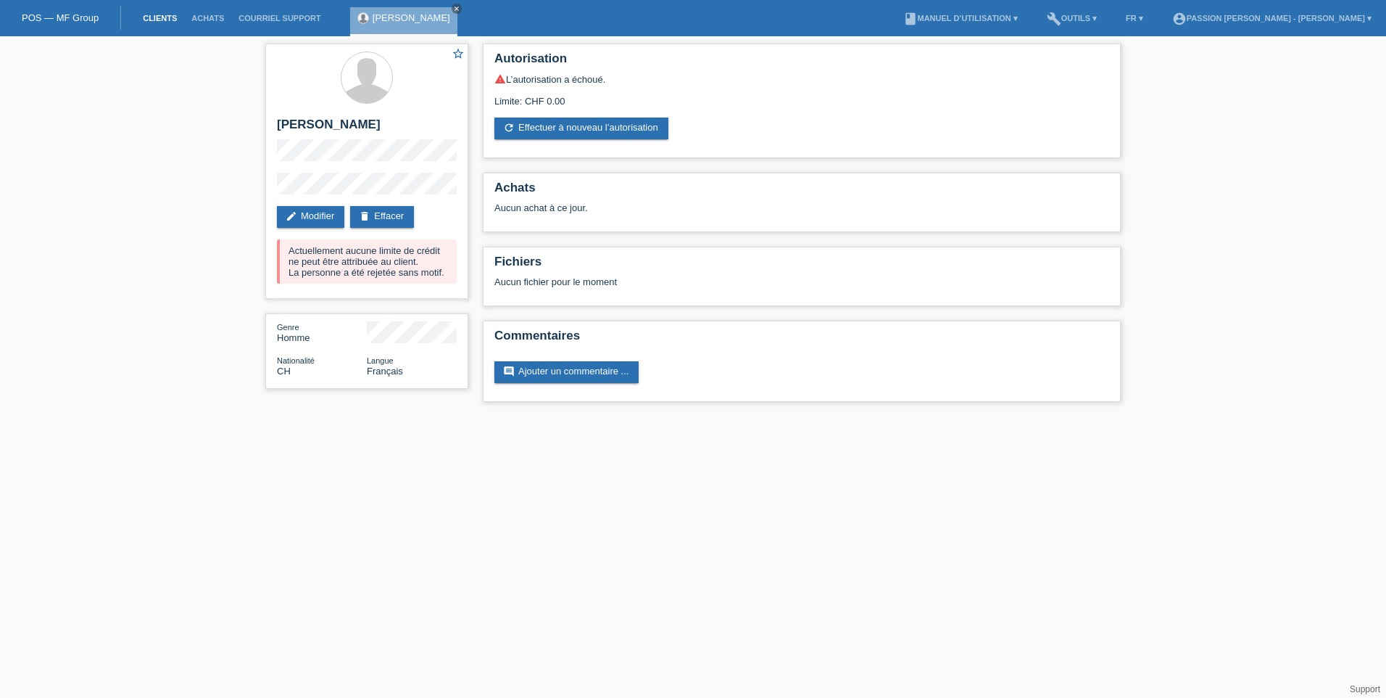
click at [157, 15] on link "Clients" at bounding box center [160, 18] width 49 height 9
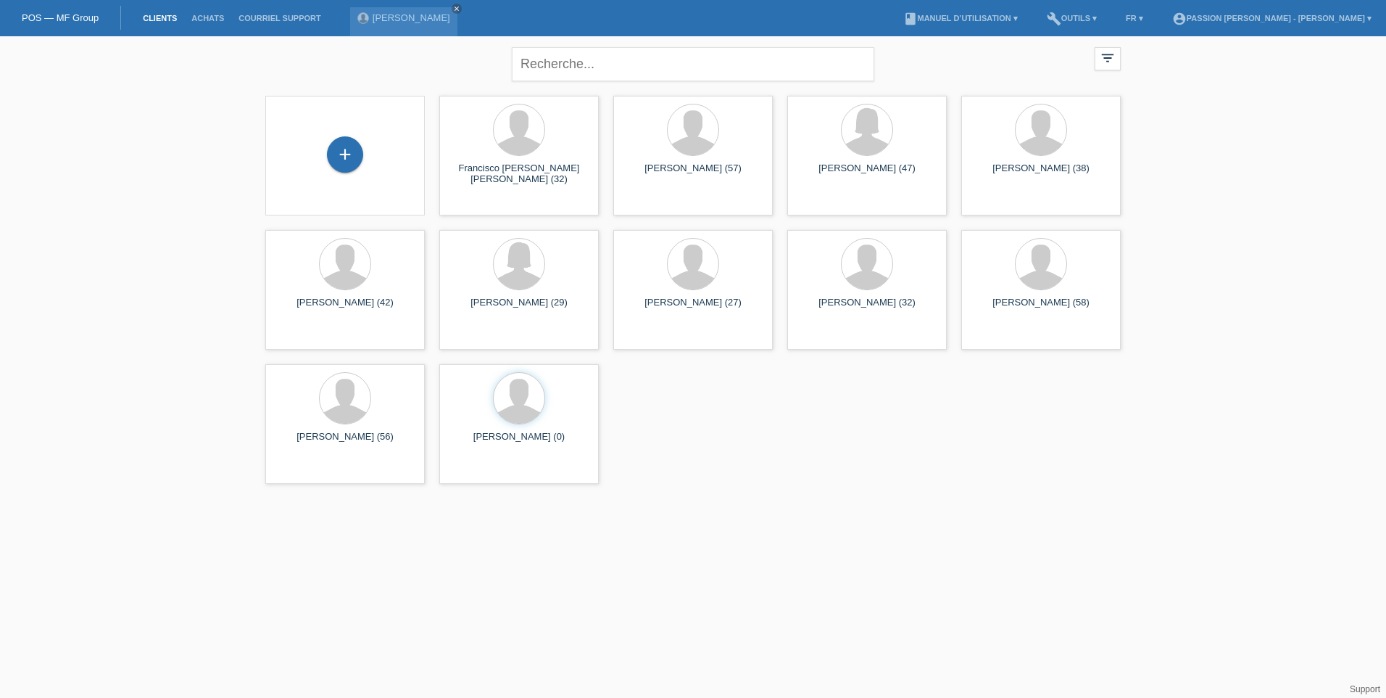
click at [291, 141] on div "+" at bounding box center [345, 155] width 136 height 38
click at [329, 133] on div "+" at bounding box center [345, 156] width 160 height 120
click at [343, 152] on div "+" at bounding box center [345, 154] width 36 height 36
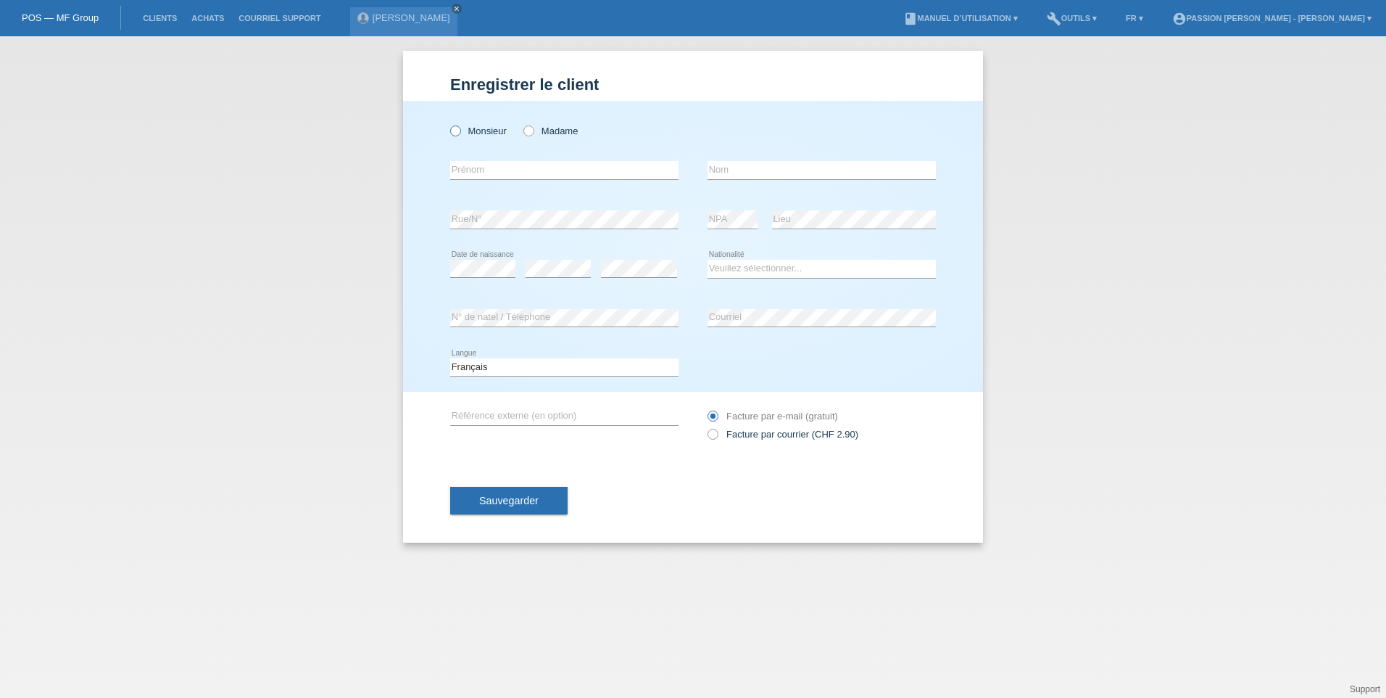
click at [463, 131] on label "Monsieur" at bounding box center [478, 130] width 57 height 11
click at [460, 131] on input "Monsieur" at bounding box center [454, 129] width 9 height 9
radio input "true"
click at [487, 168] on input "text" at bounding box center [564, 170] width 228 height 18
type input "S"
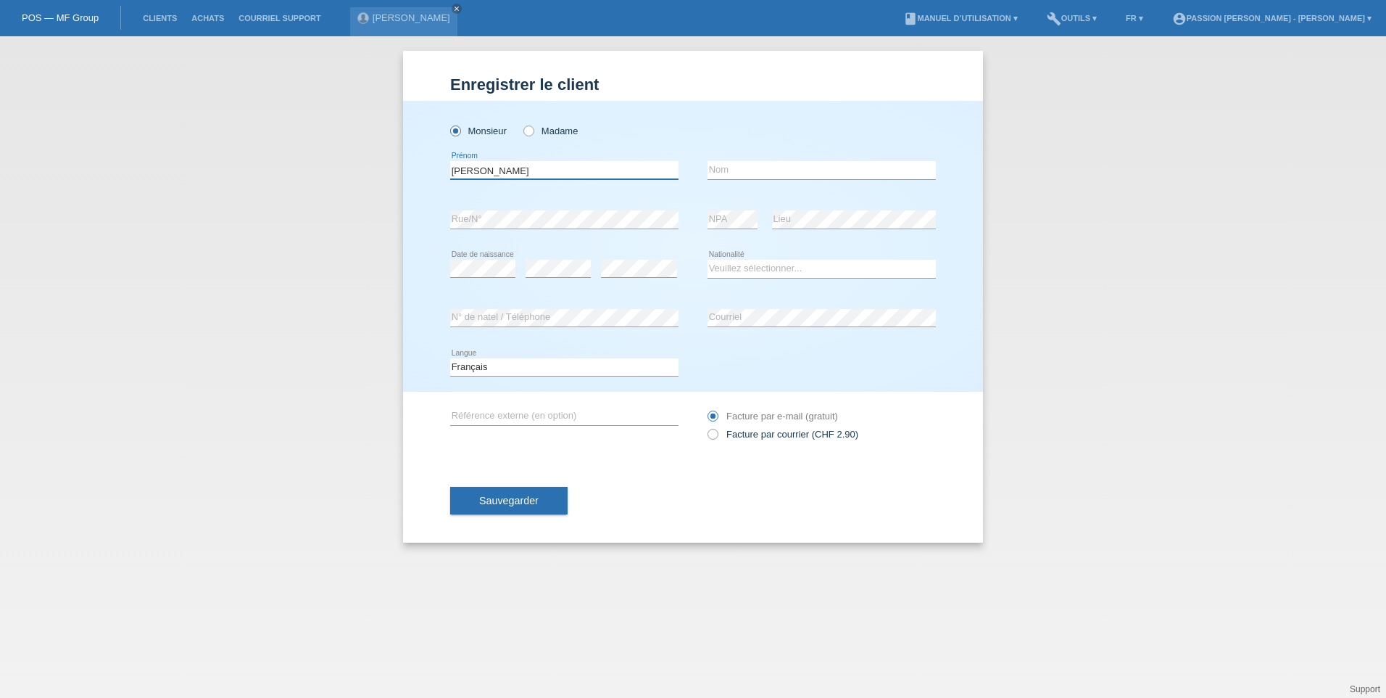
type input "[PERSON_NAME]"
click at [766, 268] on select "Veuillez sélectionner... Suisse Allemagne Autriche Liechtenstein ------------ A…" at bounding box center [822, 268] width 228 height 17
select select "CH"
click at [708, 260] on select "Veuillez sélectionner... Suisse Allemagne Autriche Liechtenstein ------------ A…" at bounding box center [822, 268] width 228 height 17
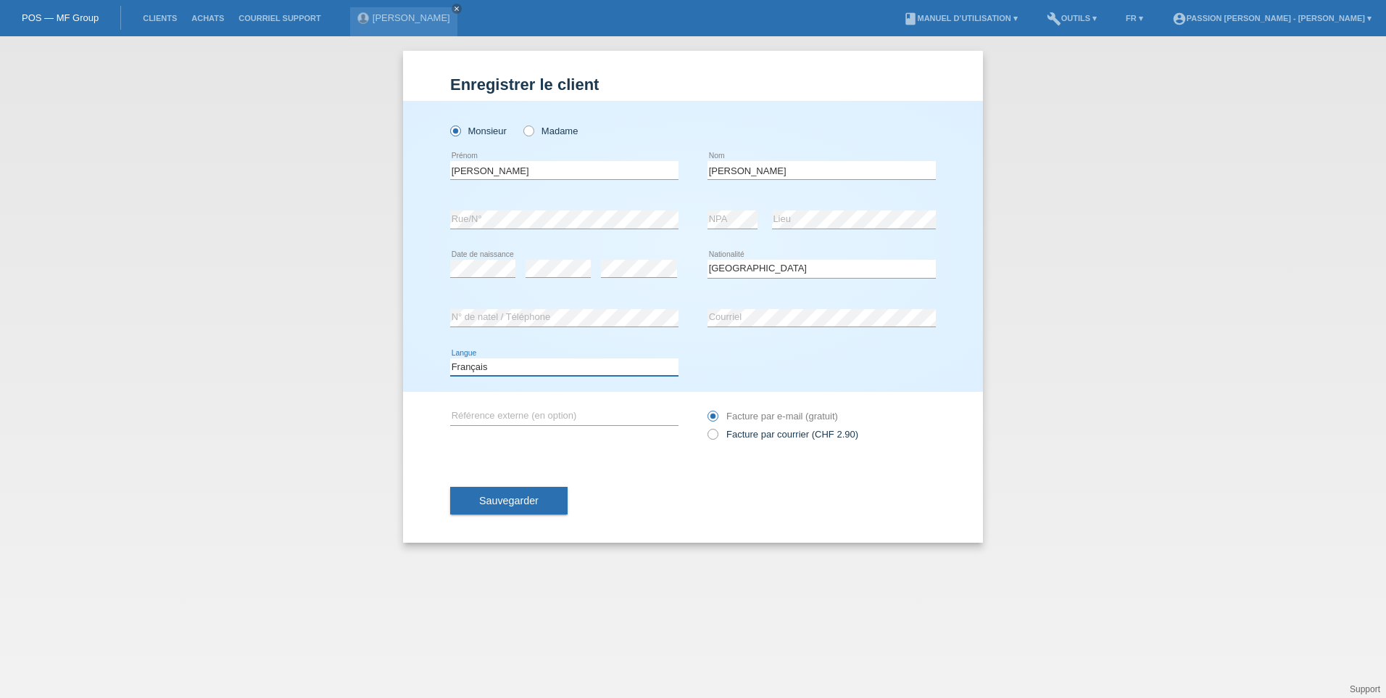
click at [527, 371] on select "Deutsch Français Italiano English" at bounding box center [564, 366] width 228 height 17
click at [554, 326] on div "error N° de natel / Téléphone" at bounding box center [564, 318] width 228 height 19
click at [487, 500] on span "Sauvegarder" at bounding box center [508, 501] width 59 height 12
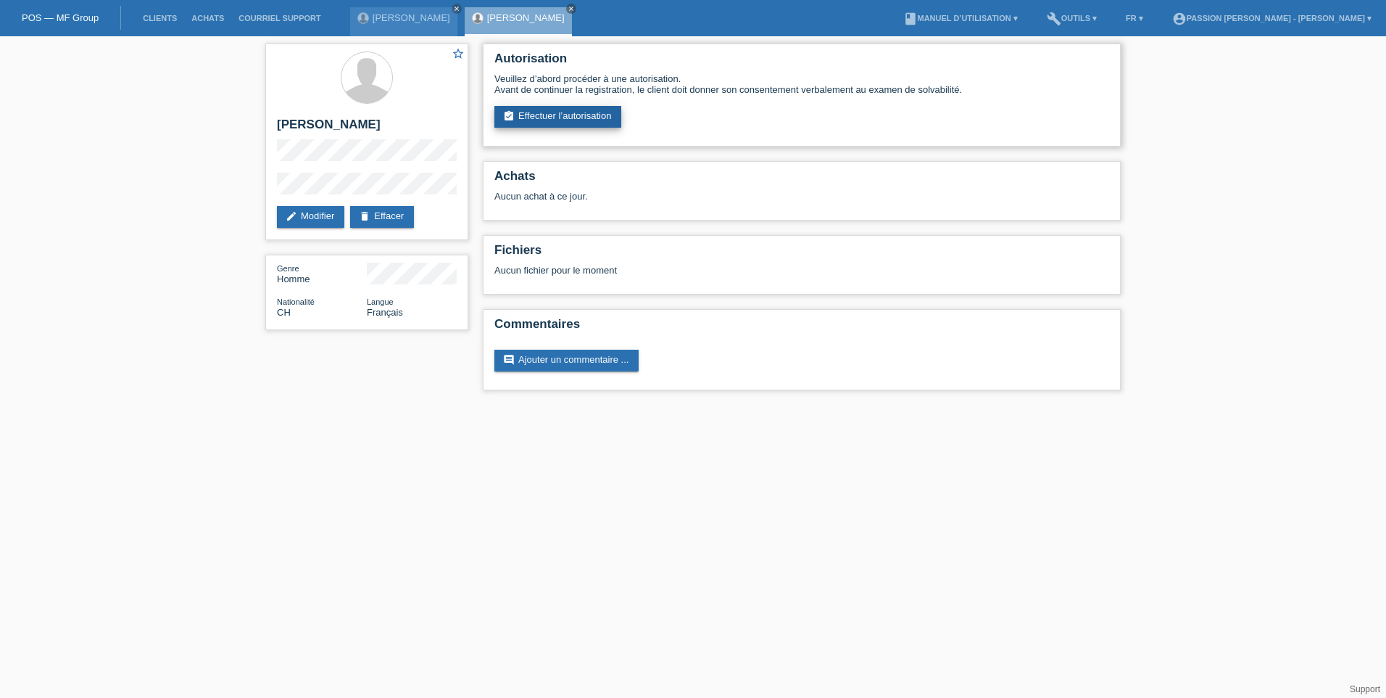
click at [563, 107] on link "assignment_turned_in Effectuer l’autorisation" at bounding box center [558, 117] width 127 height 22
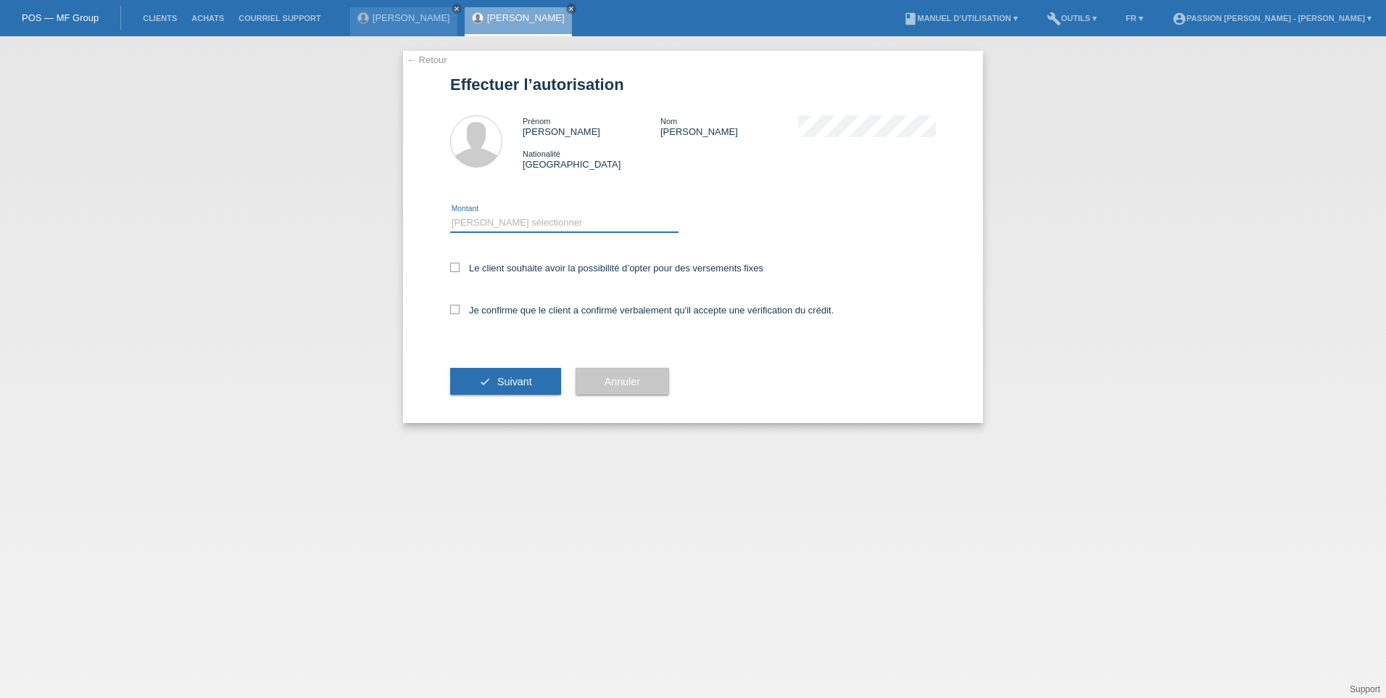
click at [582, 223] on select "Veuillez sélectionner CHF 1.00 - CHF 499.00 CHF 500.00 - CHF 1'999.00 CHF 2'000…" at bounding box center [564, 222] width 228 height 17
select select "3"
click at [450, 214] on select "Veuillez sélectionner CHF 1.00 - CHF 499.00 CHF 500.00 - CHF 1'999.00 CHF 2'000…" at bounding box center [564, 222] width 228 height 17
click at [458, 269] on icon at bounding box center [454, 266] width 9 height 9
click at [458, 269] on input "Le client souhaite avoir la possibilité d’opter pour des versements fixes" at bounding box center [454, 266] width 9 height 9
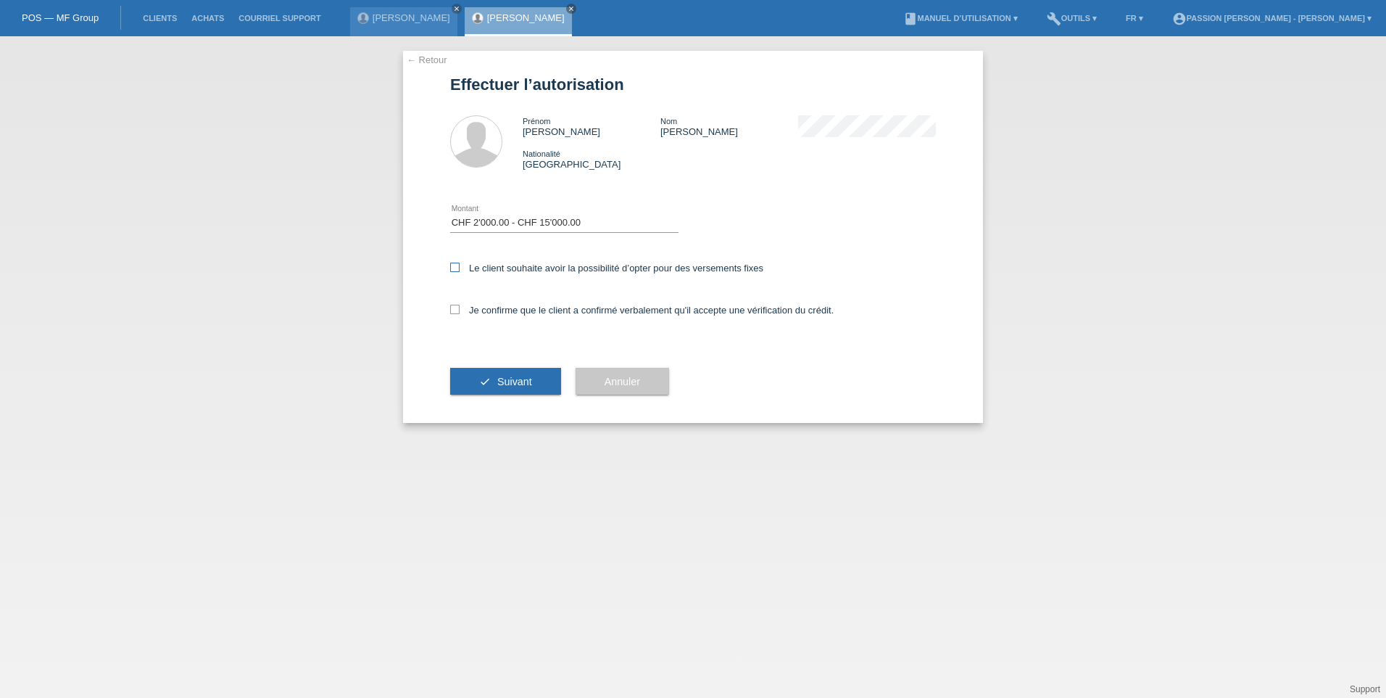
checkbox input "true"
click at [456, 308] on icon at bounding box center [454, 309] width 9 height 9
click at [456, 308] on input "Je confirme que le client a confirmé verbalement qu'il accepte une vérification…" at bounding box center [454, 309] width 9 height 9
checkbox input "true"
click at [503, 387] on button "check Suivant" at bounding box center [505, 382] width 111 height 28
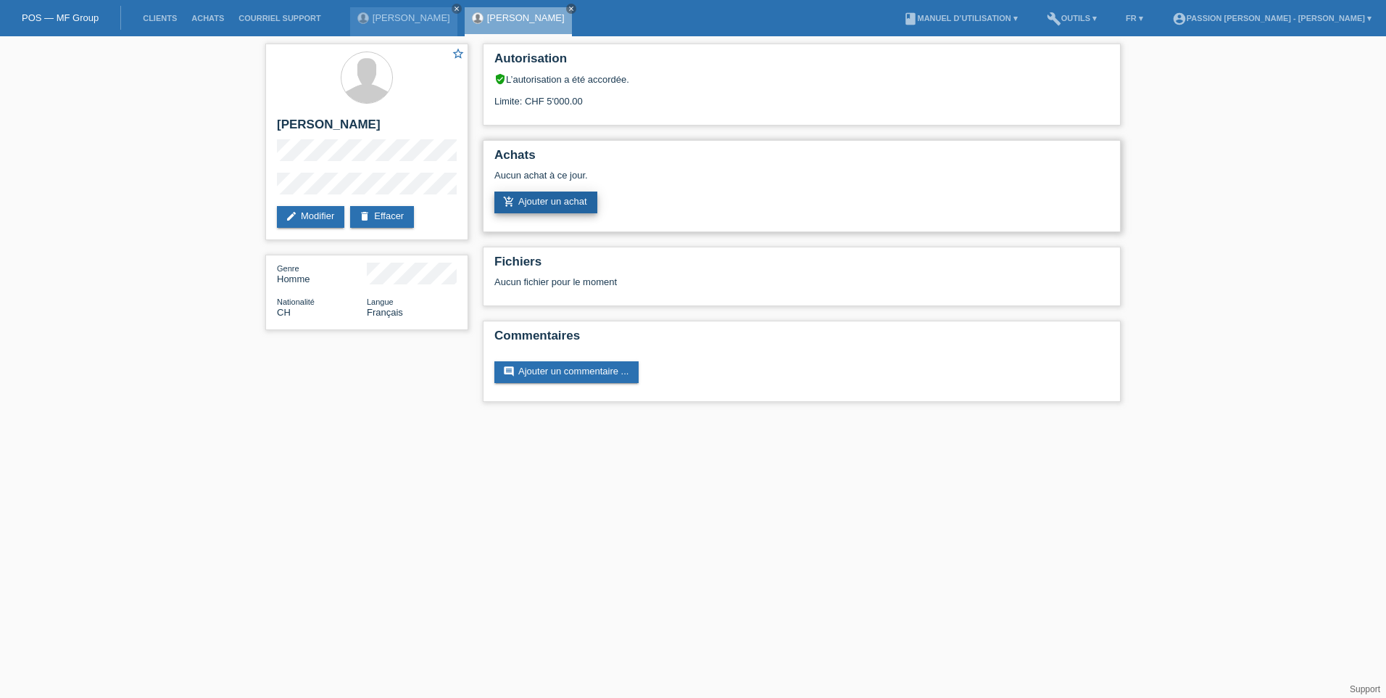
click at [525, 210] on link "add_shopping_cart Ajouter un achat" at bounding box center [546, 202] width 103 height 22
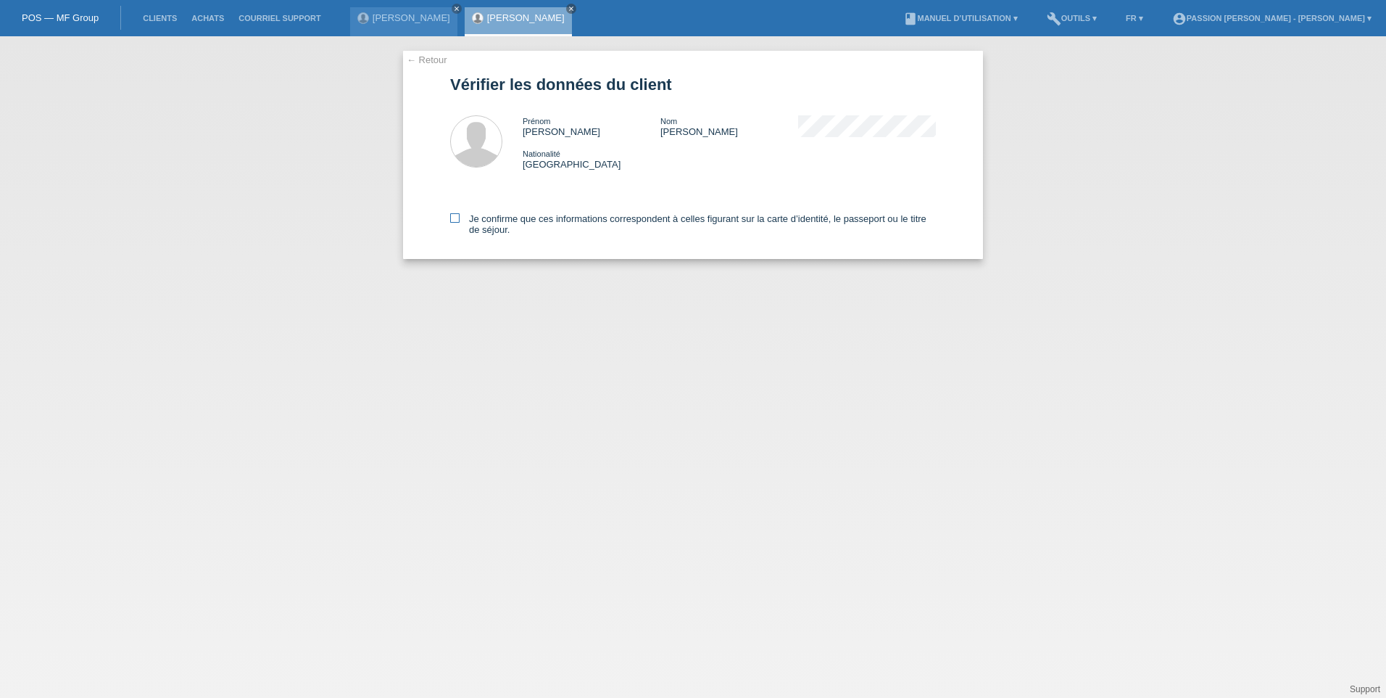
click at [456, 215] on icon at bounding box center [454, 217] width 9 height 9
click at [456, 215] on input "Je confirme que ces informations correspondent à celles figurant sur la carte d…" at bounding box center [454, 217] width 9 height 9
checkbox input "true"
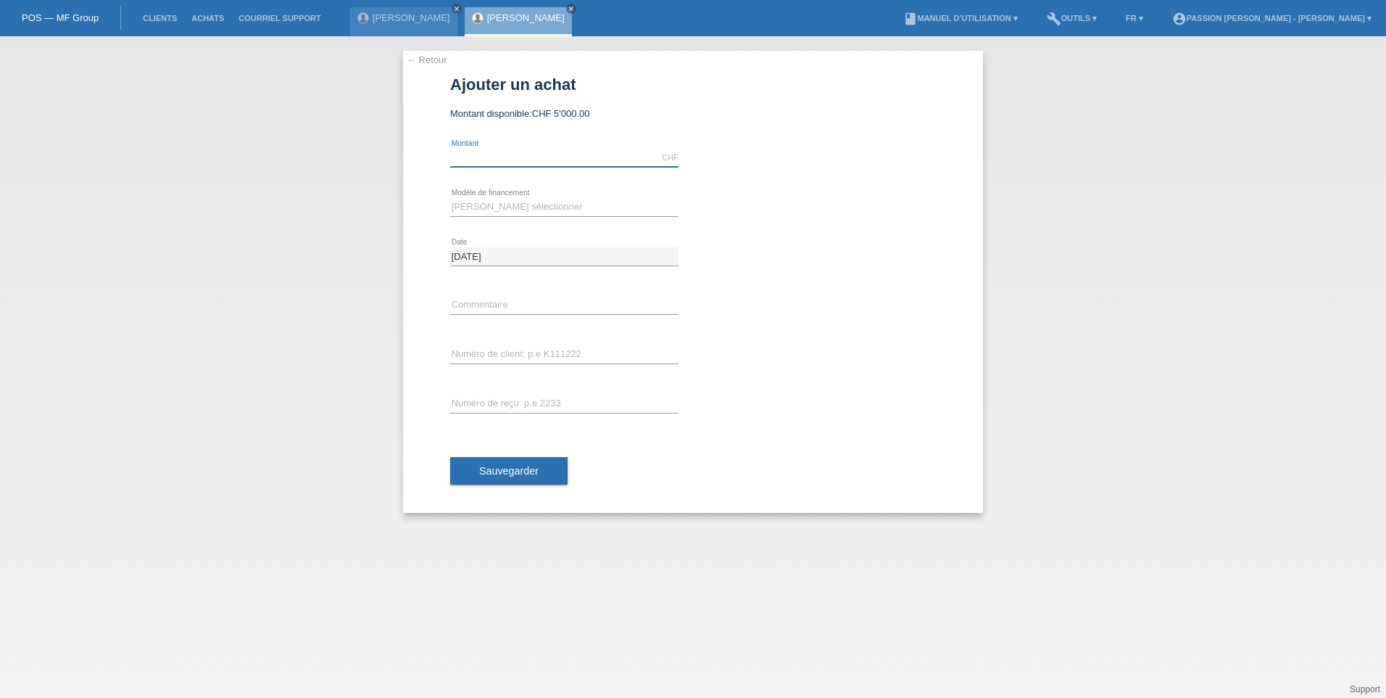
click at [515, 156] on input "text" at bounding box center [564, 158] width 228 height 18
type input "5000.00"
click at [407, 180] on div "← Retour Ajouter un achat Montant disponible: CHF 5'000.00 5000.00 error Date" at bounding box center [693, 282] width 580 height 462
drag, startPoint x: 481, startPoint y: 210, endPoint x: 482, endPoint y: 203, distance: 7.4
click at [482, 205] on select "Veuillez sélectionner Taux fixes Achat sur facture avec paiement partiel" at bounding box center [564, 206] width 228 height 17
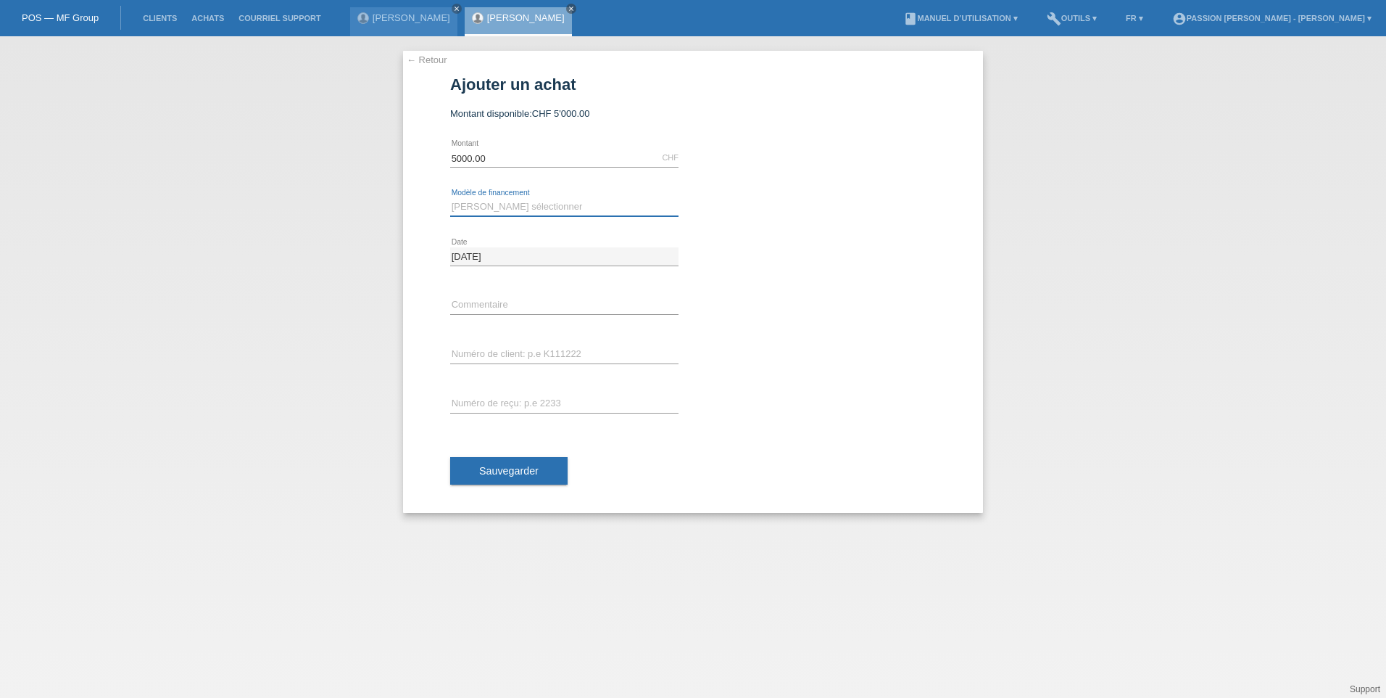
select select "104"
click at [450, 198] on select "Veuillez sélectionner Taux fixes Achat sur facture avec paiement partiel" at bounding box center [564, 206] width 228 height 17
click at [527, 305] on input "text" at bounding box center [564, 306] width 228 height 18
drag, startPoint x: 449, startPoint y: 336, endPoint x: 449, endPoint y: 347, distance: 10.9
click at [449, 347] on div "← Retour Ajouter un achat Montant disponible: CHF 5'000.00 5000.00 error Date" at bounding box center [693, 282] width 580 height 462
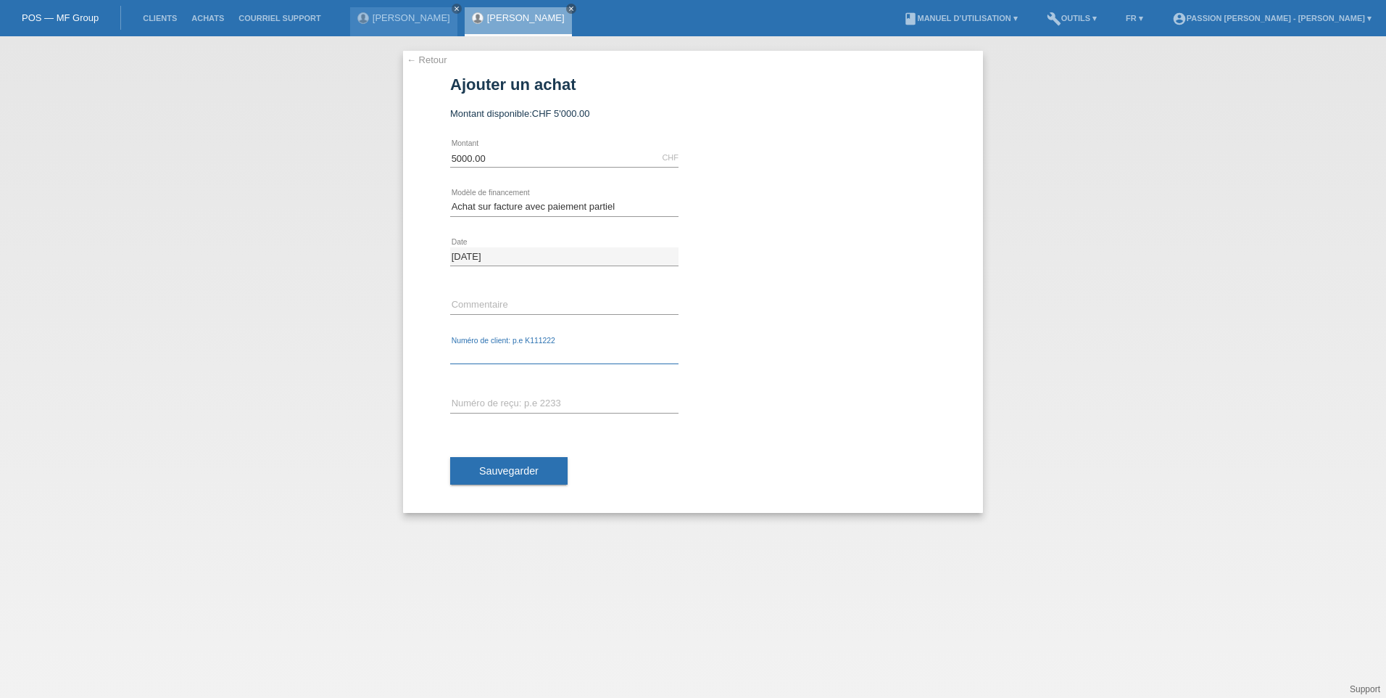
click at [453, 349] on input "text" at bounding box center [564, 355] width 228 height 18
type input "[PERSON_NAME]"
type input "2075174"
click at [510, 469] on span "Sauvegarder" at bounding box center [508, 471] width 59 height 12
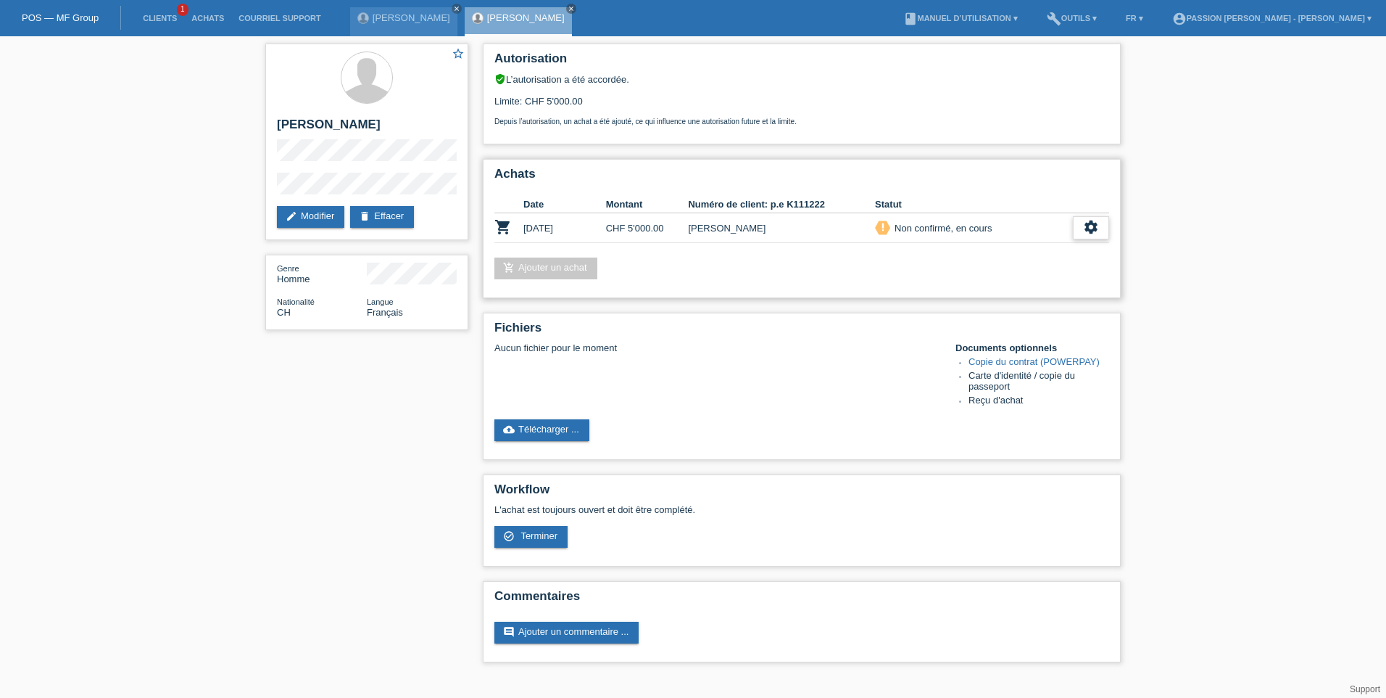
click at [1086, 230] on icon "settings" at bounding box center [1091, 227] width 16 height 16
click at [756, 398] on div "Aucun fichier pour le moment Documents optionnels Copie du contrat (POWERPAY) C…" at bounding box center [802, 375] width 615 height 66
click at [1386, 485] on html "POS — MF Group Clients 1 Achats Courriel Support FREDERIC STUDER close close" at bounding box center [693, 338] width 1386 height 677
click at [1323, 456] on div "star_border FREDERIC STUDER edit Modifier delete Effacer Genre Homme Nationalit…" at bounding box center [693, 356] width 1386 height 640
click at [1082, 226] on div "settings" at bounding box center [1091, 227] width 36 height 23
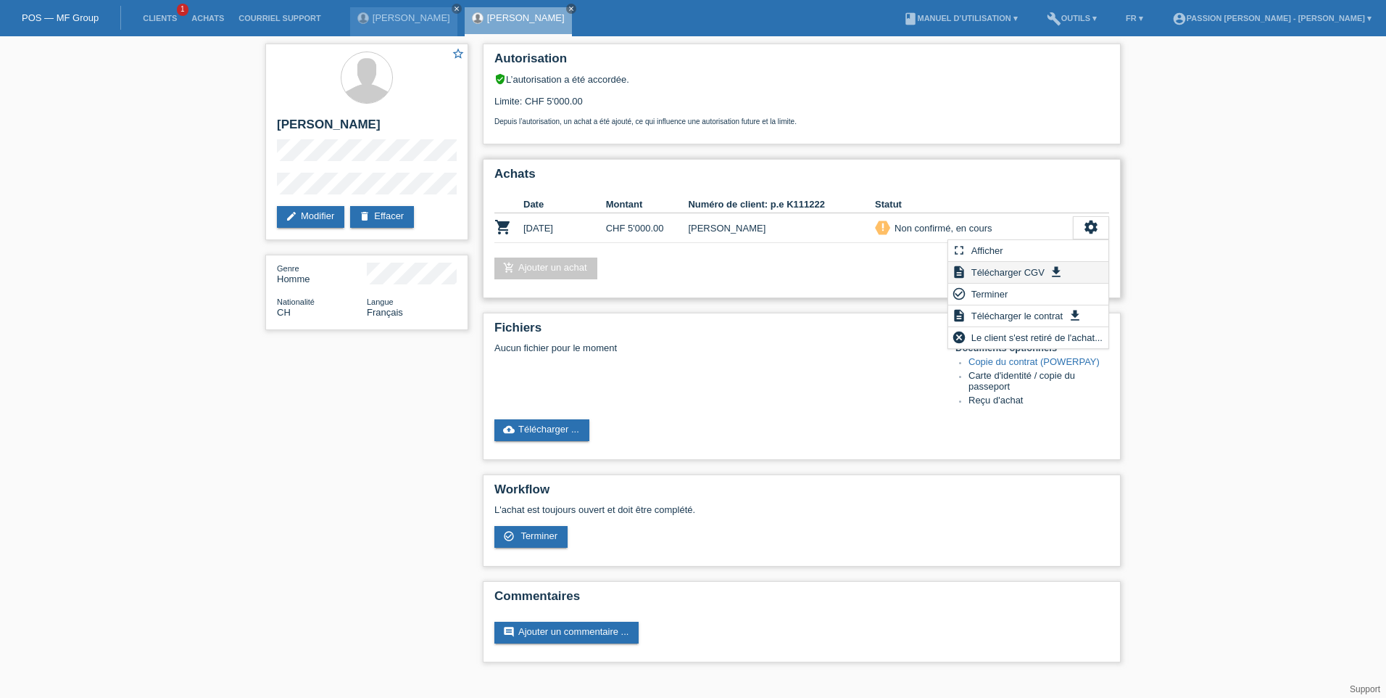
click at [1035, 266] on span "Télécharger CGV" at bounding box center [1008, 271] width 78 height 17
click at [1101, 229] on div "settings" at bounding box center [1091, 227] width 36 height 23
click at [1019, 314] on span "Télécharger le contrat" at bounding box center [1017, 315] width 96 height 17
click at [1055, 358] on link "Copie du contrat (POWERPAY)" at bounding box center [1034, 361] width 131 height 11
click at [518, 434] on link "cloud_upload Télécharger ..." at bounding box center [542, 430] width 95 height 22
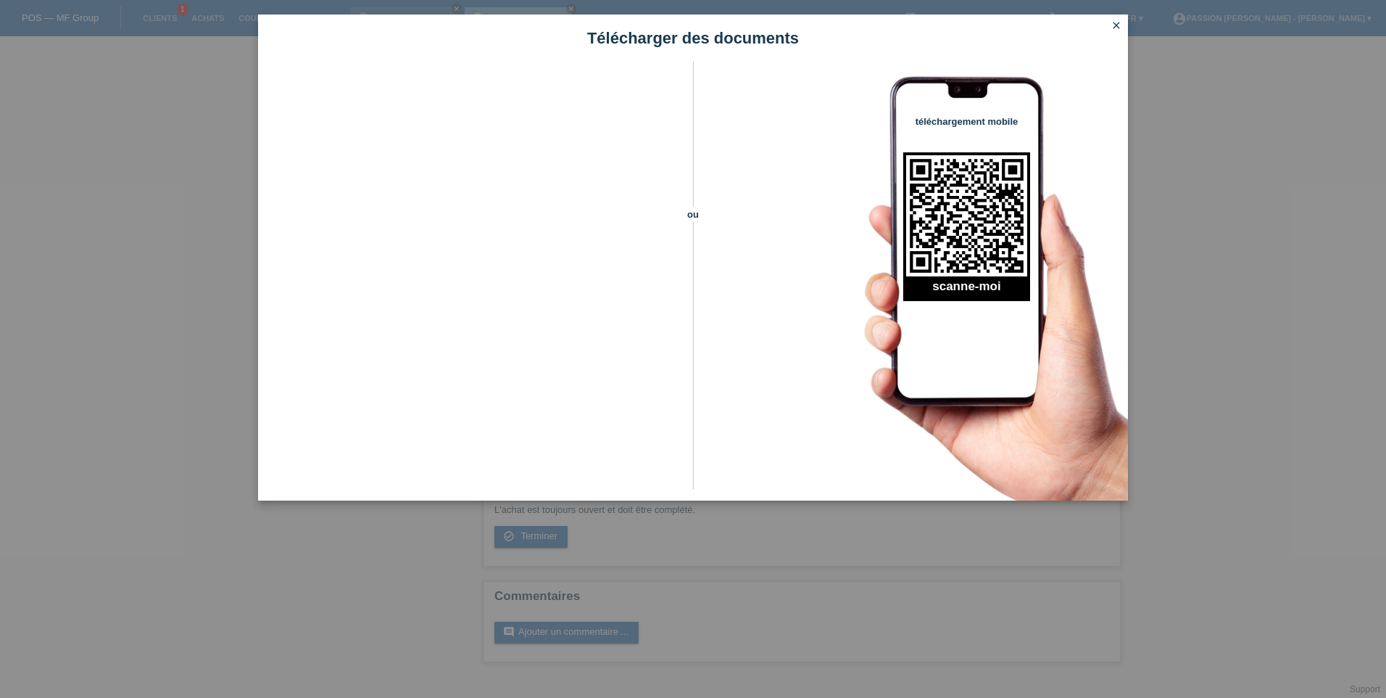
click at [1217, 214] on div "Télécharger des documents ou téléchargement mobile scanne-moi close" at bounding box center [693, 349] width 1386 height 698
click at [1114, 27] on icon "close" at bounding box center [1117, 26] width 12 height 12
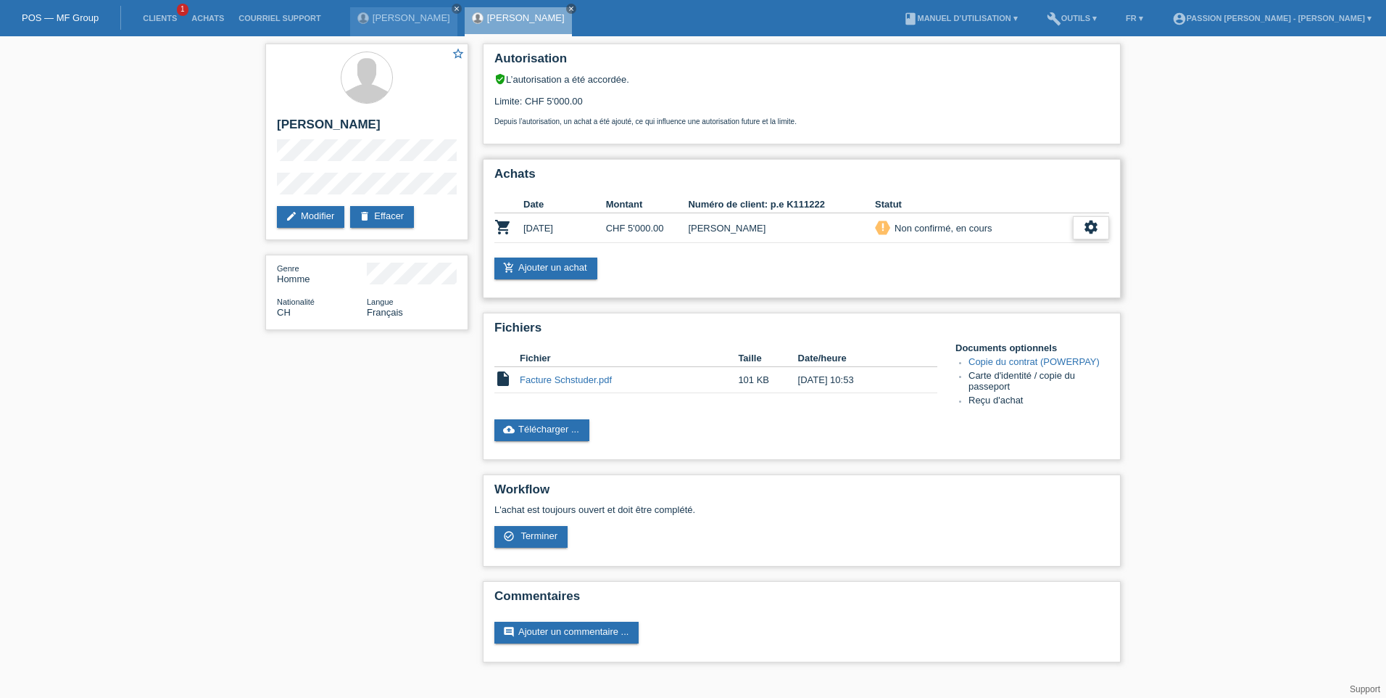
click at [1092, 223] on icon "settings" at bounding box center [1091, 227] width 16 height 16
click at [1053, 320] on span "Télécharger le contrat" at bounding box center [1017, 315] width 96 height 17
click at [578, 427] on link "cloud_upload Télécharger ..." at bounding box center [542, 430] width 95 height 22
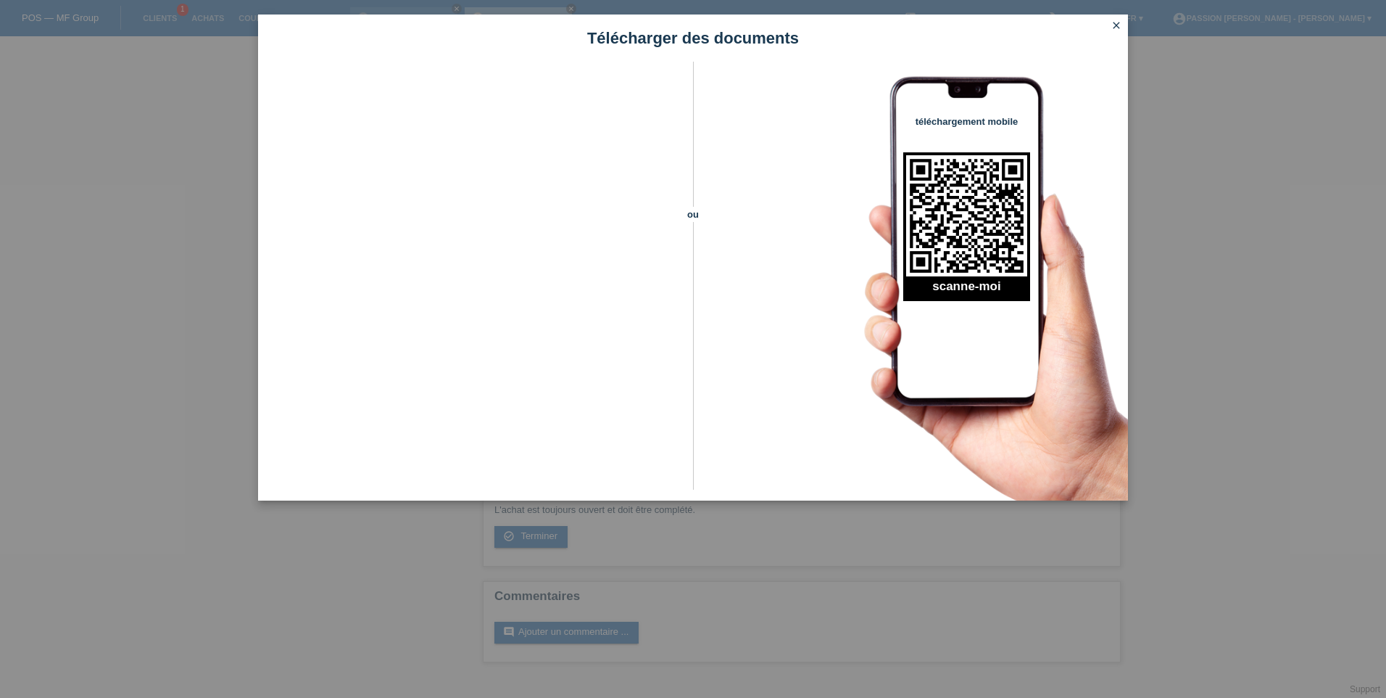
click at [1115, 23] on icon "close" at bounding box center [1117, 26] width 12 height 12
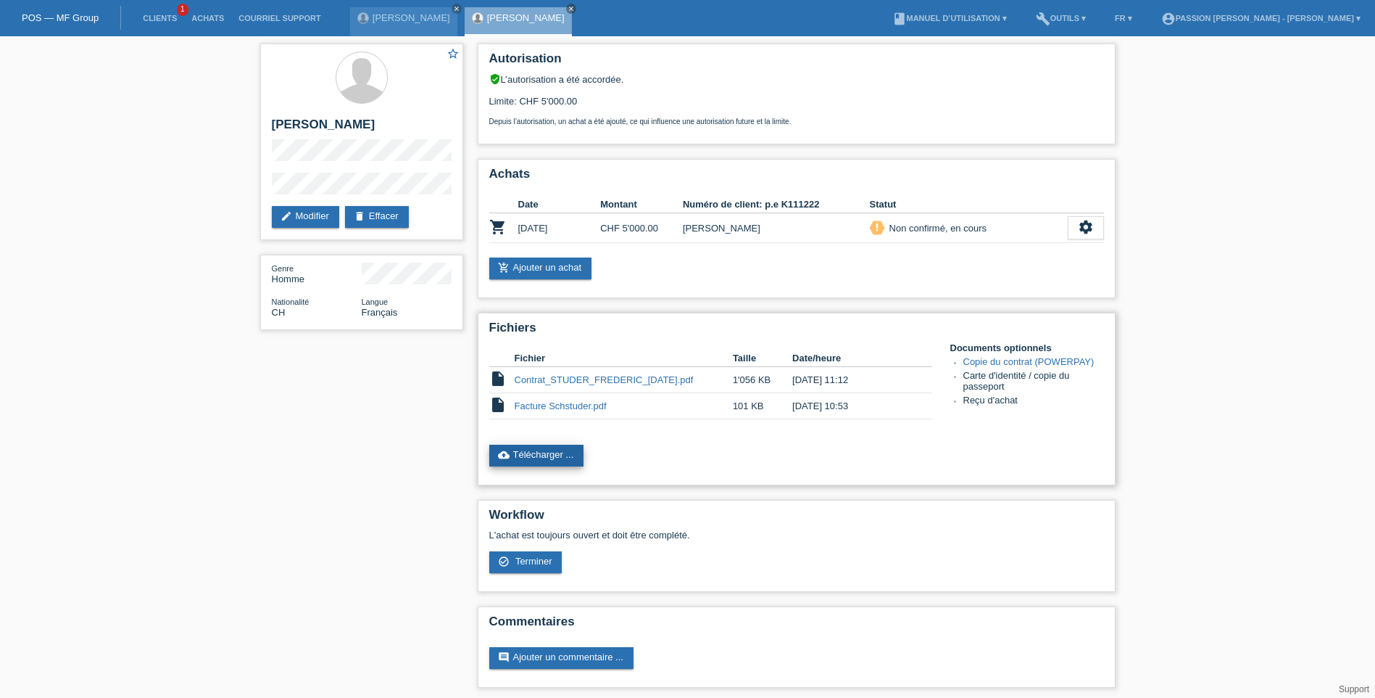
click at [551, 451] on link "cloud_upload Télécharger ..." at bounding box center [536, 455] width 95 height 22
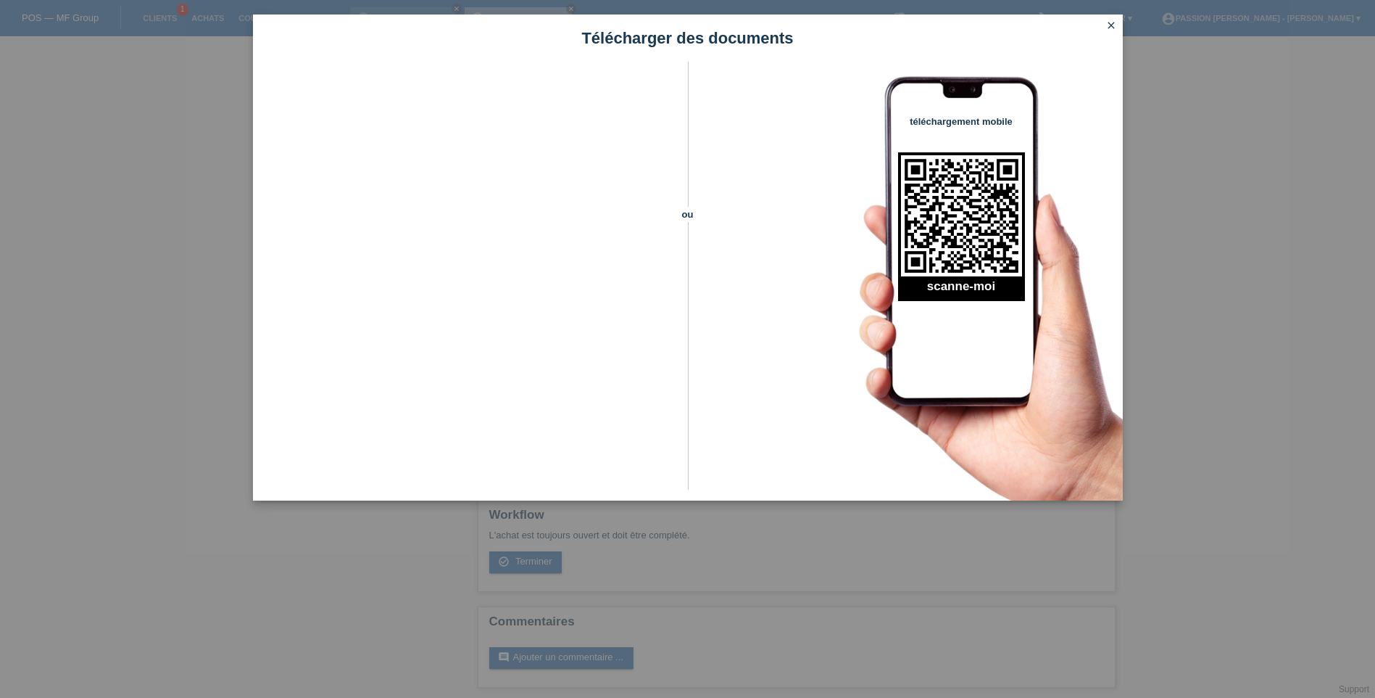
click at [1114, 25] on icon "close" at bounding box center [1112, 26] width 12 height 12
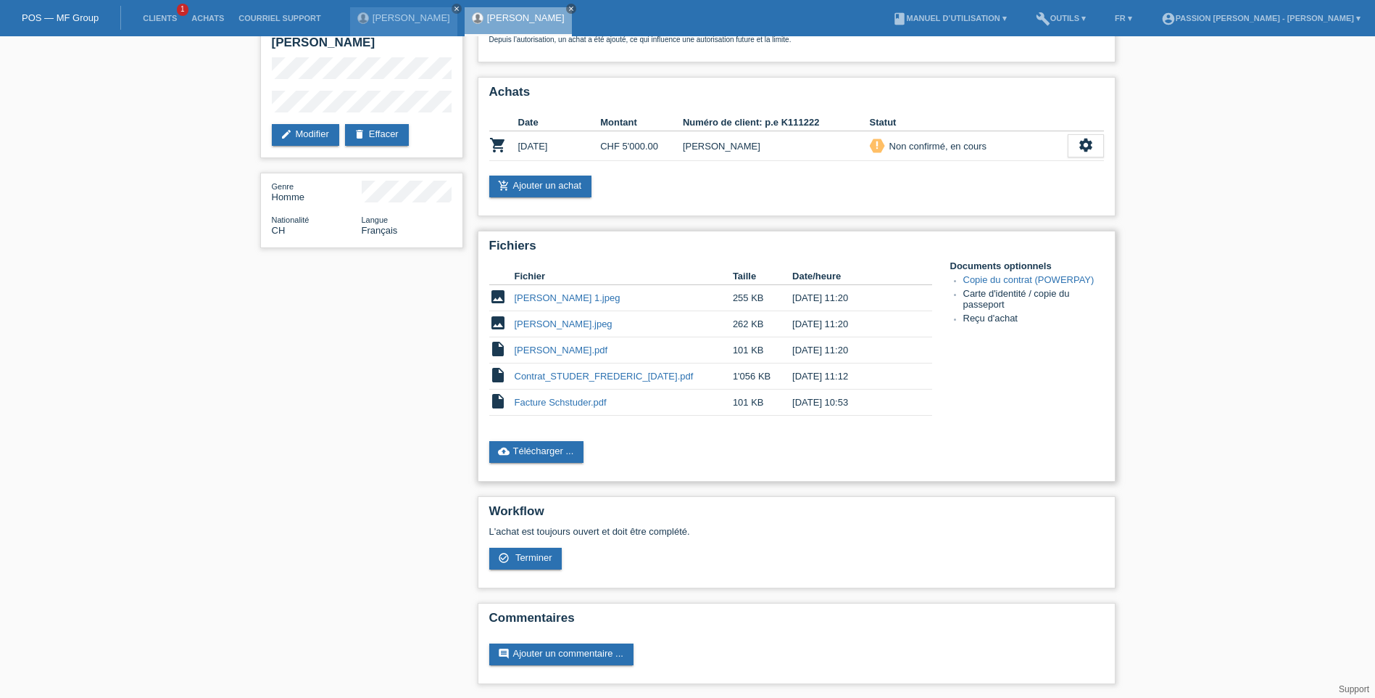
scroll to position [83, 0]
click at [721, 329] on td "[PERSON_NAME].jpeg" at bounding box center [624, 323] width 218 height 26
click at [517, 559] on span "Terminer" at bounding box center [534, 556] width 37 height 11
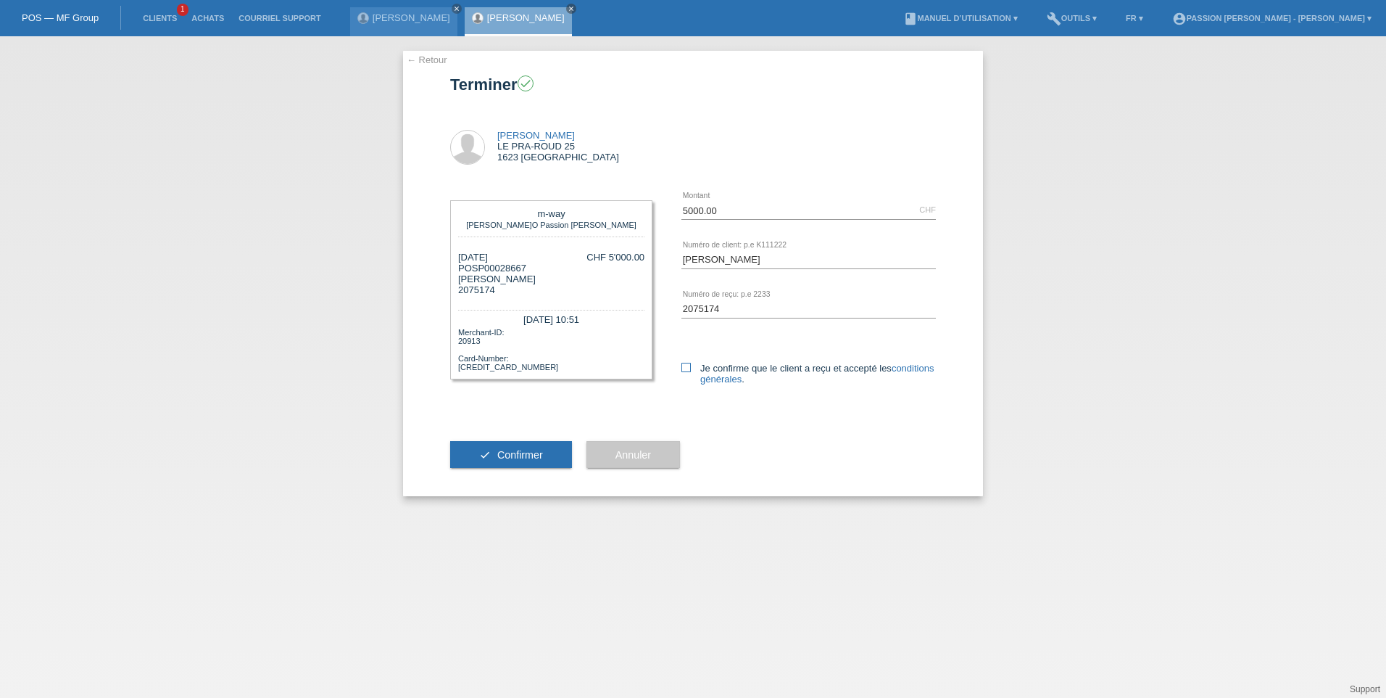
click at [683, 368] on icon at bounding box center [686, 367] width 9 height 9
click at [683, 368] on input "Je confirme que le client a reçu et accepté les conditions générales ." at bounding box center [686, 367] width 9 height 9
checkbox input "true"
click at [496, 459] on button "check Confirmer" at bounding box center [511, 455] width 122 height 28
